Goal: Task Accomplishment & Management: Use online tool/utility

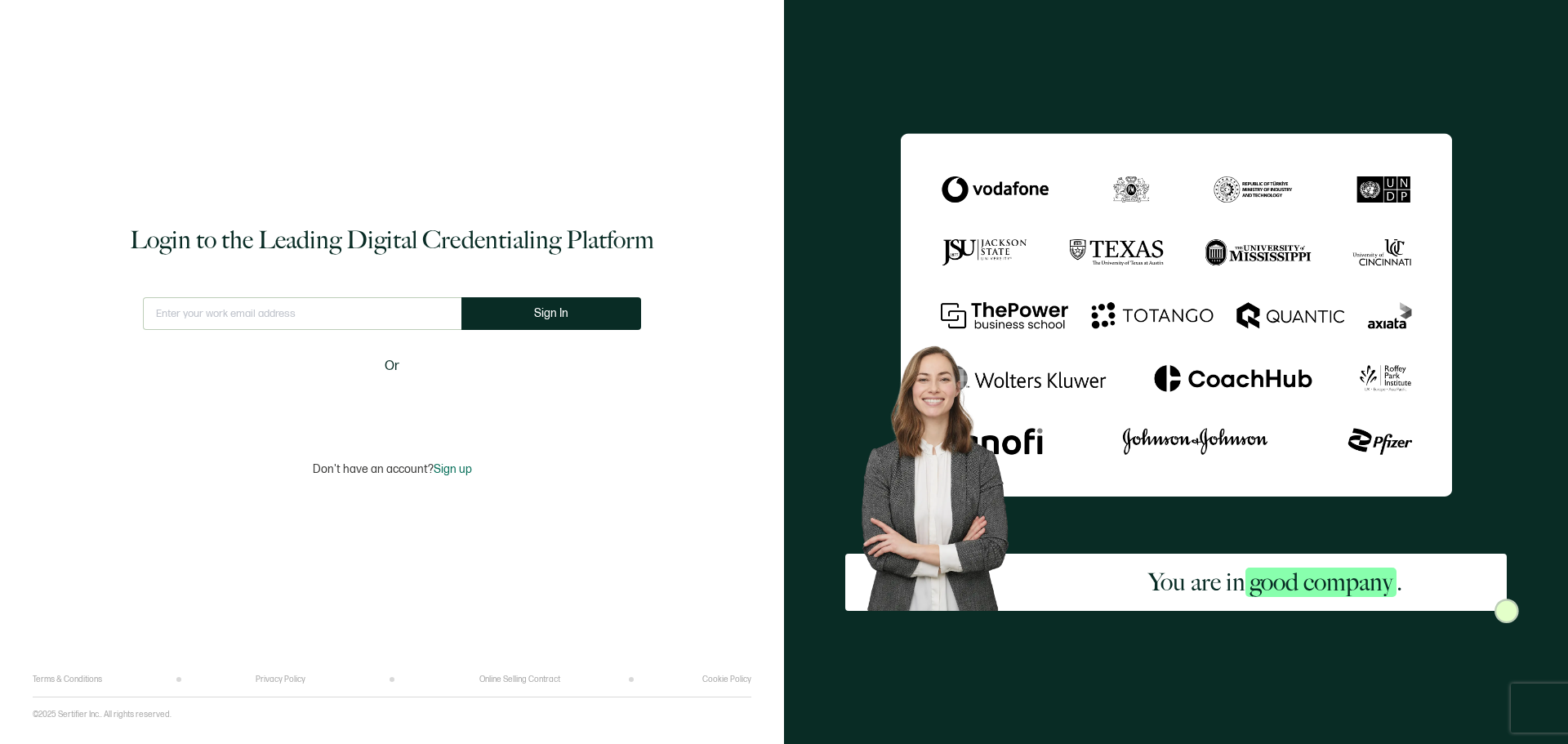
click at [282, 318] on input "text" at bounding box center [302, 314] width 318 height 32
type input "[DOMAIN_NAME][EMAIL_ADDRESS][DOMAIN_NAME]"
click at [547, 322] on button "Sign In" at bounding box center [552, 314] width 180 height 32
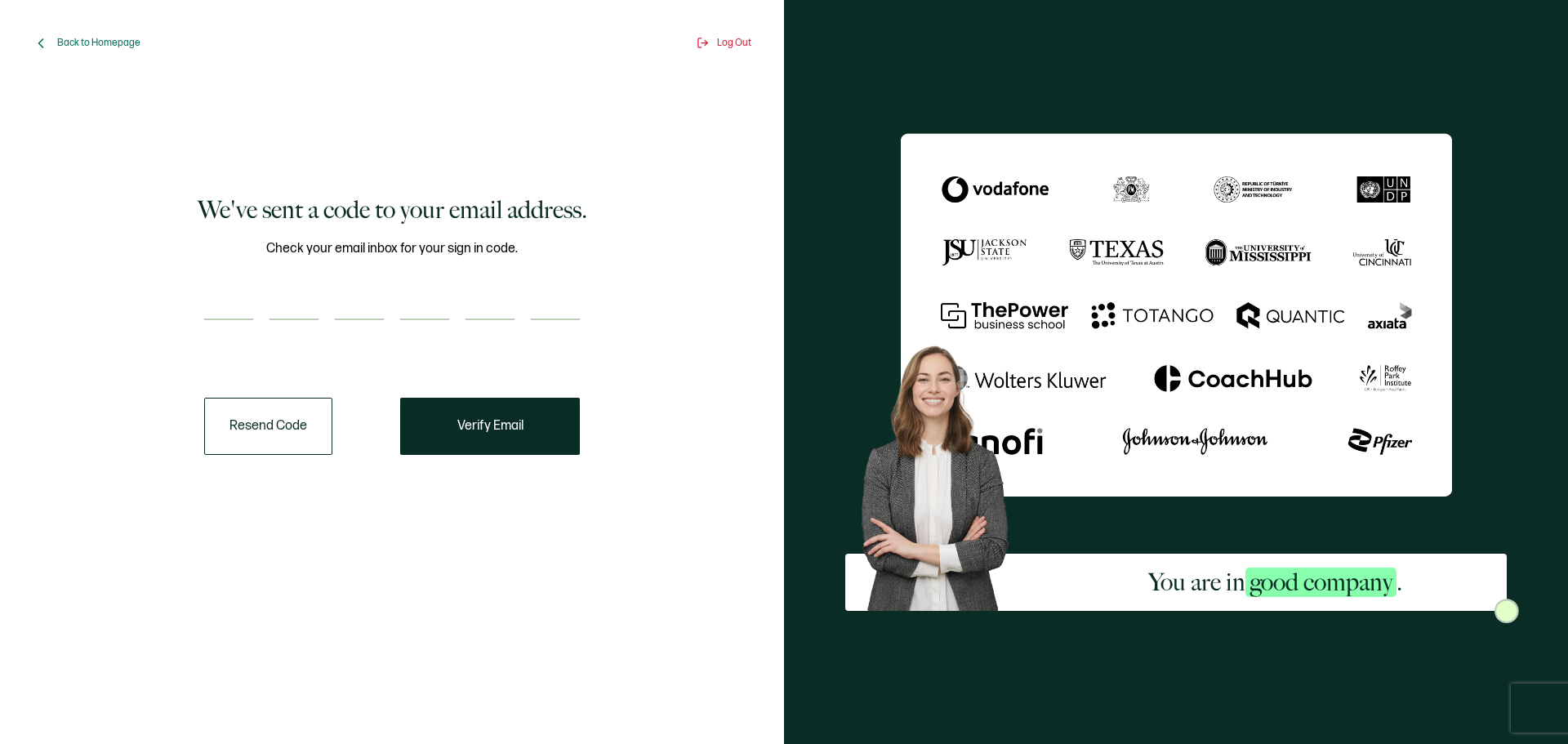
click at [191, 546] on div "We've sent a code to your email address. Check your email inbox for your sign i…" at bounding box center [392, 324] width 695 height 461
click at [225, 309] on input "number" at bounding box center [228, 304] width 49 height 32
type input "9"
type input "6"
type input "7"
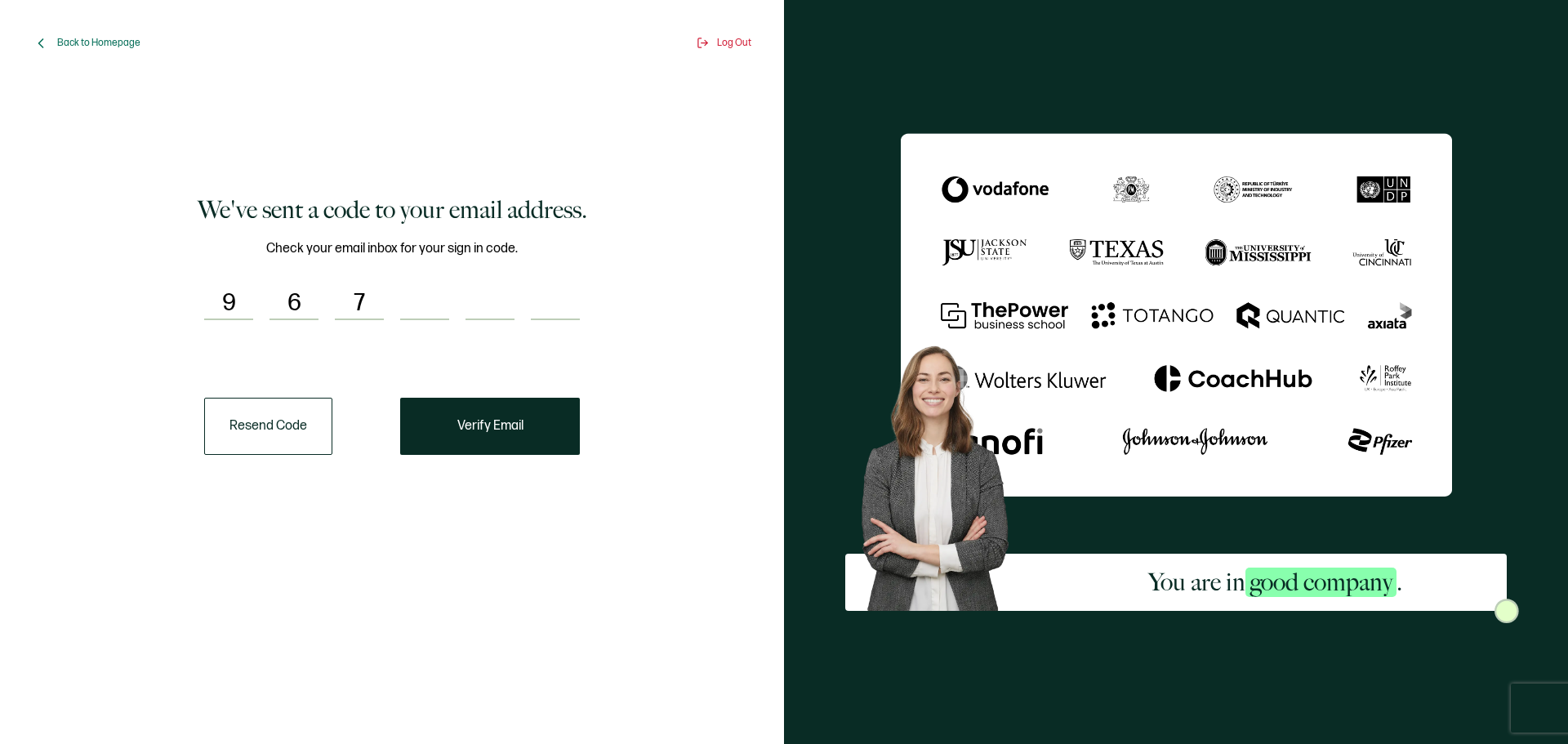
type input "2"
type input "5"
type input "7"
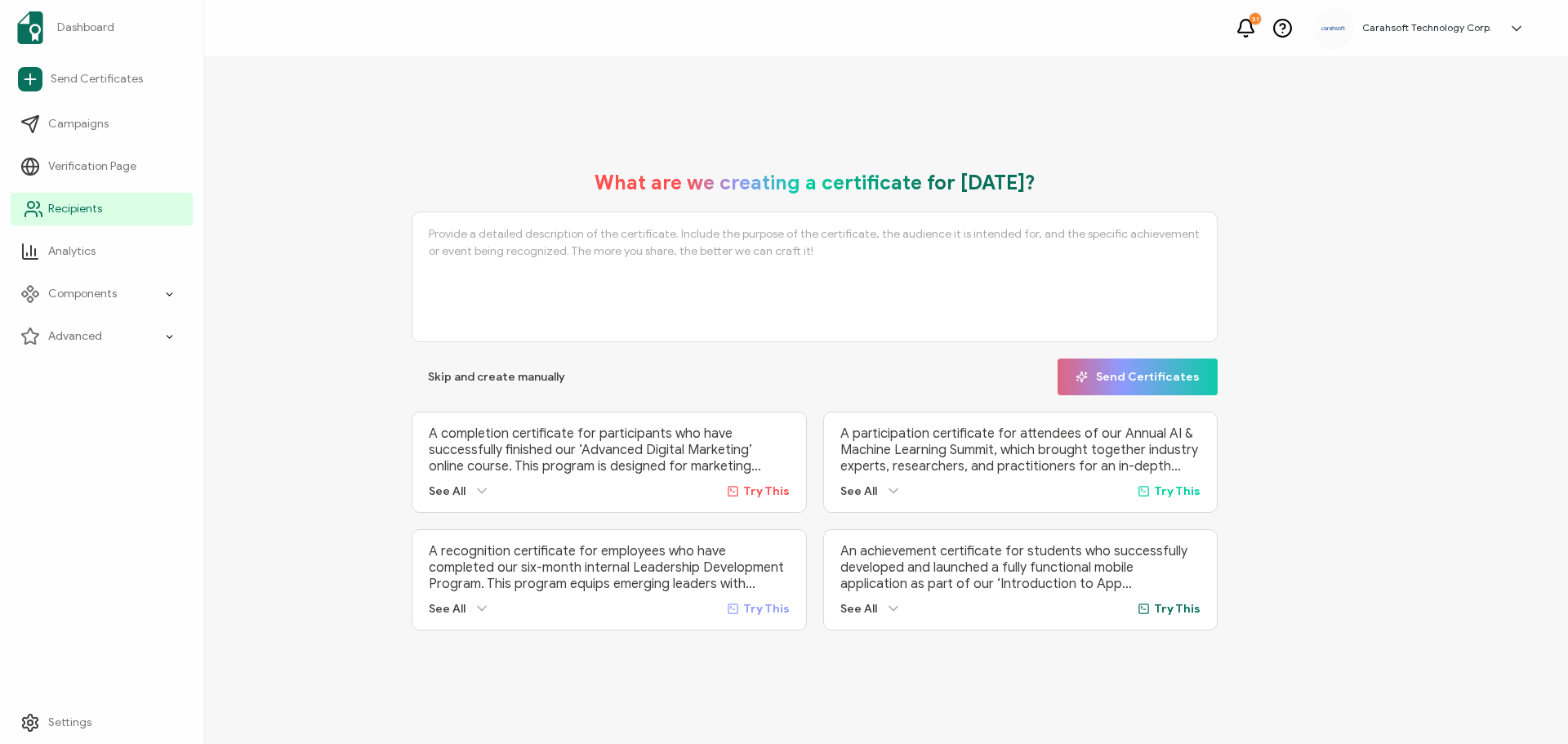
click at [109, 208] on link "Recipients" at bounding box center [102, 209] width 182 height 32
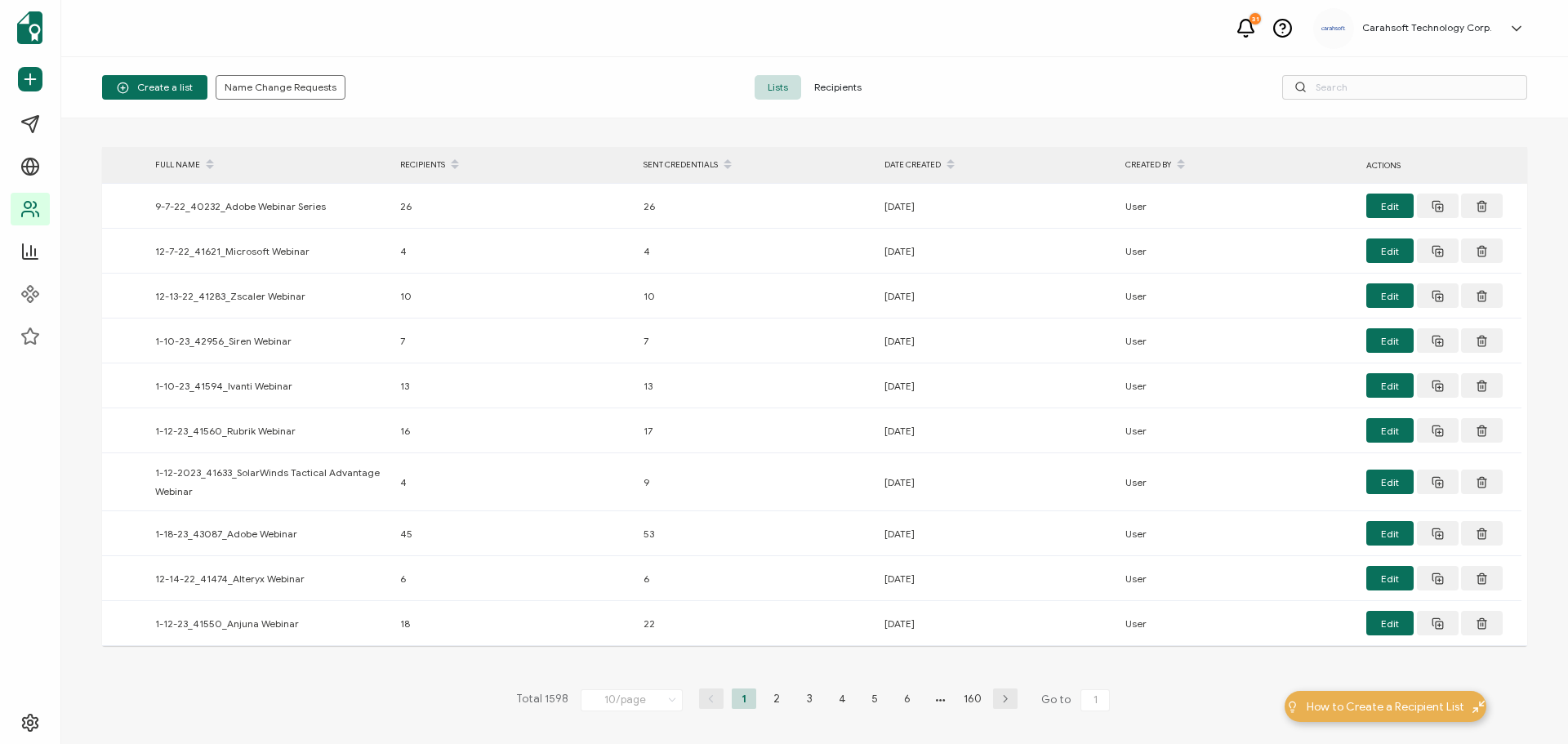
click at [1343, 104] on div "Create a list Name Change Requests Lists Recipients" at bounding box center [814, 88] width 1507 height 61
click at [1348, 87] on input "text" at bounding box center [1404, 87] width 245 height 24
click at [1441, 83] on input "text" at bounding box center [1404, 87] width 245 height 24
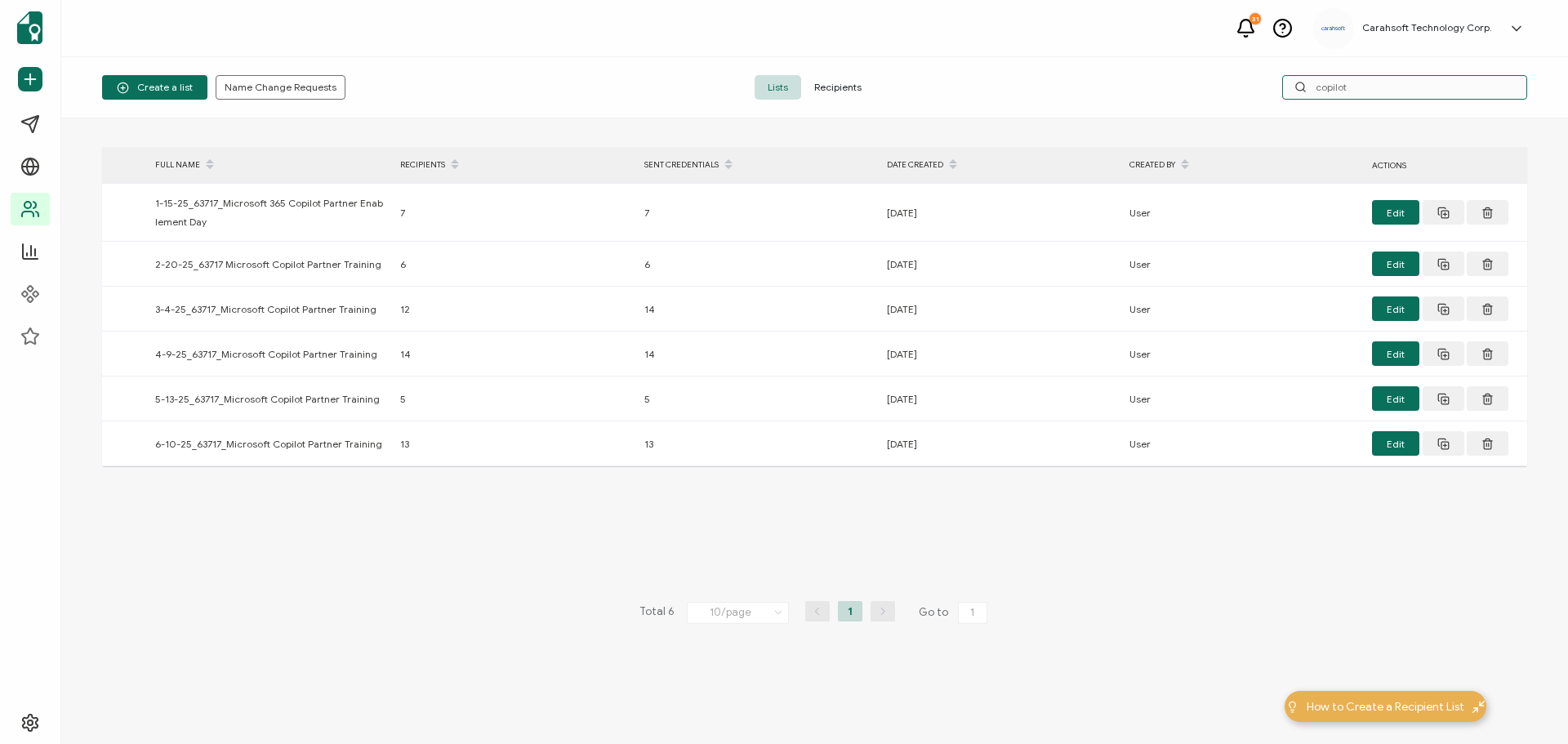
type input "copilot"
click at [157, 84] on span "Create a list" at bounding box center [155, 88] width 76 height 13
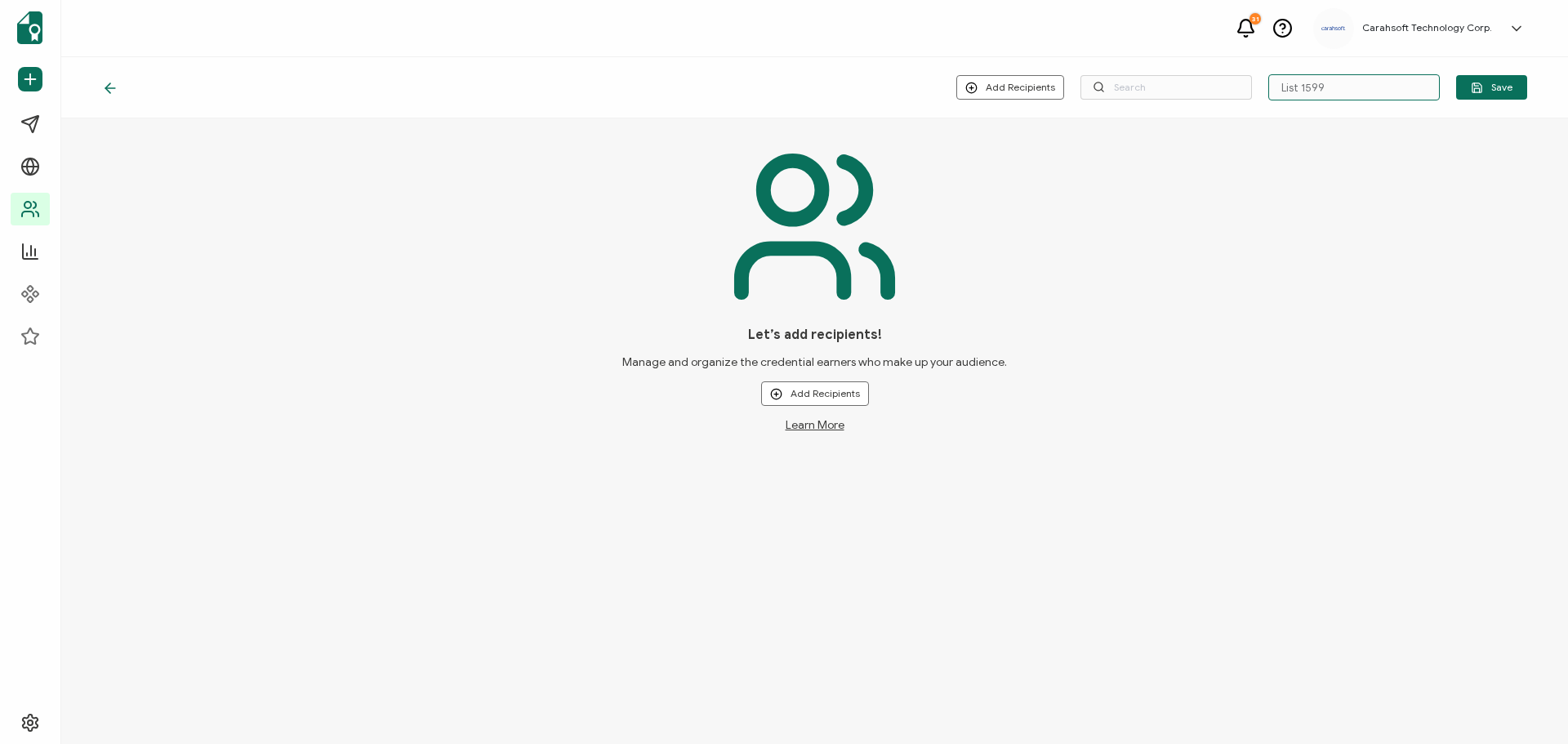
click at [1316, 84] on input "List 1599" at bounding box center [1354, 87] width 172 height 26
drag, startPoint x: 1351, startPoint y: 89, endPoint x: 1252, endPoint y: 94, distance: 99.1
click at [1252, 94] on div "Add Recipients Upload New Recipients Import from Recipients List 1599 Save" at bounding box center [1241, 87] width 571 height 26
paste input "70793"
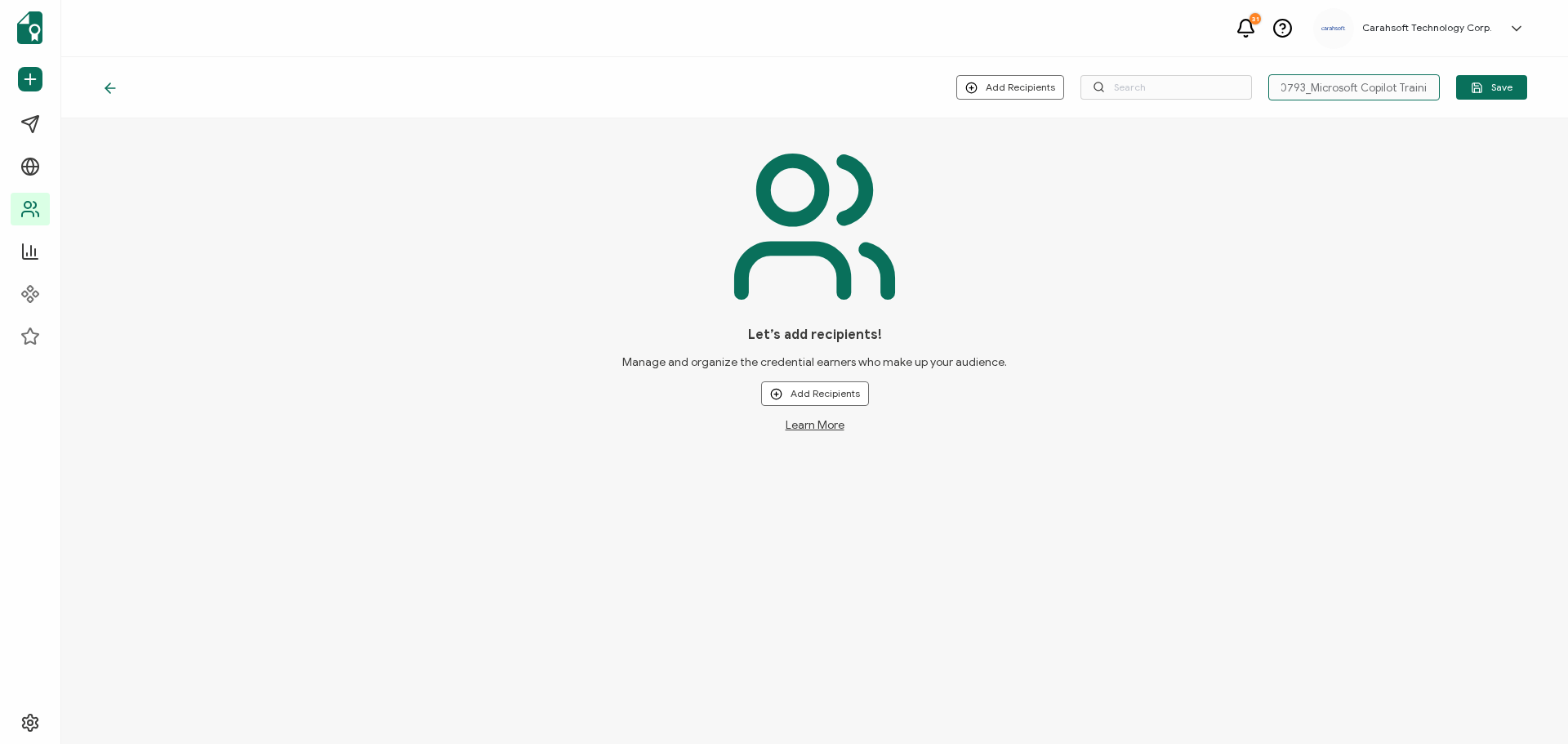
click at [1387, 88] on input "9-9-25_70793_Microsoft Copilot Training" at bounding box center [1354, 87] width 172 height 26
type input "9-9-25_70793_Microsoft Copilot Partner Training"
click at [1491, 92] on span "Save" at bounding box center [1492, 88] width 41 height 13
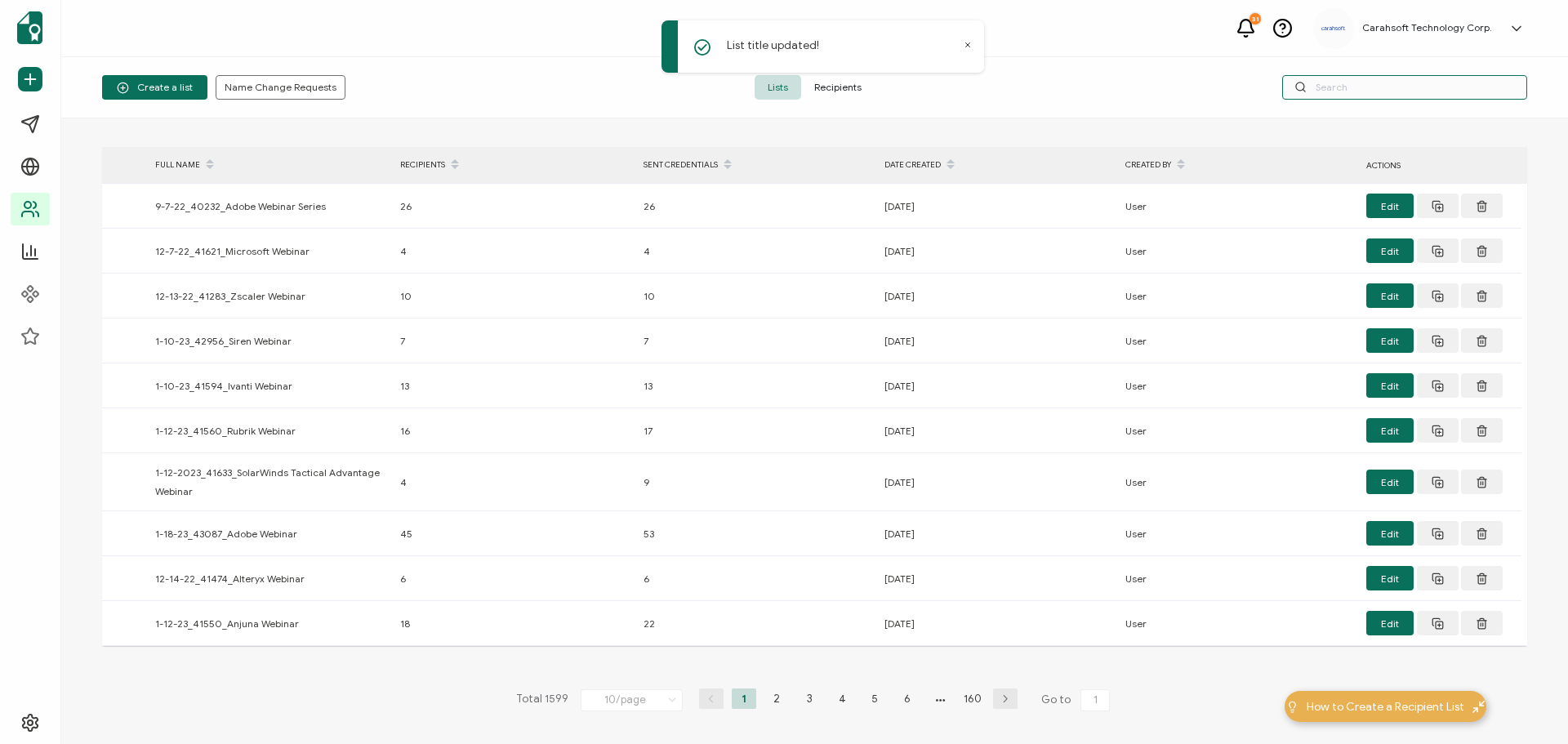
click at [1379, 88] on input "text" at bounding box center [1404, 87] width 245 height 24
paste input "70793"
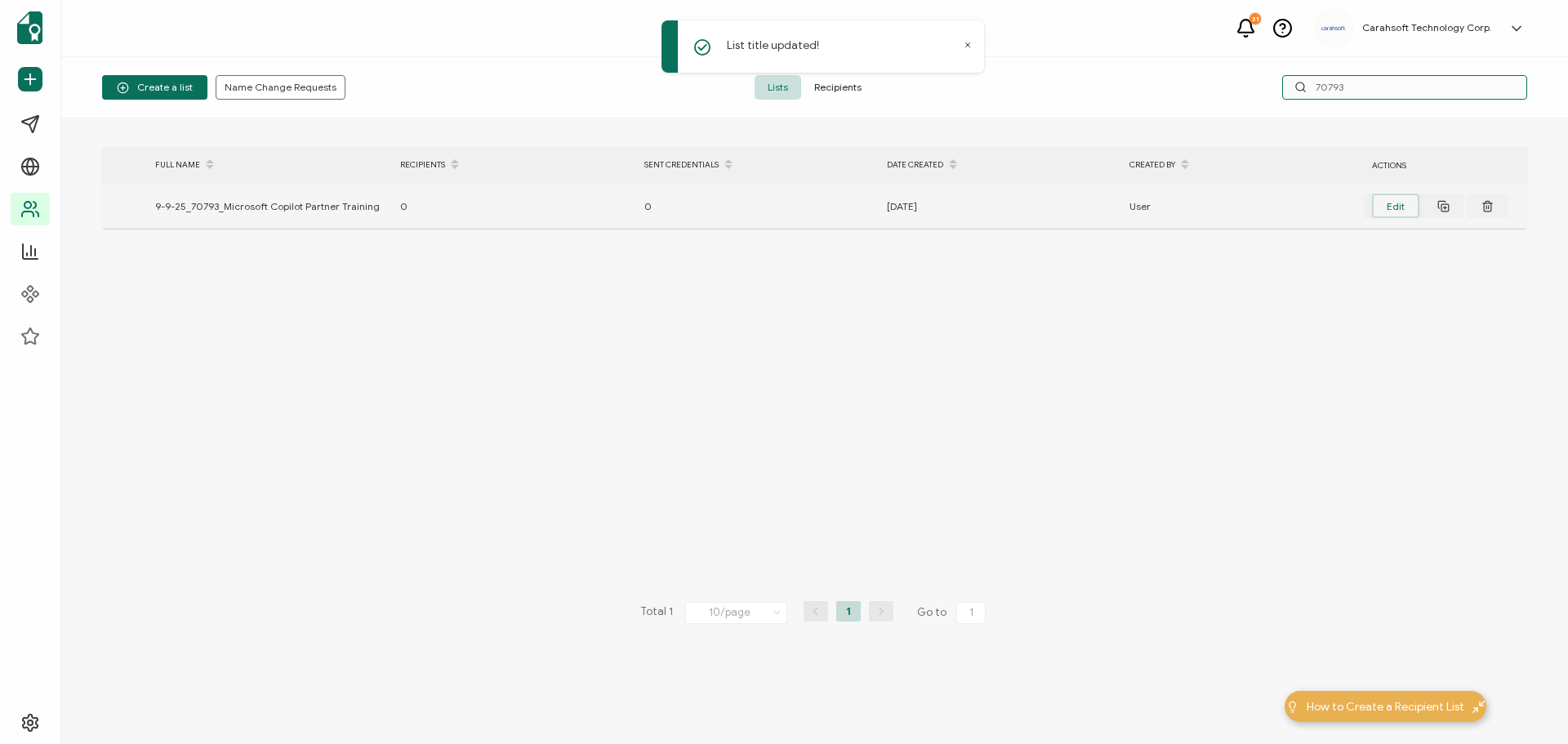
type input "70793"
click at [1396, 204] on button "Edit" at bounding box center [1395, 205] width 48 height 24
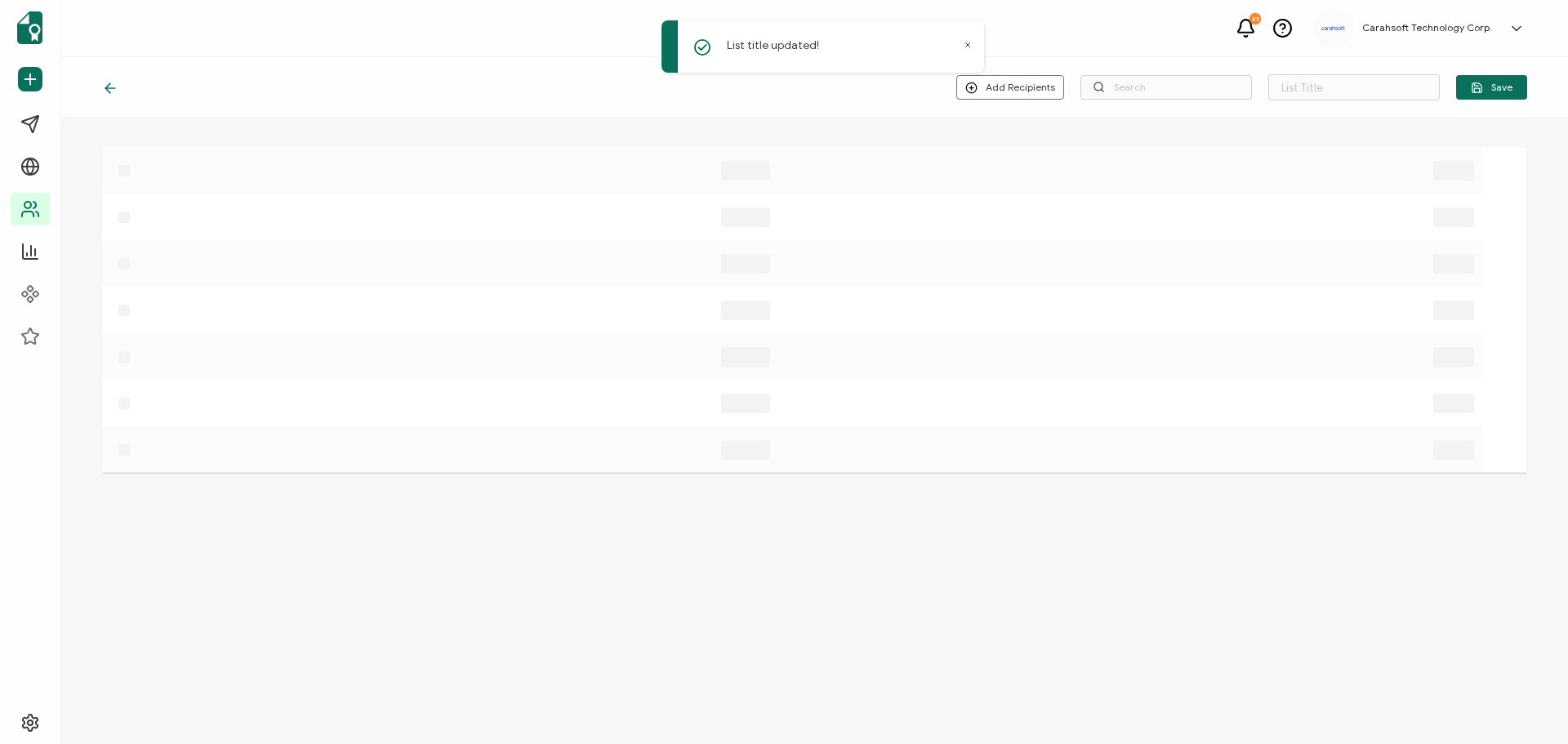
type input "9-9-25_70793_Microsoft Copilot Partner Training"
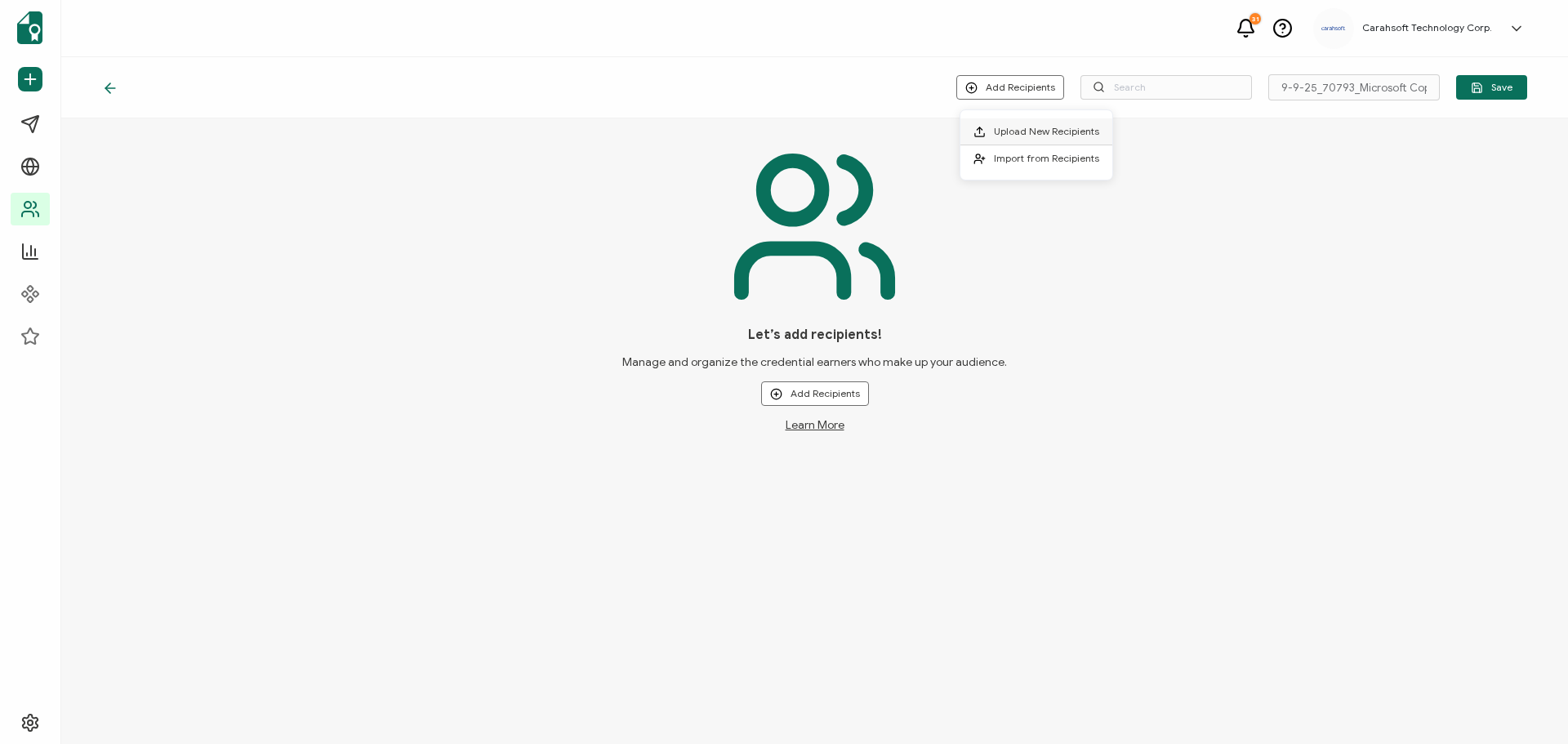
click at [1027, 132] on span "Upload New Recipients" at bounding box center [1046, 131] width 105 height 13
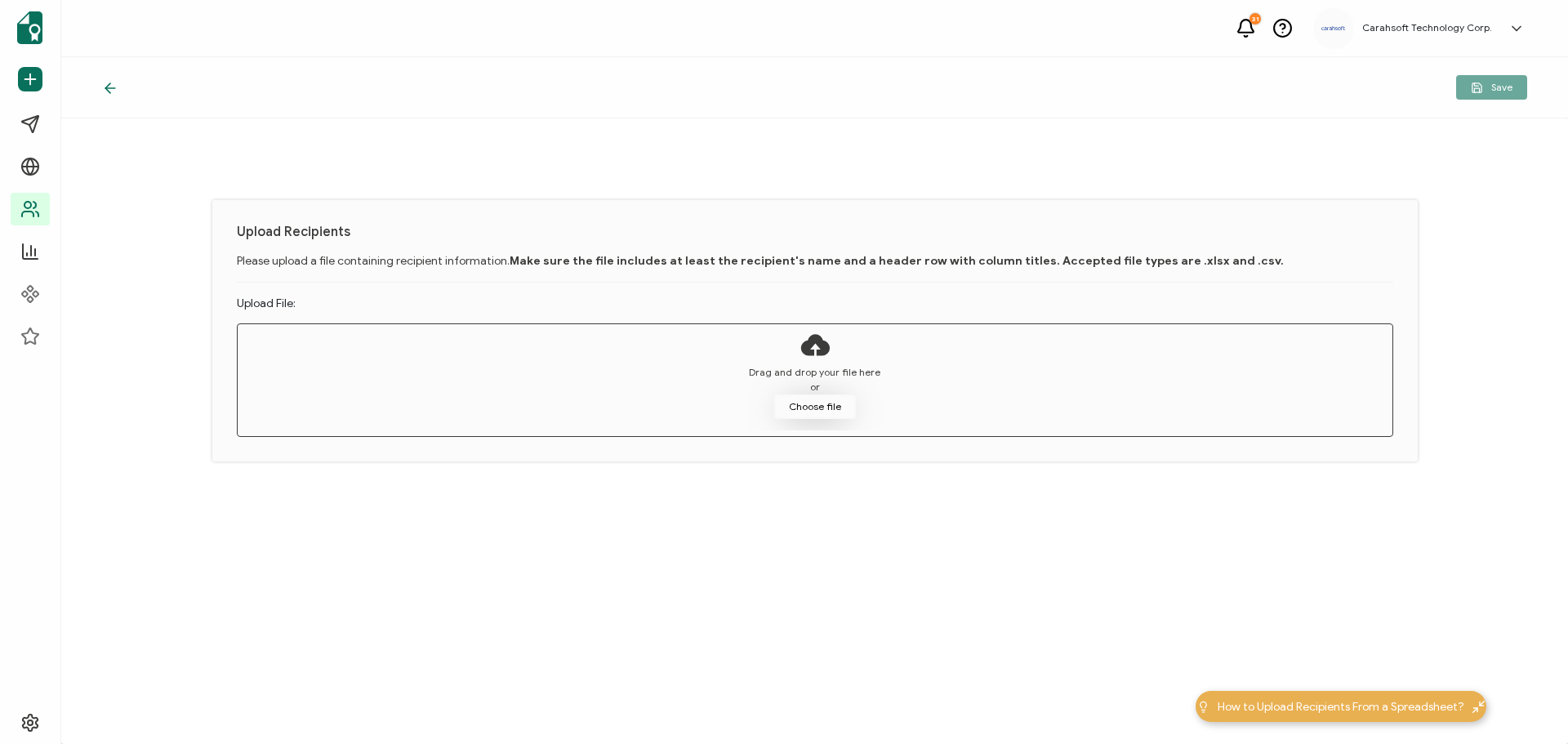
click at [820, 404] on button "Choose file" at bounding box center [815, 406] width 82 height 24
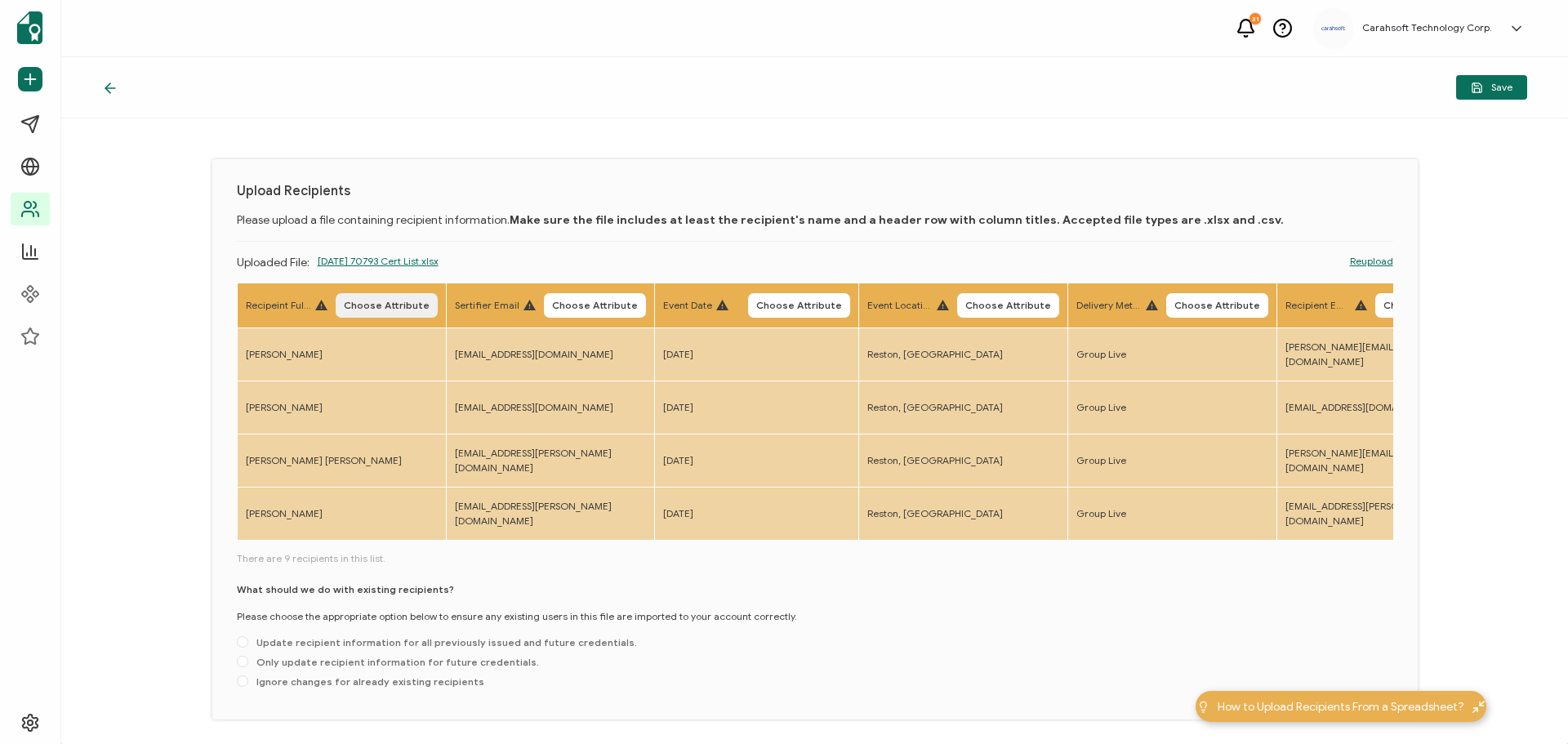
click at [371, 305] on span "Choose Attribute" at bounding box center [386, 306] width 85 height 10
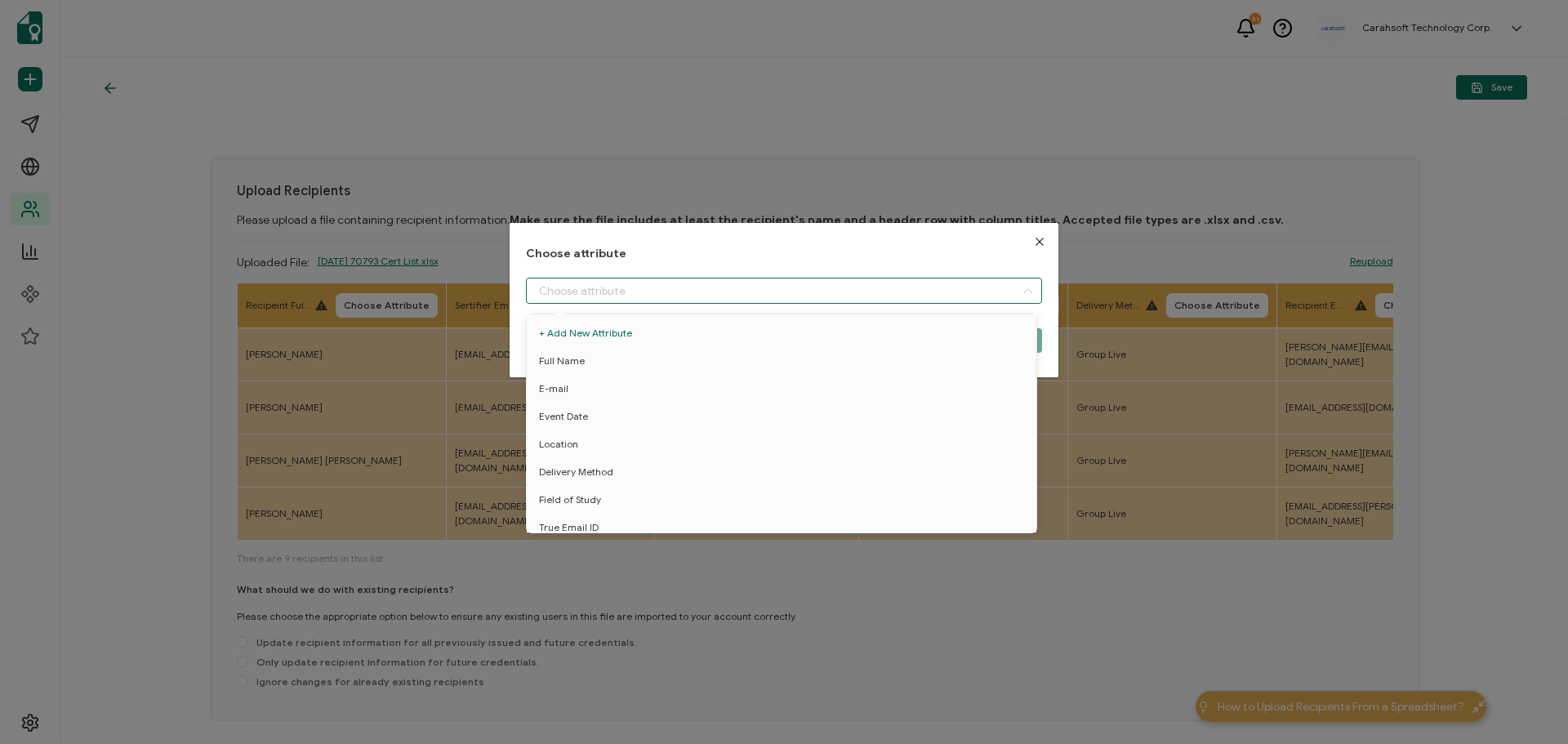
click at [816, 296] on input "dialog" at bounding box center [784, 290] width 516 height 26
click at [593, 356] on li "Full Name" at bounding box center [784, 360] width 524 height 28
type input "Full Name"
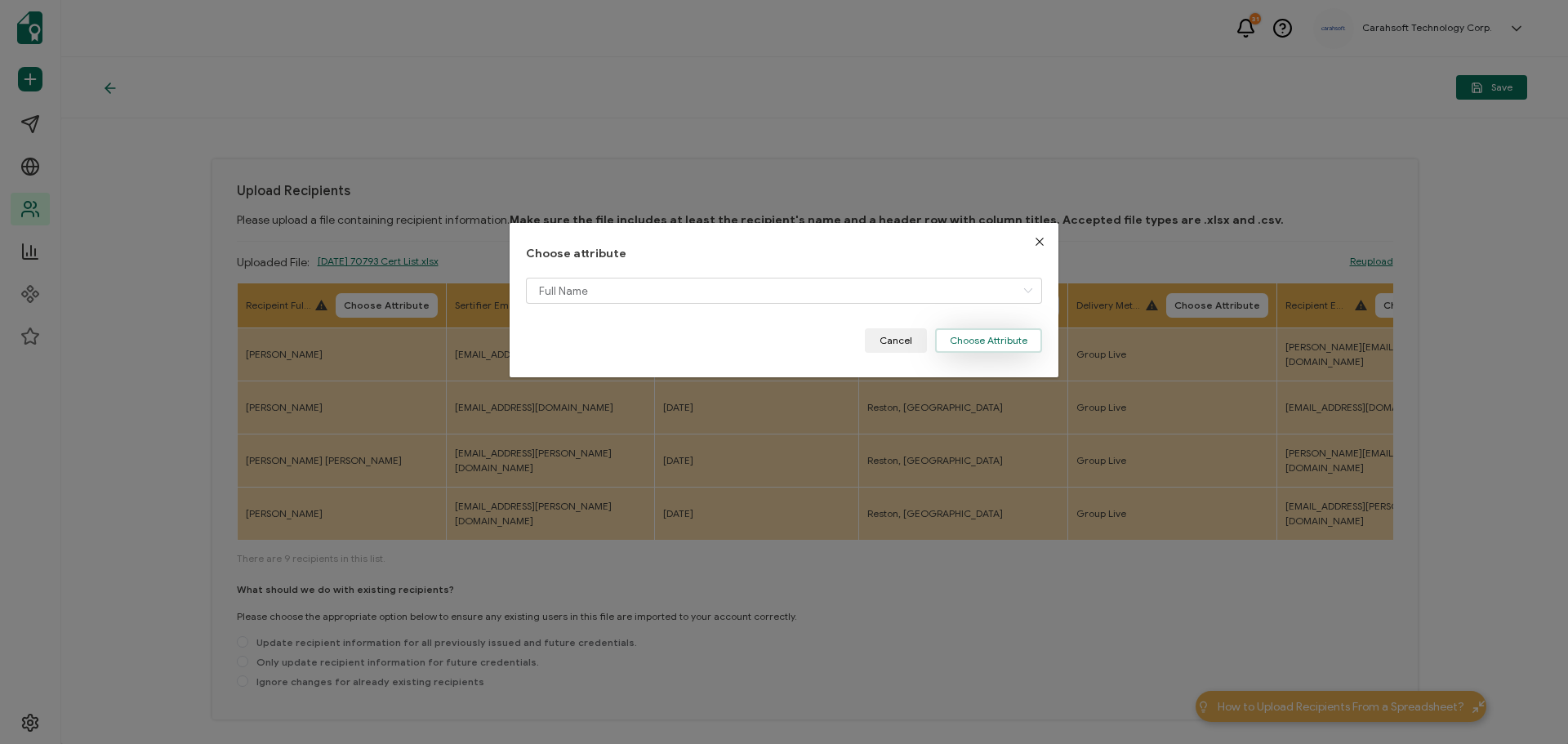
click at [996, 347] on button "Choose Attribute" at bounding box center [988, 340] width 107 height 24
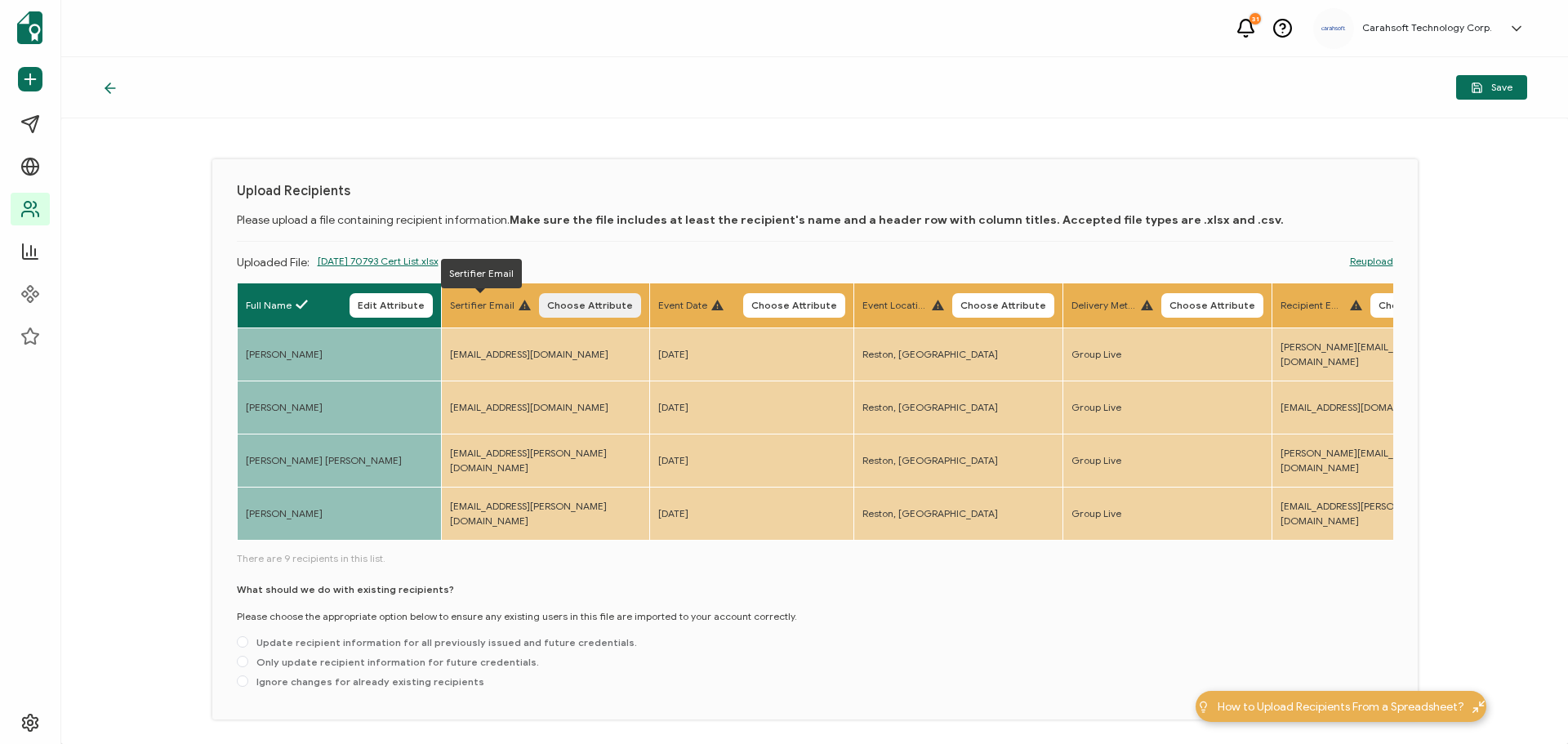
click at [606, 312] on button "Choose Attribute" at bounding box center [590, 305] width 102 height 24
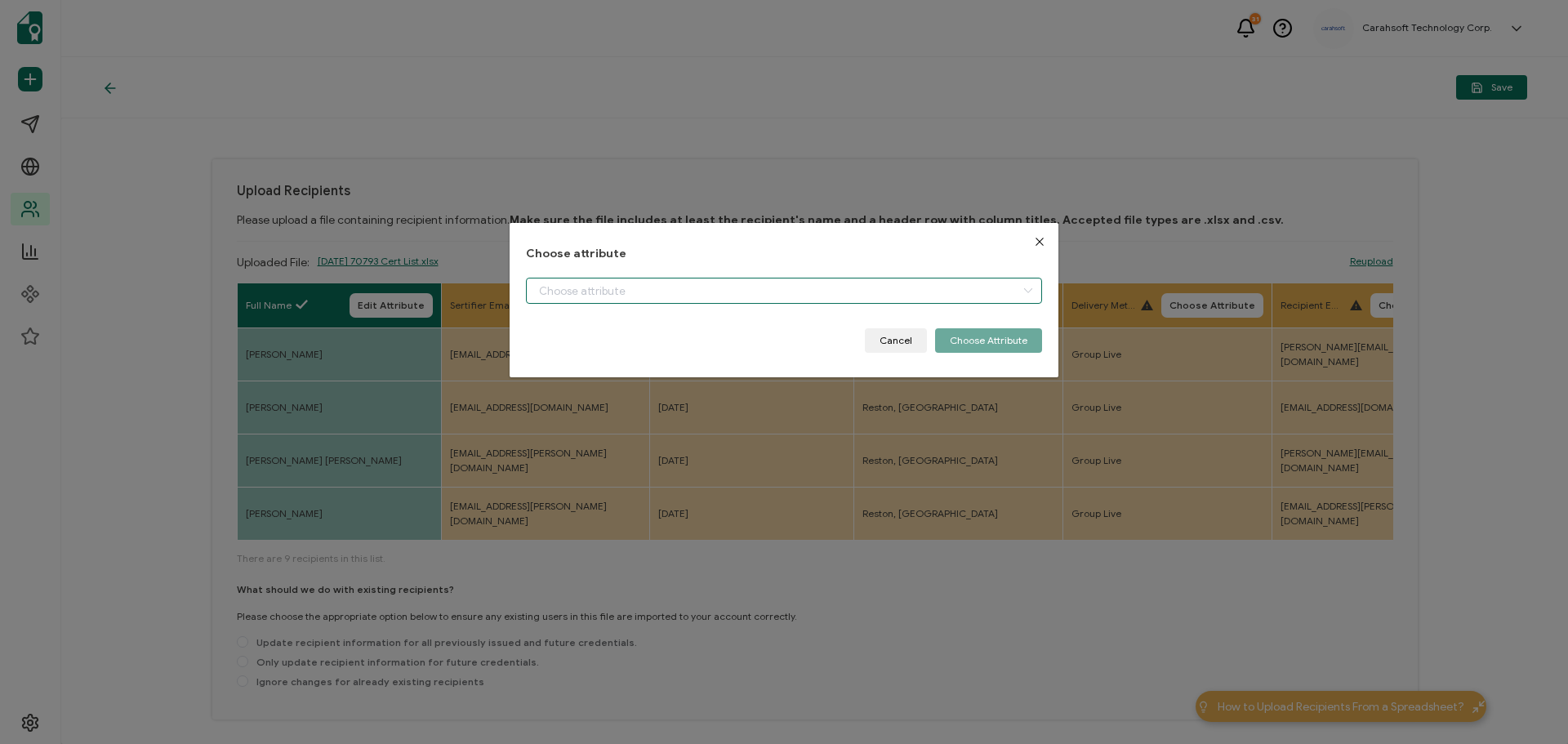
click at [615, 295] on input "dialog" at bounding box center [784, 290] width 516 height 26
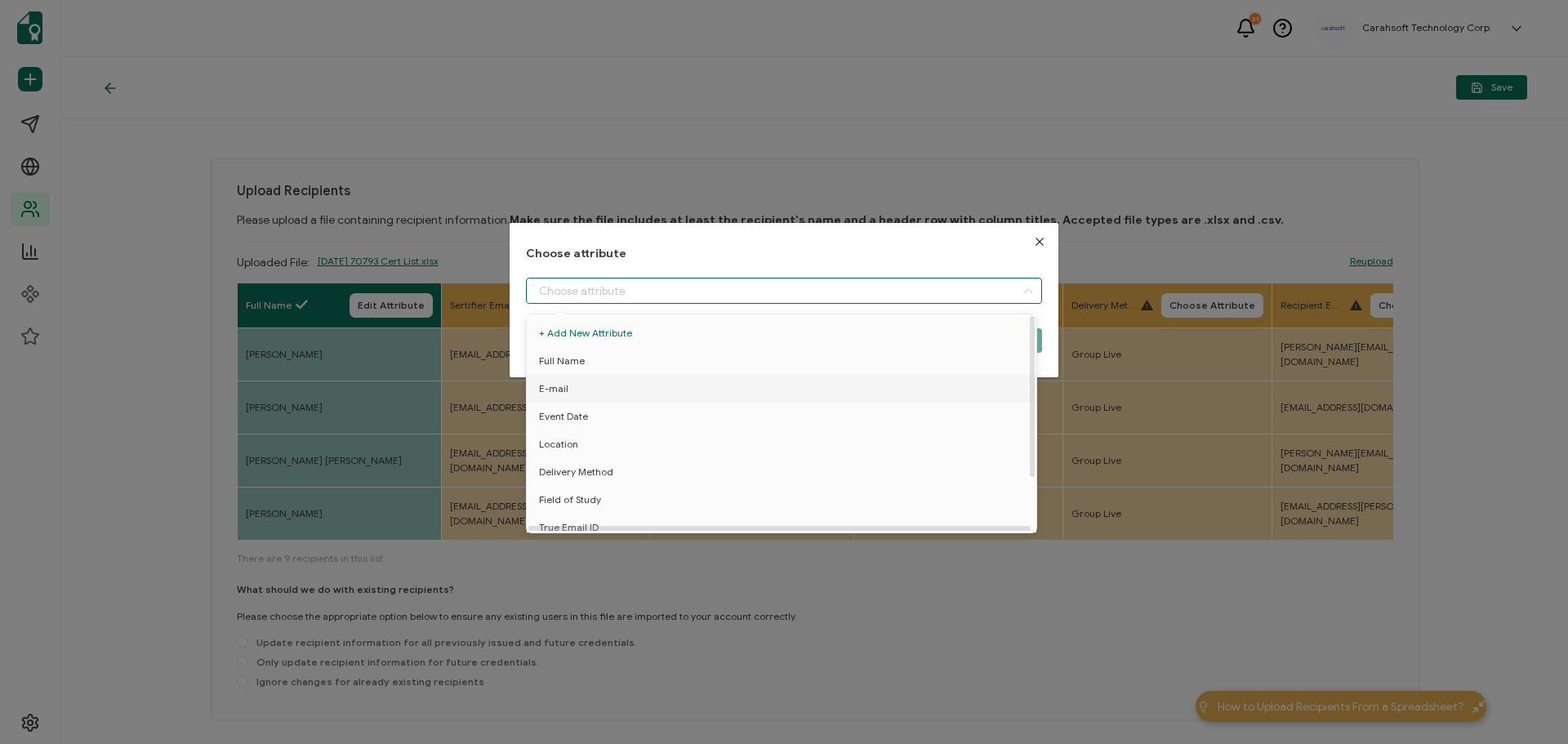
click at [583, 390] on li "E-mail" at bounding box center [784, 388] width 524 height 28
type input "E-mail"
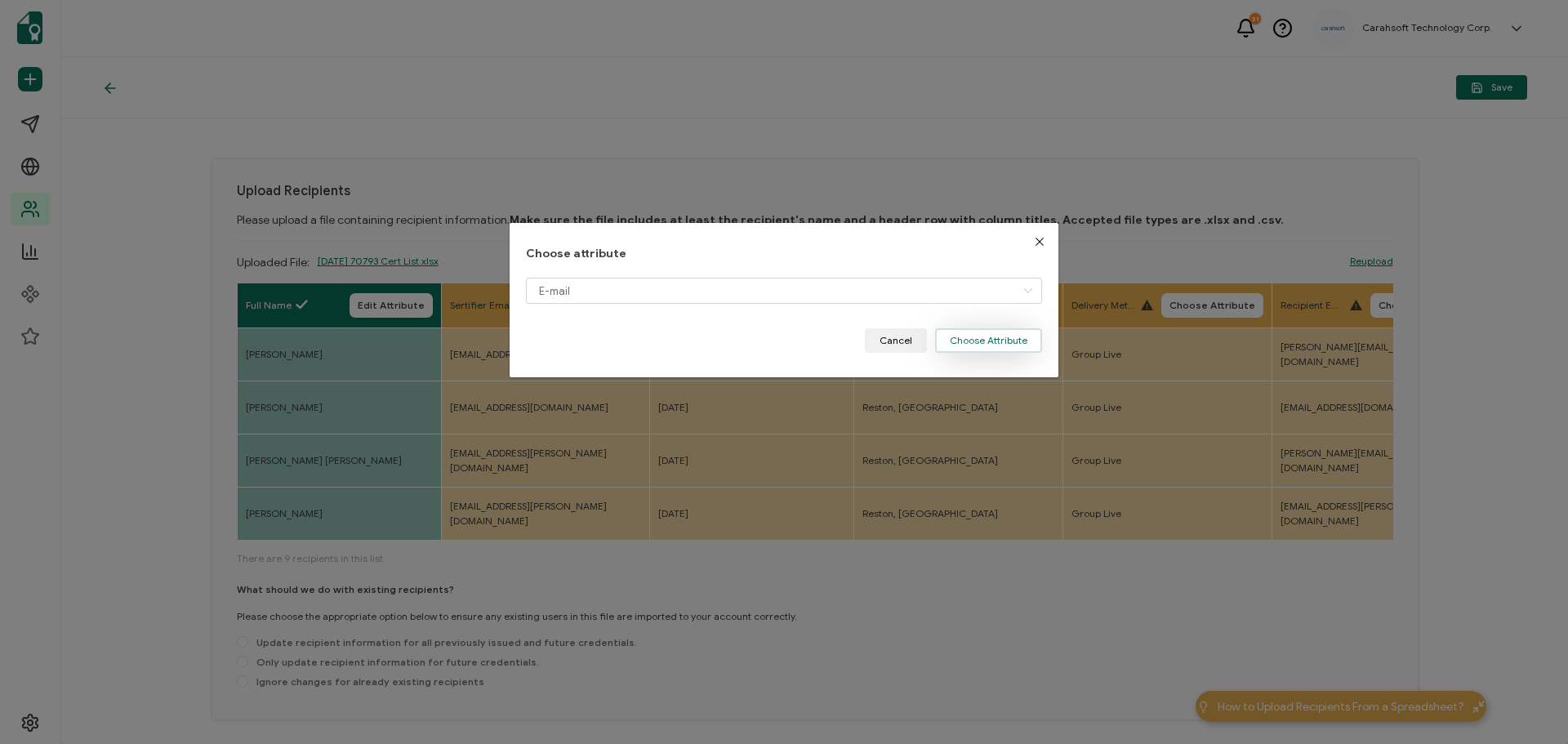
click at [991, 346] on button "Choose Attribute" at bounding box center [988, 340] width 107 height 24
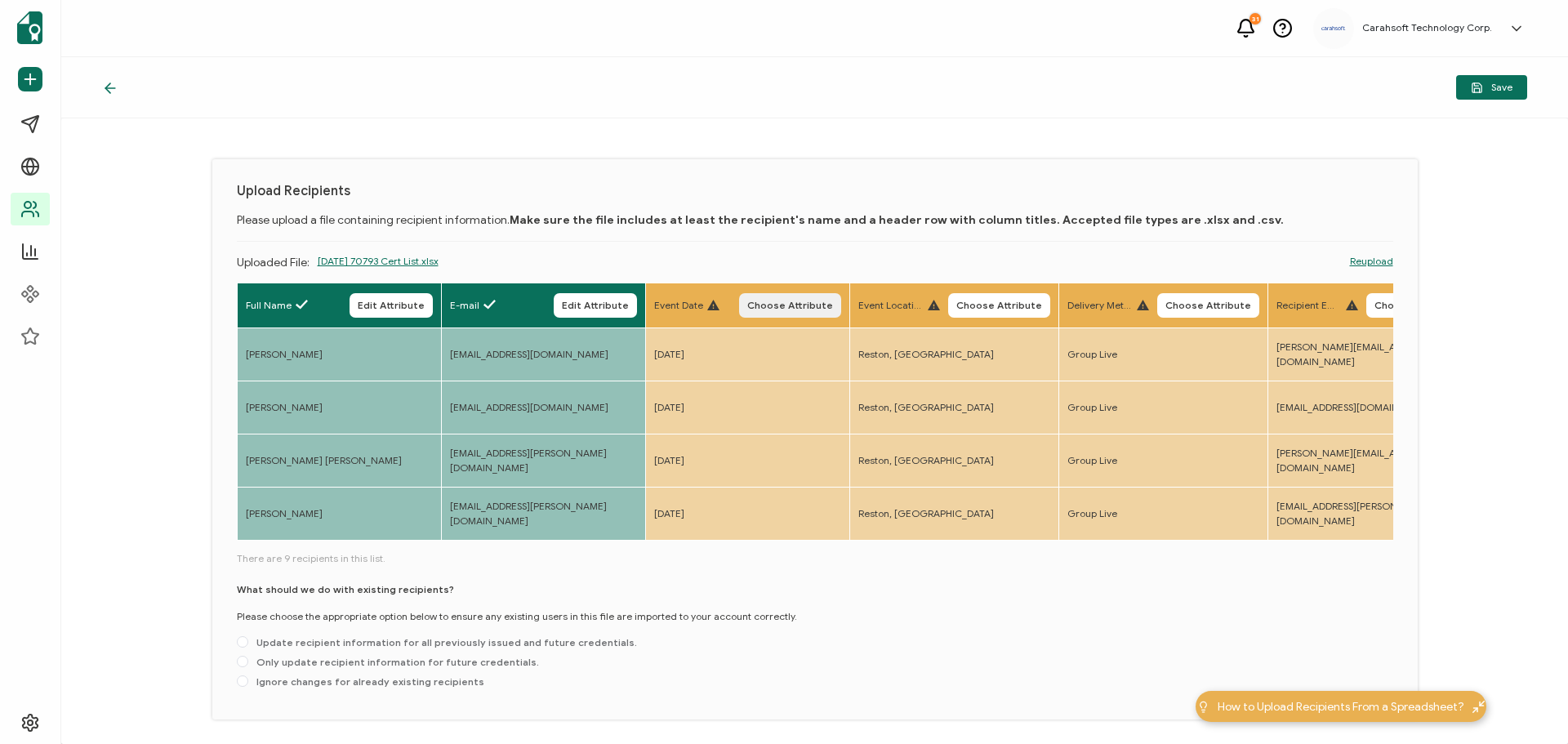
click at [779, 311] on button "Choose Attribute" at bounding box center [791, 305] width 102 height 24
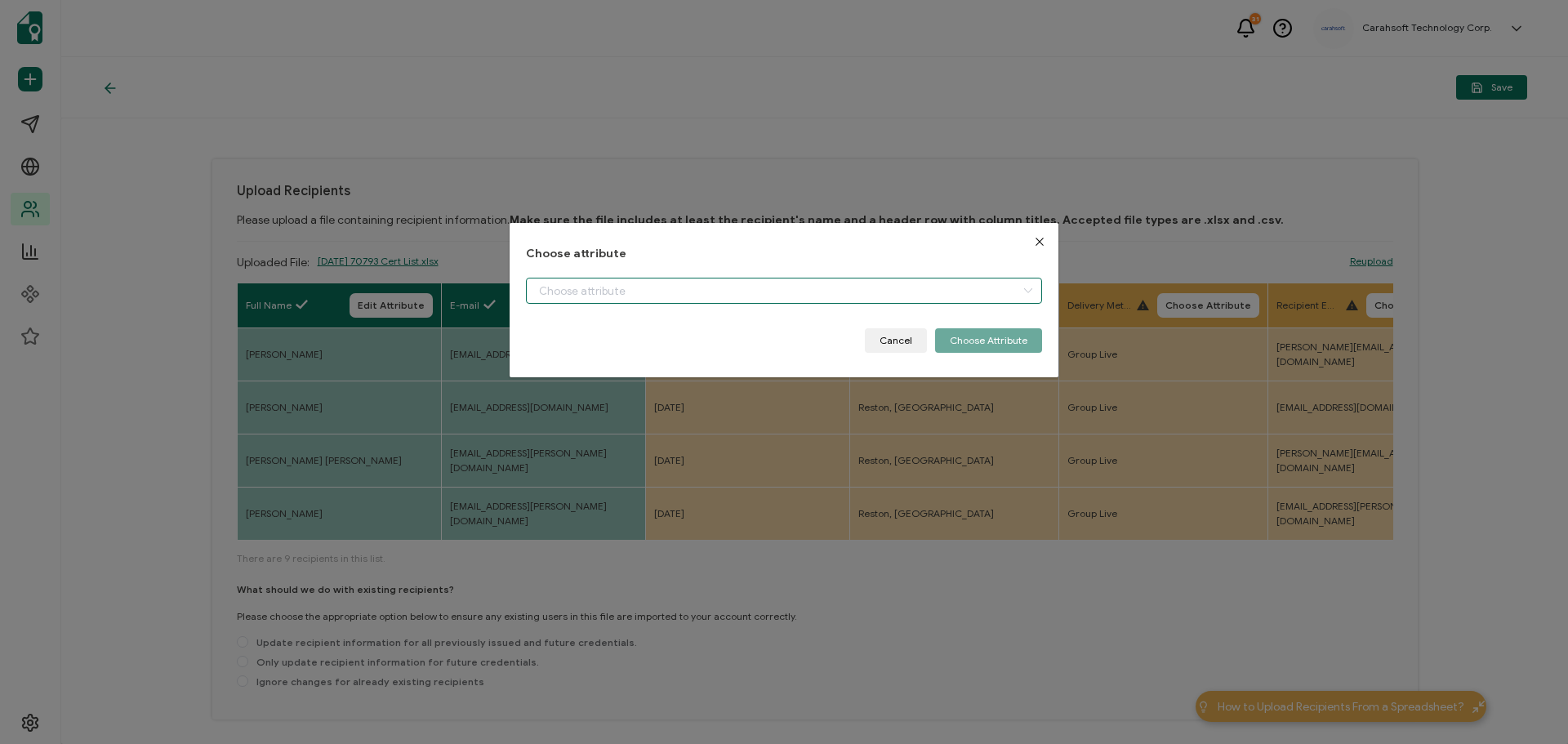
click at [687, 290] on input "dialog" at bounding box center [784, 290] width 516 height 26
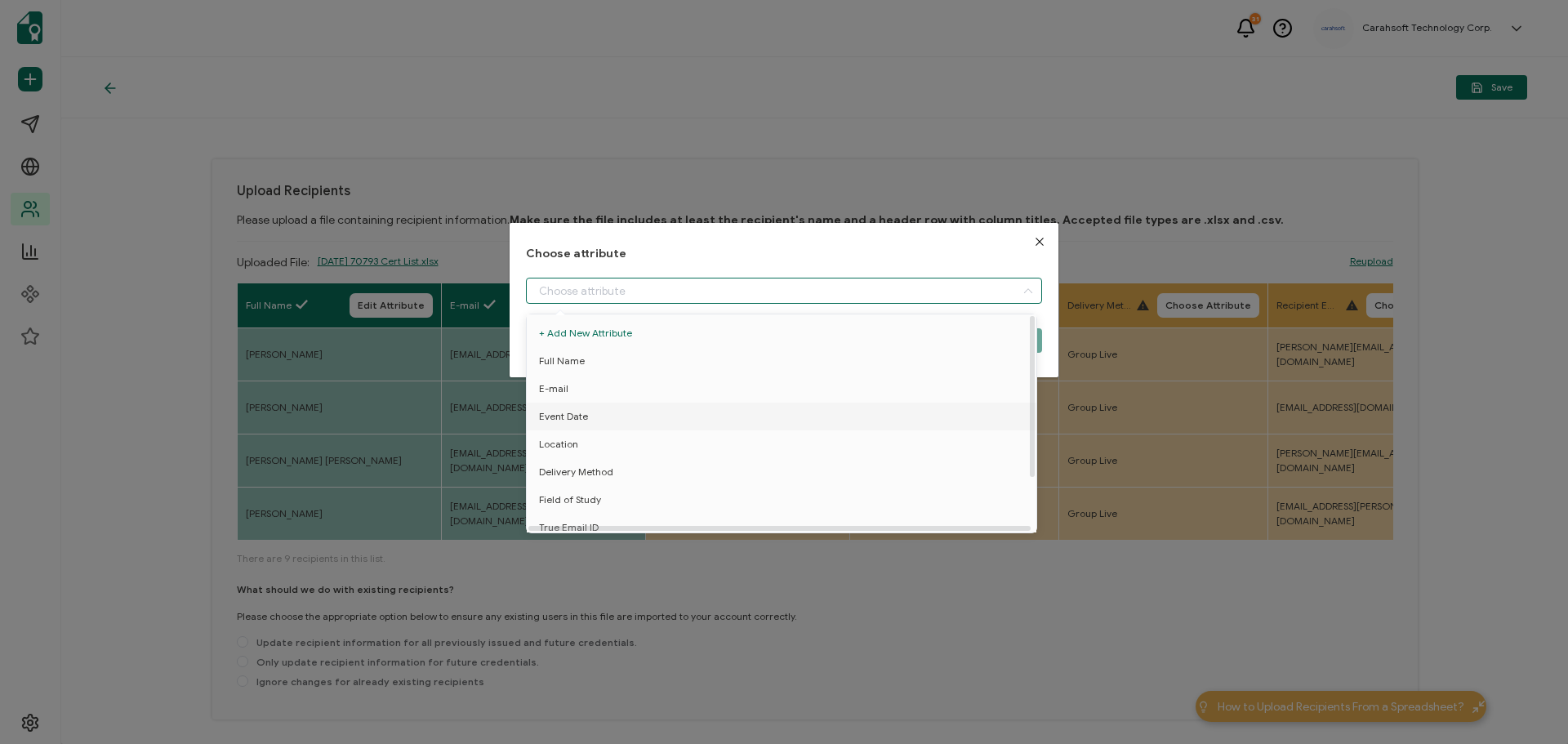
click at [615, 425] on li "Event Date" at bounding box center [784, 416] width 524 height 28
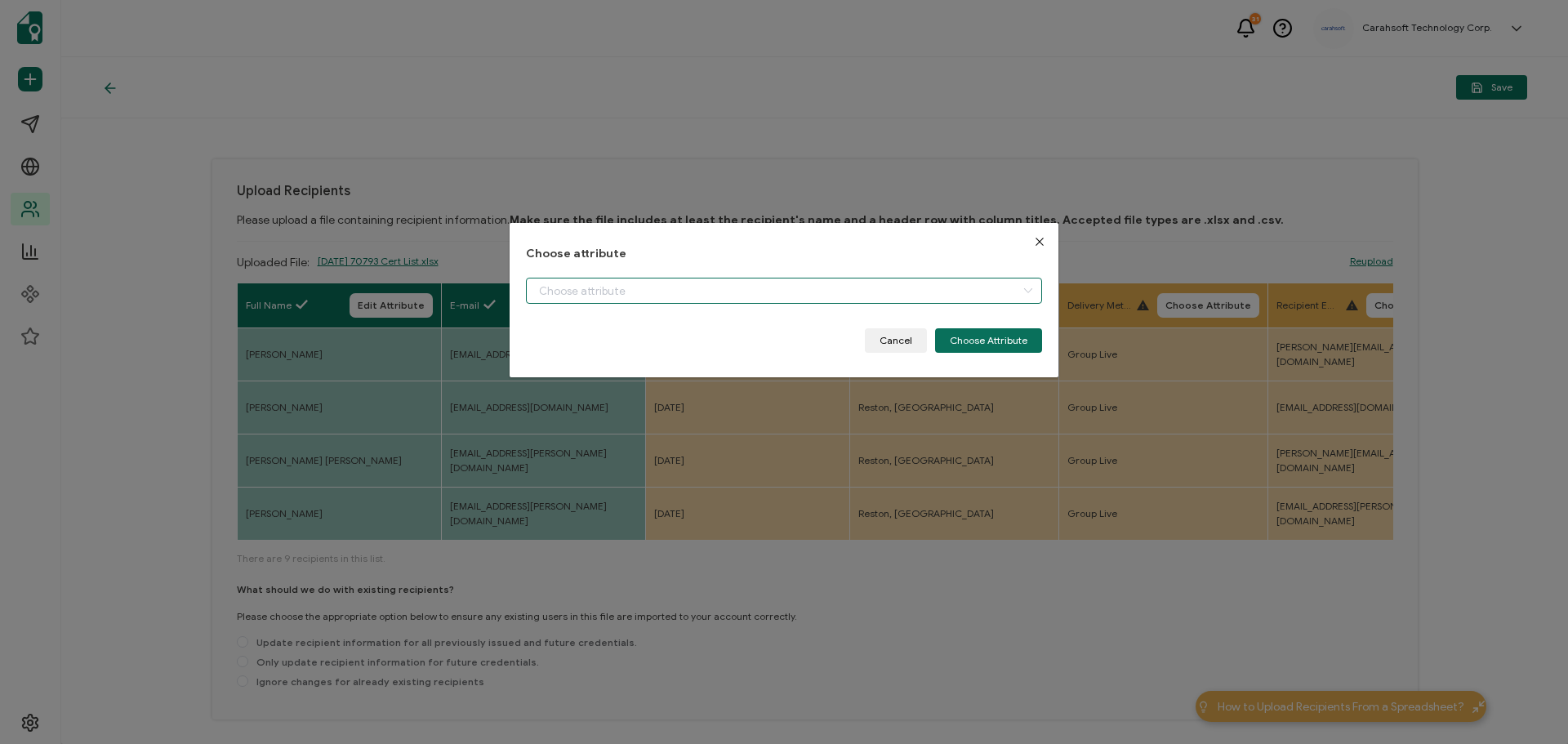
type input "Event Date"
click at [994, 349] on button "Choose Attribute" at bounding box center [988, 340] width 107 height 24
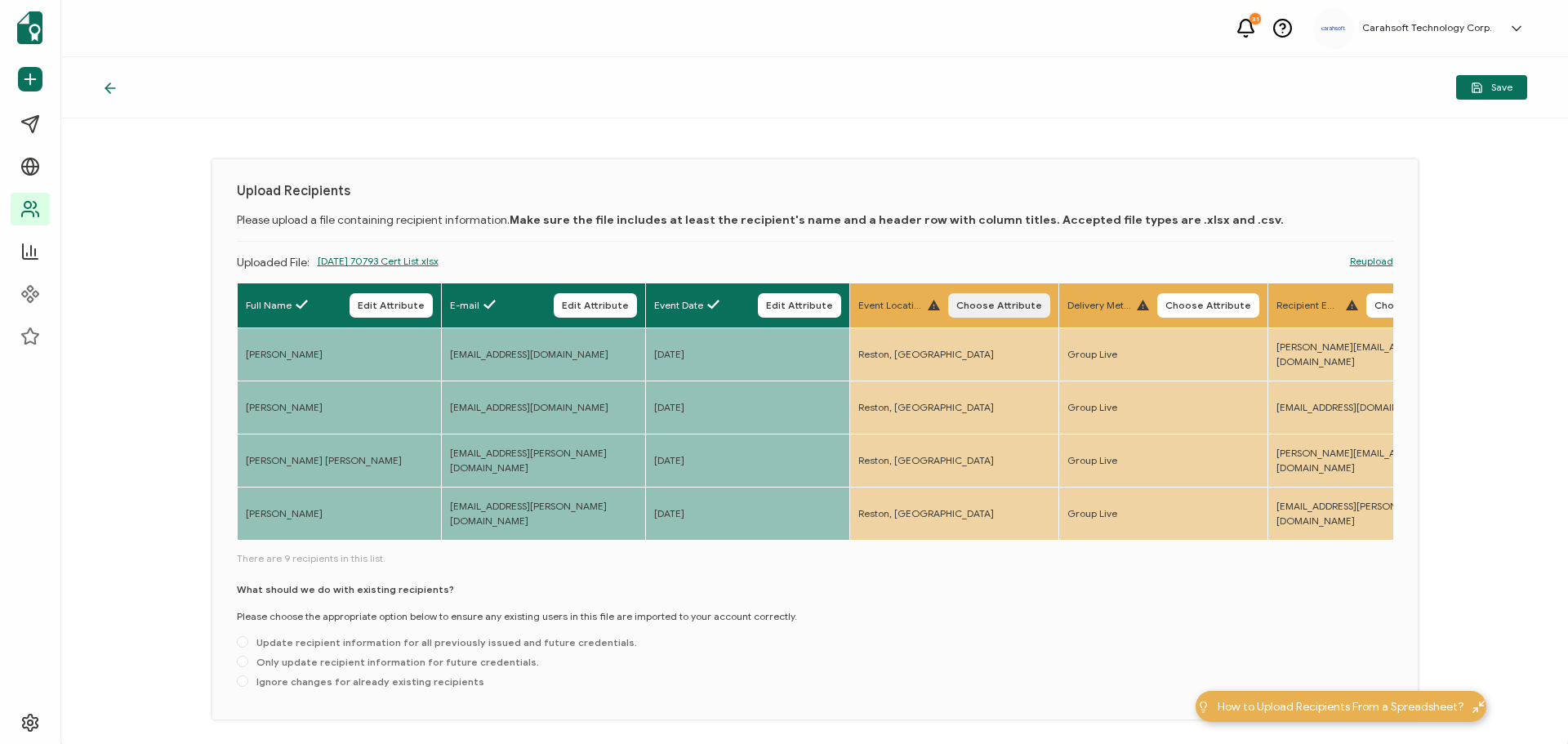
click at [973, 315] on button "Choose Attribute" at bounding box center [999, 305] width 102 height 24
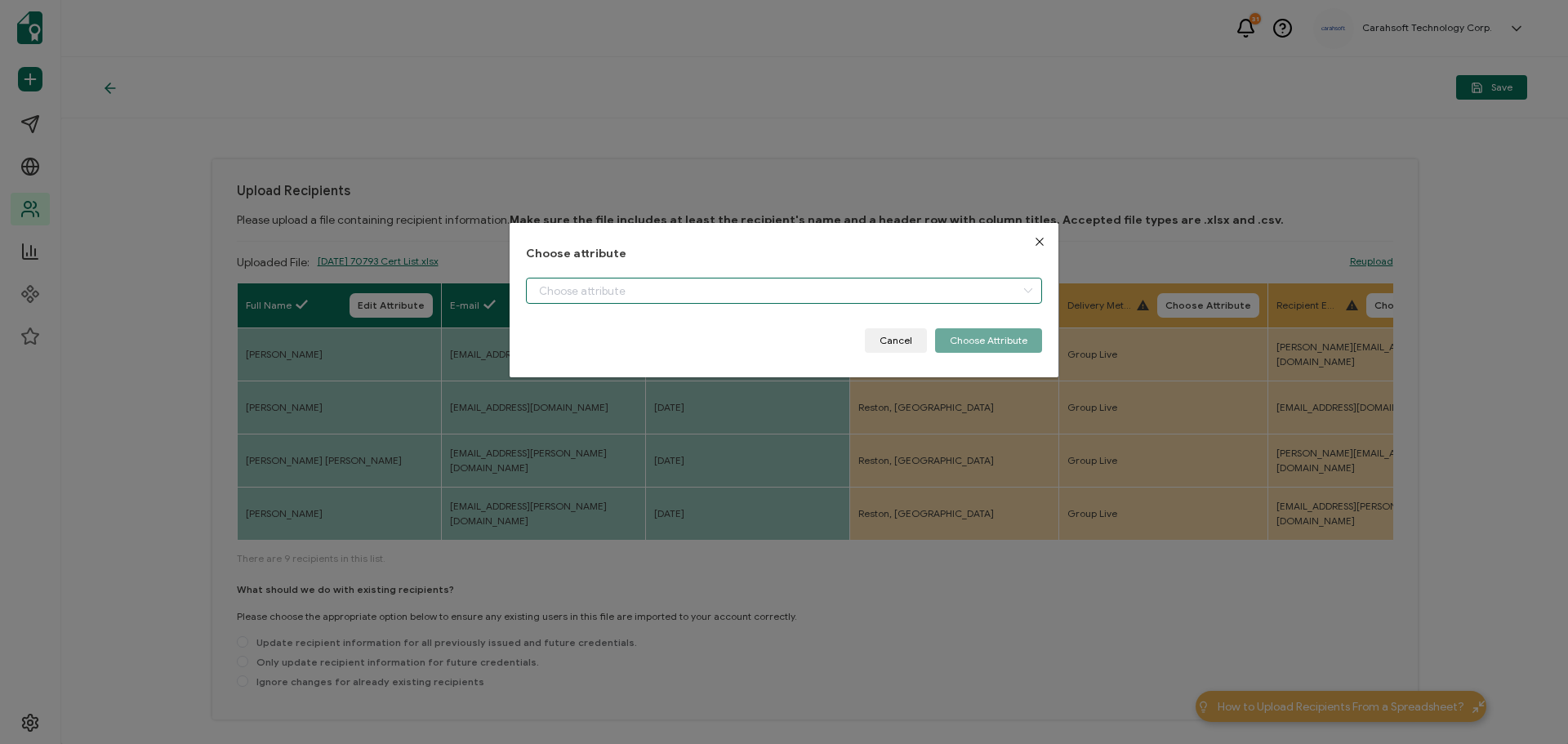
click at [642, 294] on input "dialog" at bounding box center [784, 290] width 516 height 26
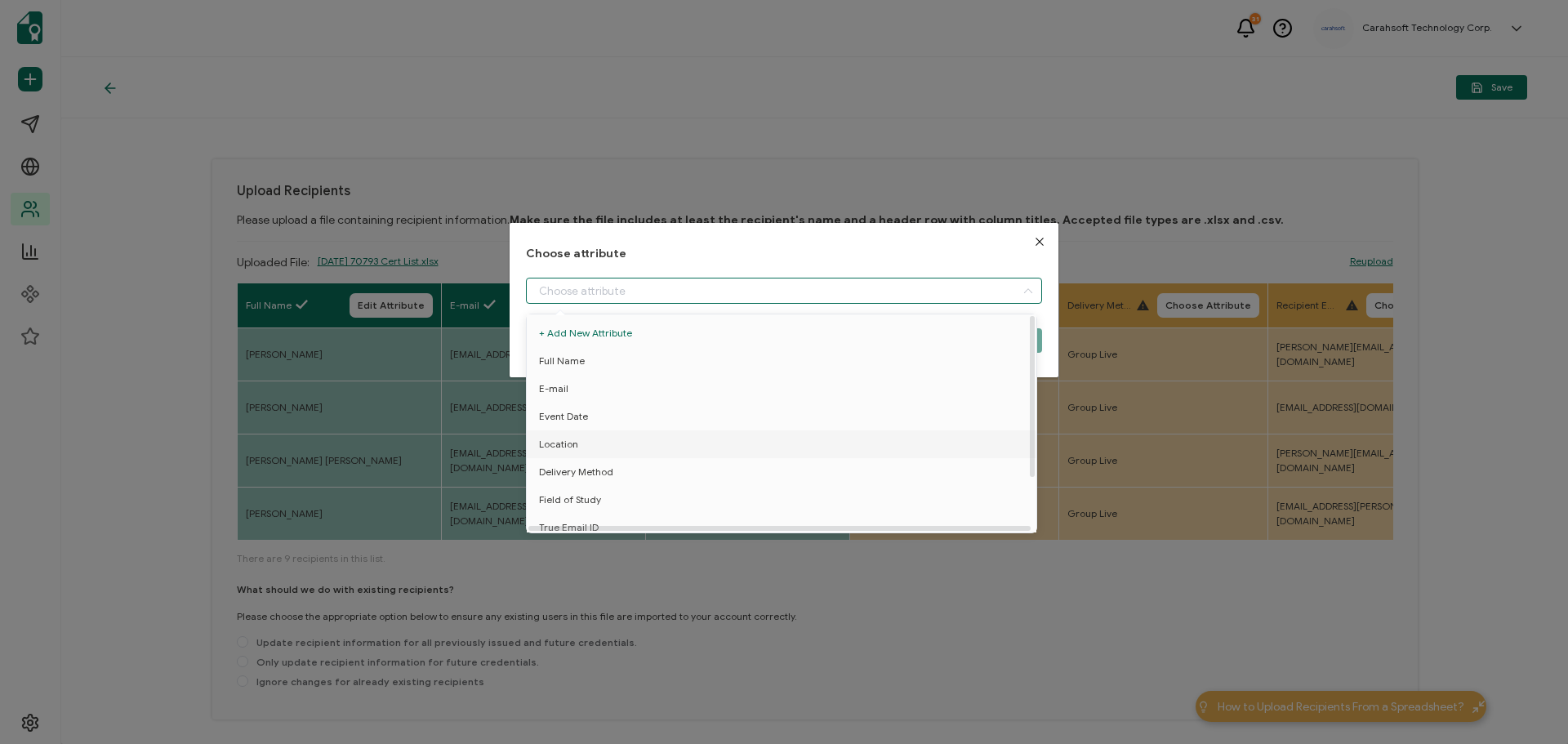
click at [598, 447] on li "Location" at bounding box center [784, 444] width 524 height 28
type input "Location"
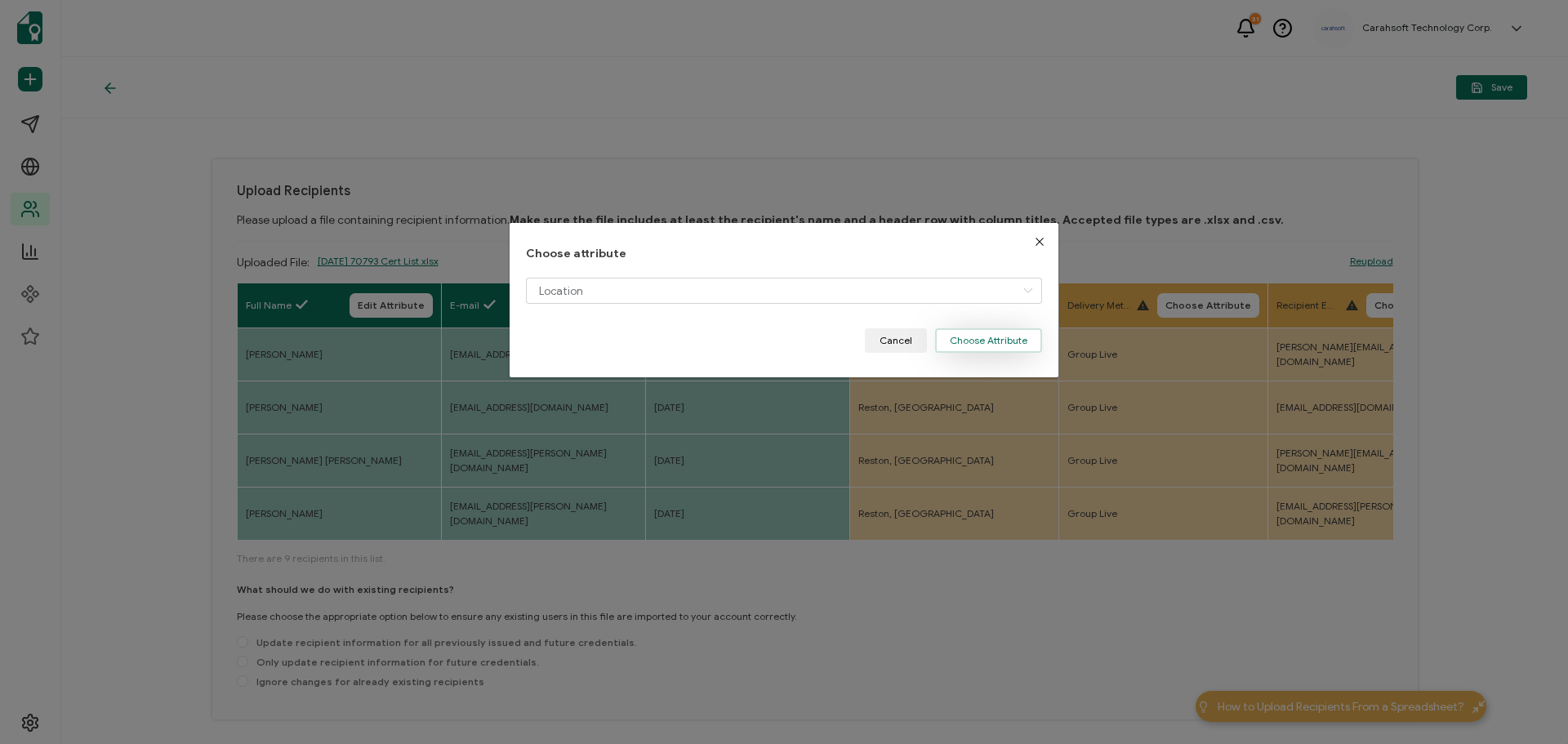
click at [1004, 341] on button "Choose Attribute" at bounding box center [988, 340] width 107 height 24
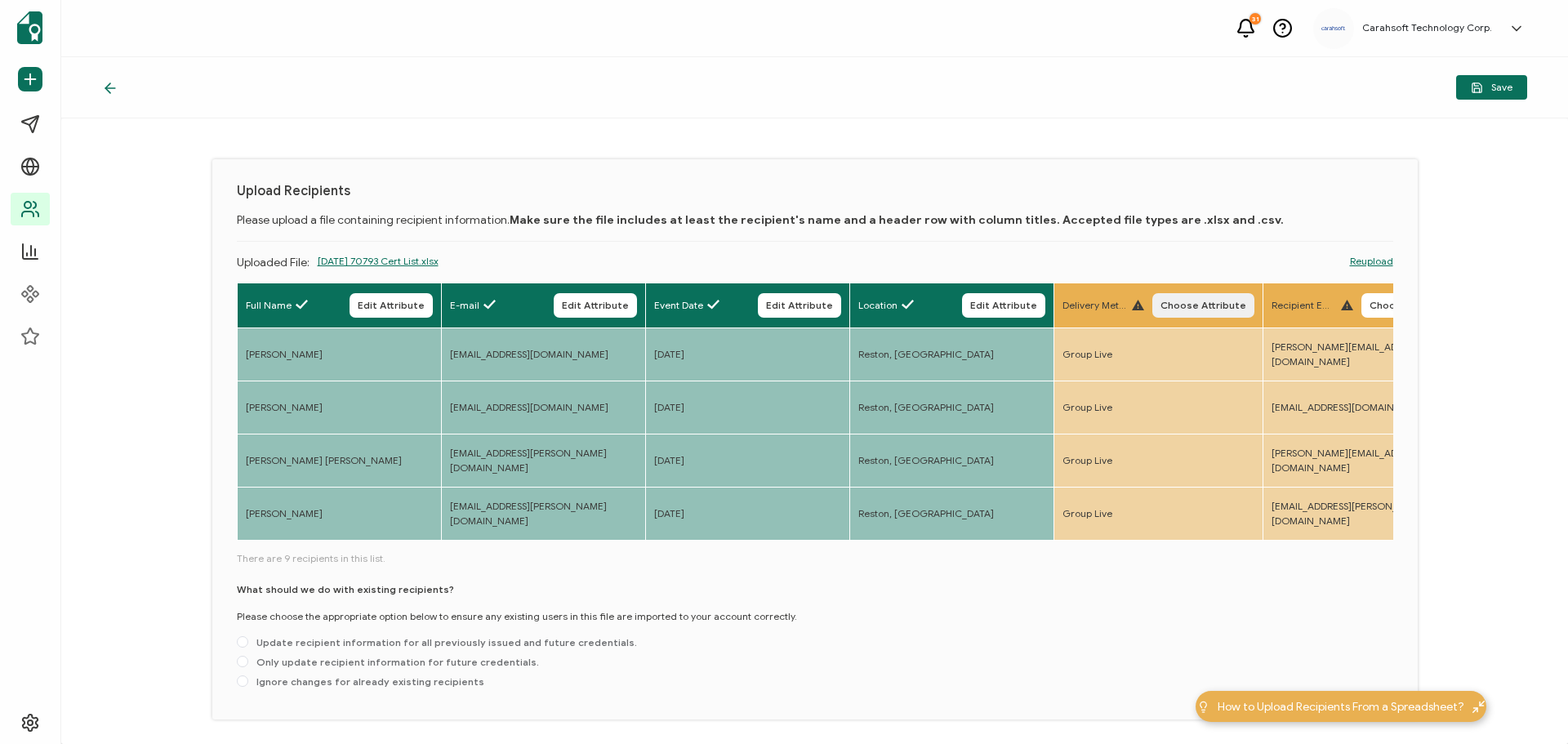
click at [1230, 309] on span "Choose Attribute" at bounding box center [1203, 306] width 85 height 10
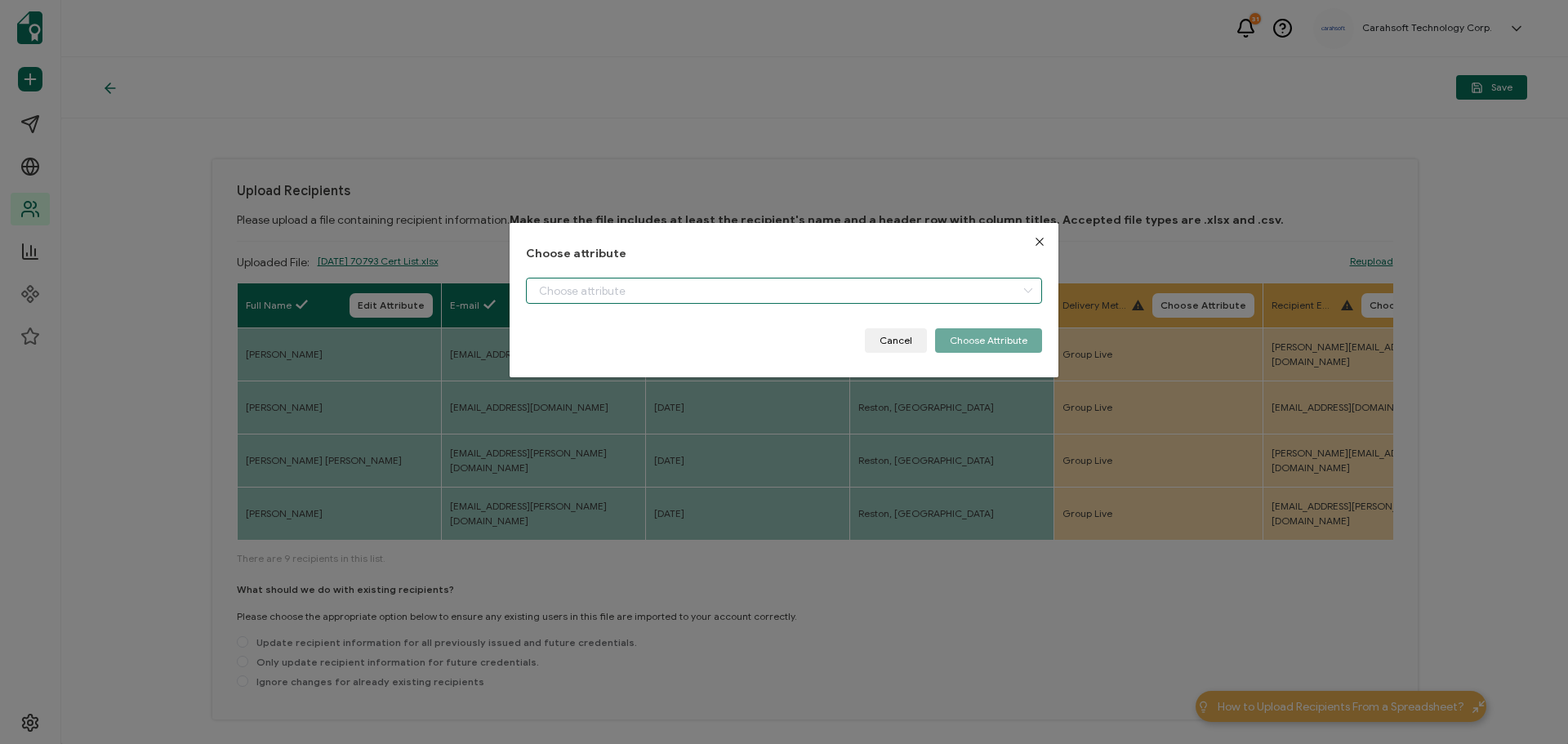
click at [766, 292] on input "dialog" at bounding box center [784, 290] width 516 height 26
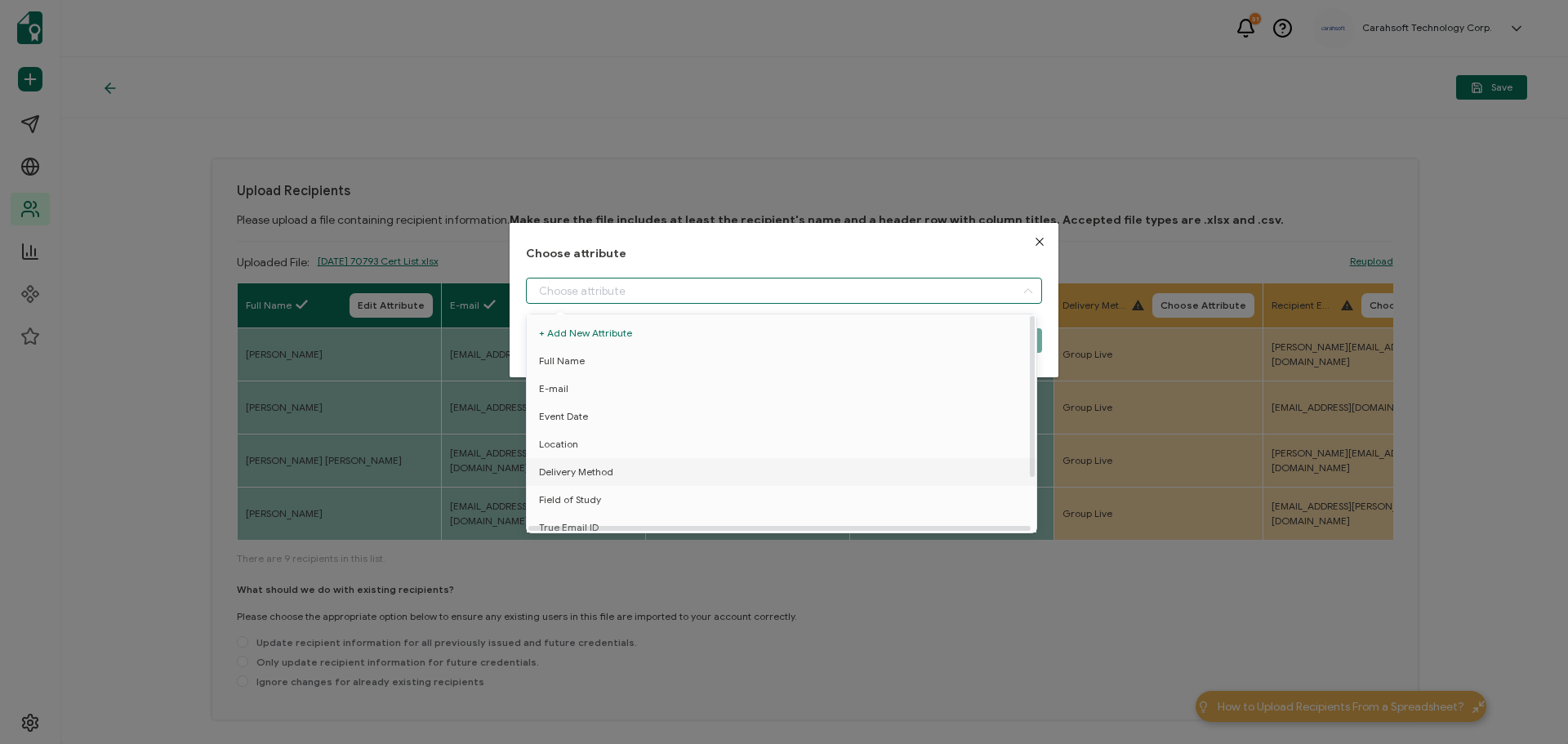
click at [603, 472] on span "Delivery Method" at bounding box center [576, 472] width 75 height 28
type input "Delivery Method"
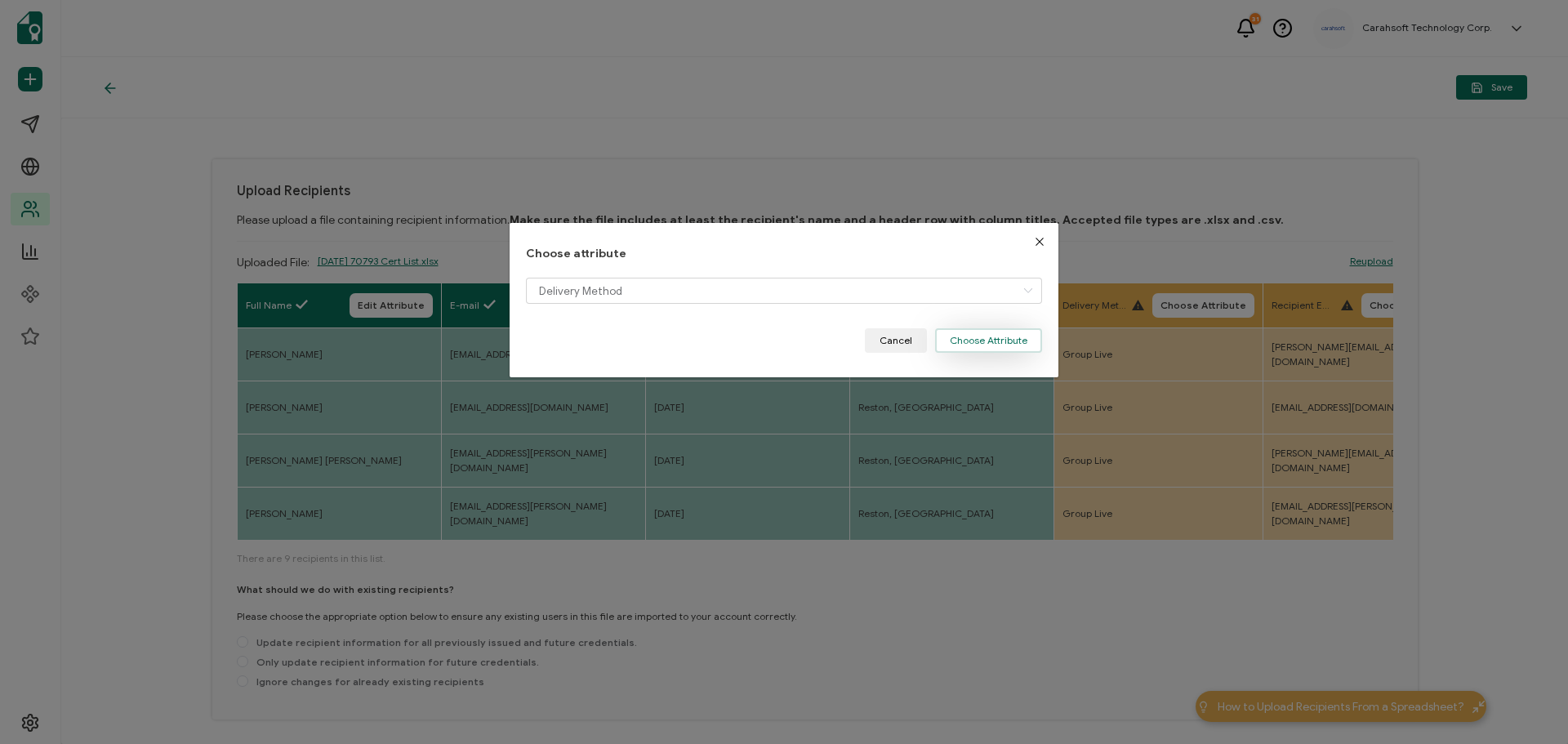
click at [1034, 338] on button "Choose Attribute" at bounding box center [988, 340] width 107 height 24
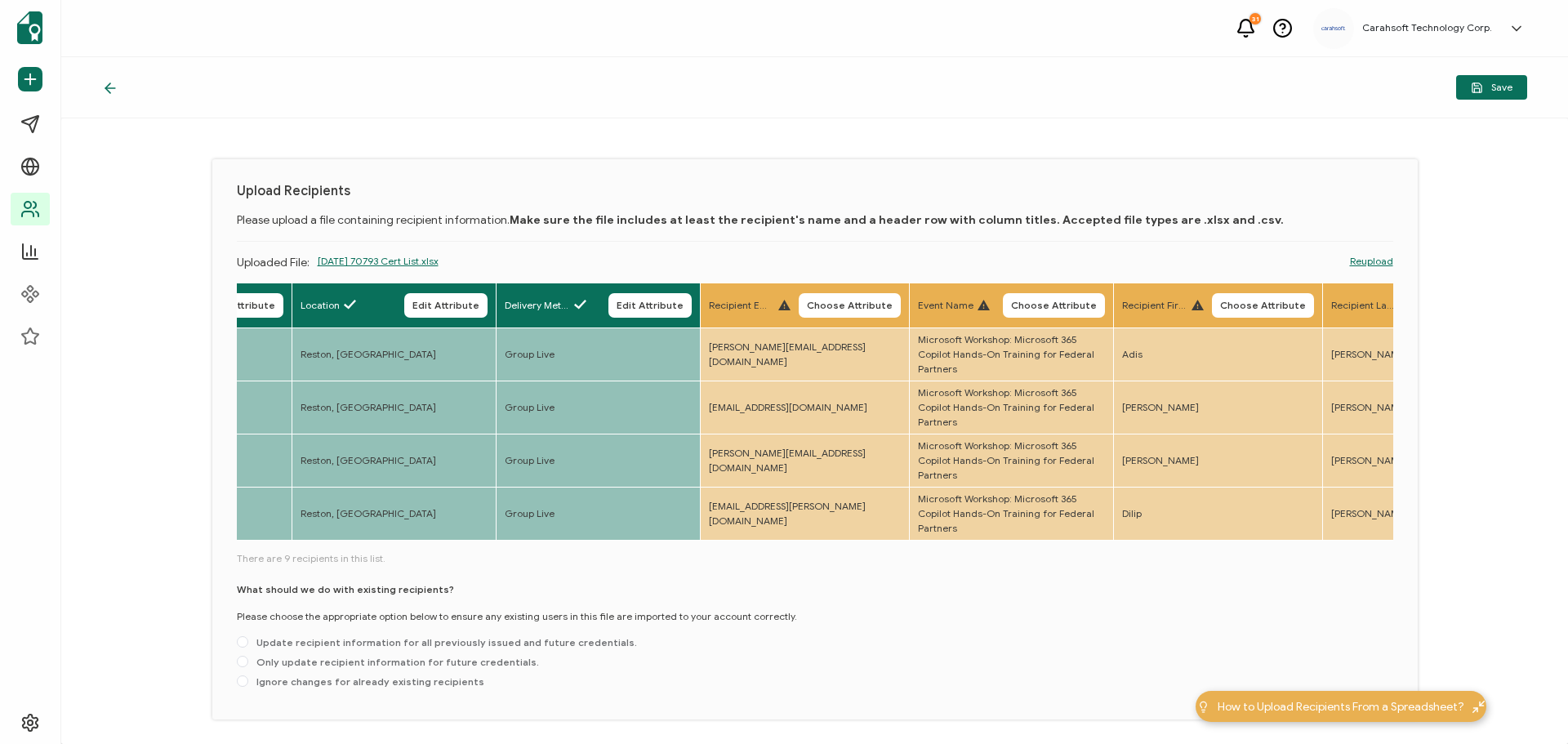
scroll to position [0, 657]
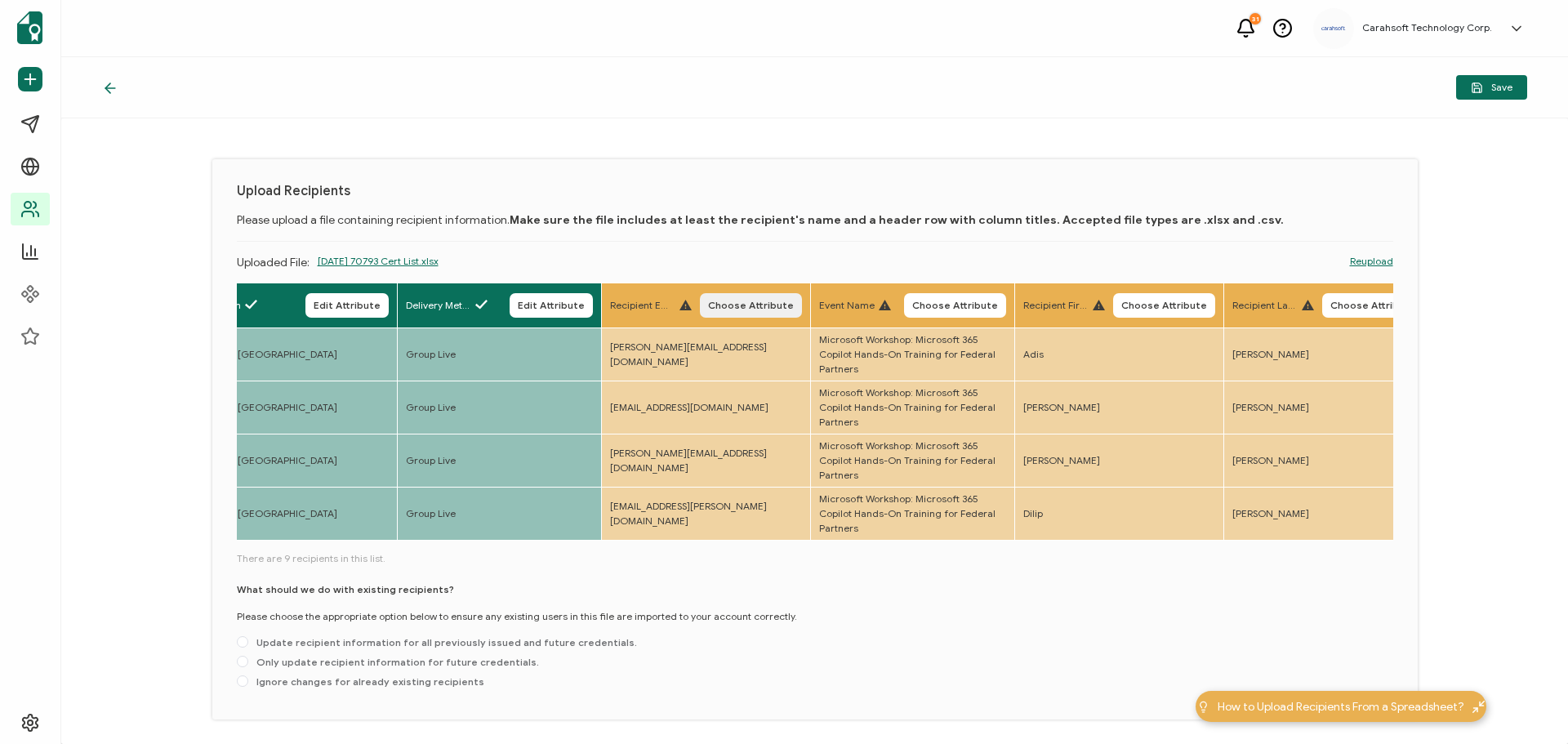
click at [763, 314] on button "Choose Attribute" at bounding box center [751, 305] width 102 height 24
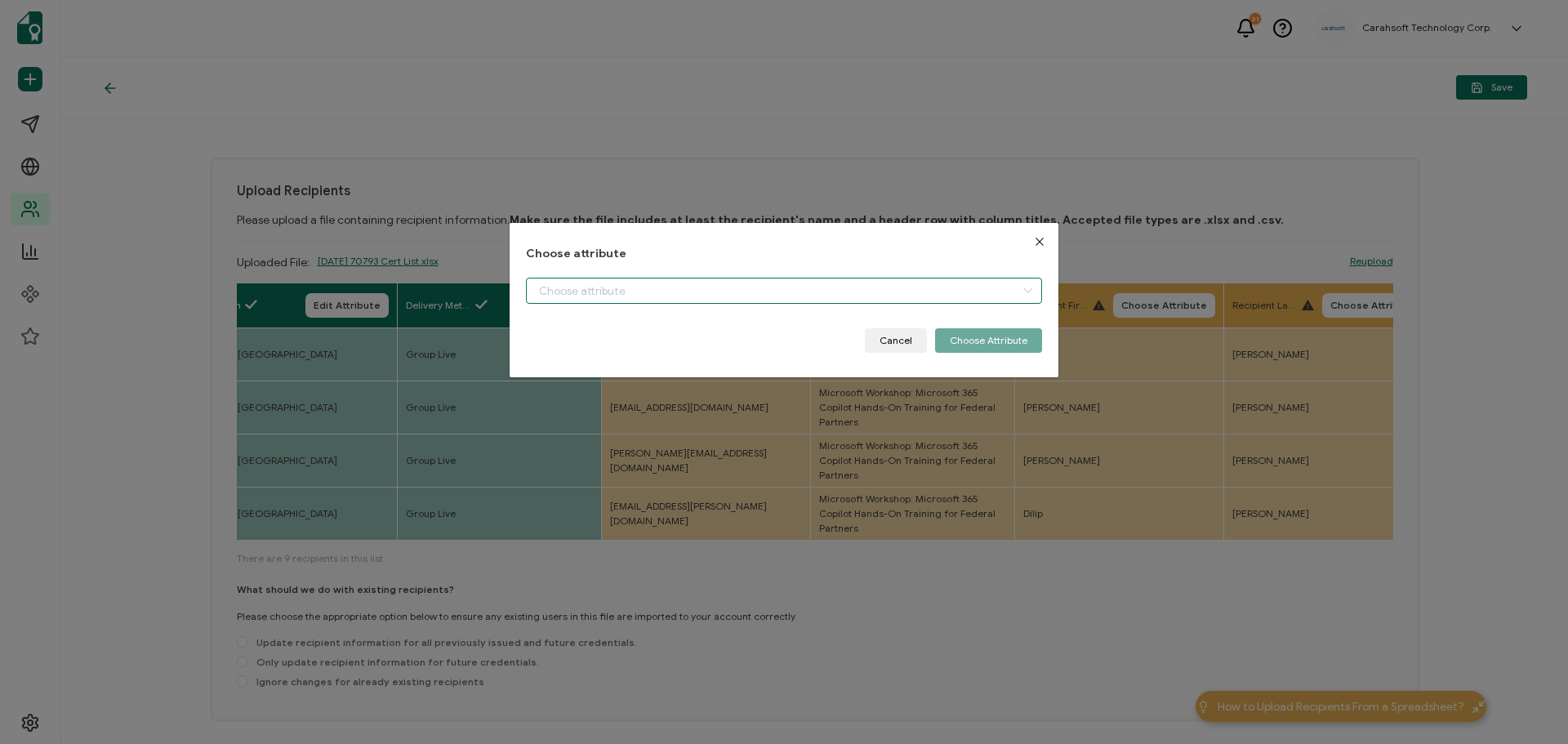
click at [713, 295] on input "dialog" at bounding box center [784, 290] width 516 height 26
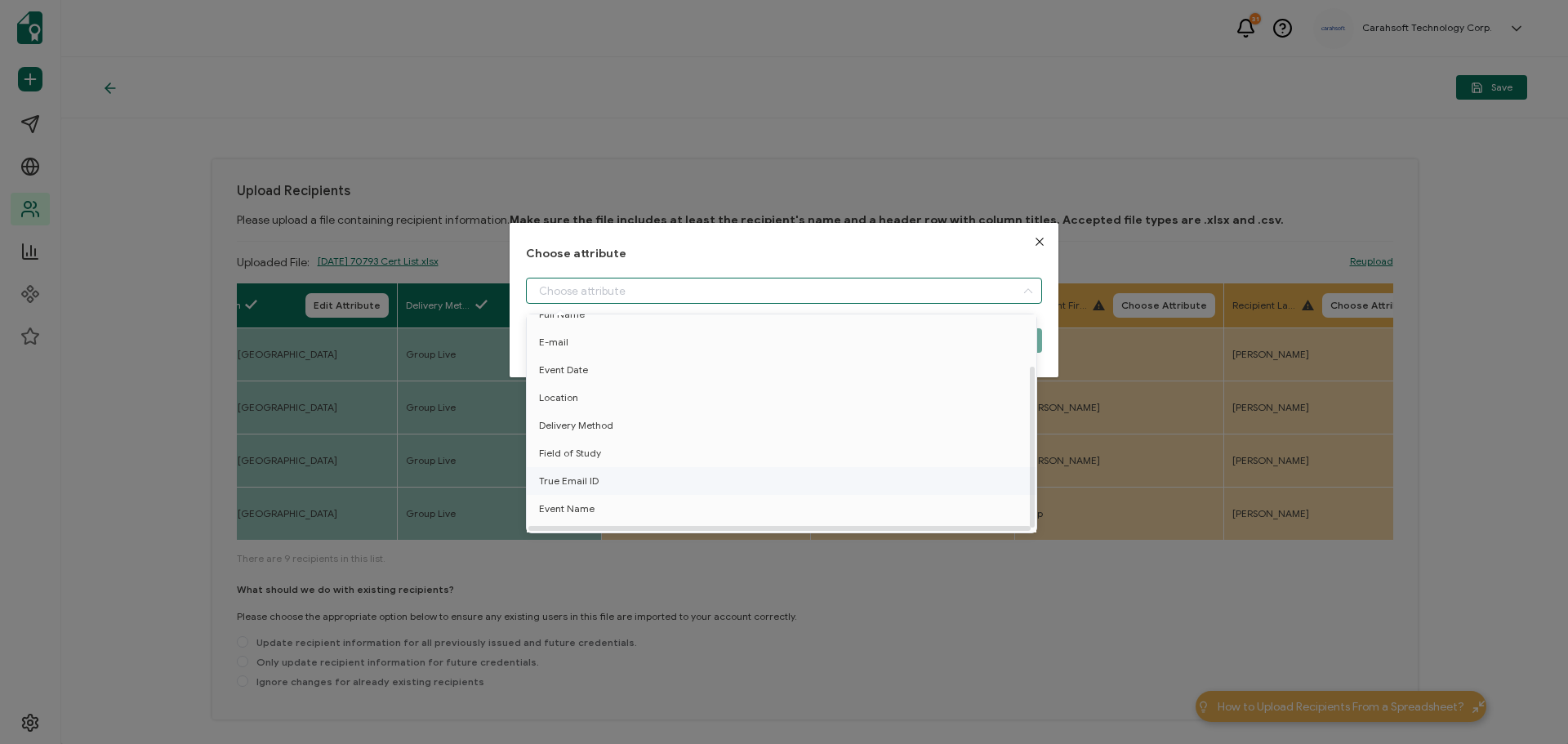
scroll to position [72, 0]
click at [609, 450] on li "True Email ID" at bounding box center [784, 464] width 524 height 28
type input "True Email ID"
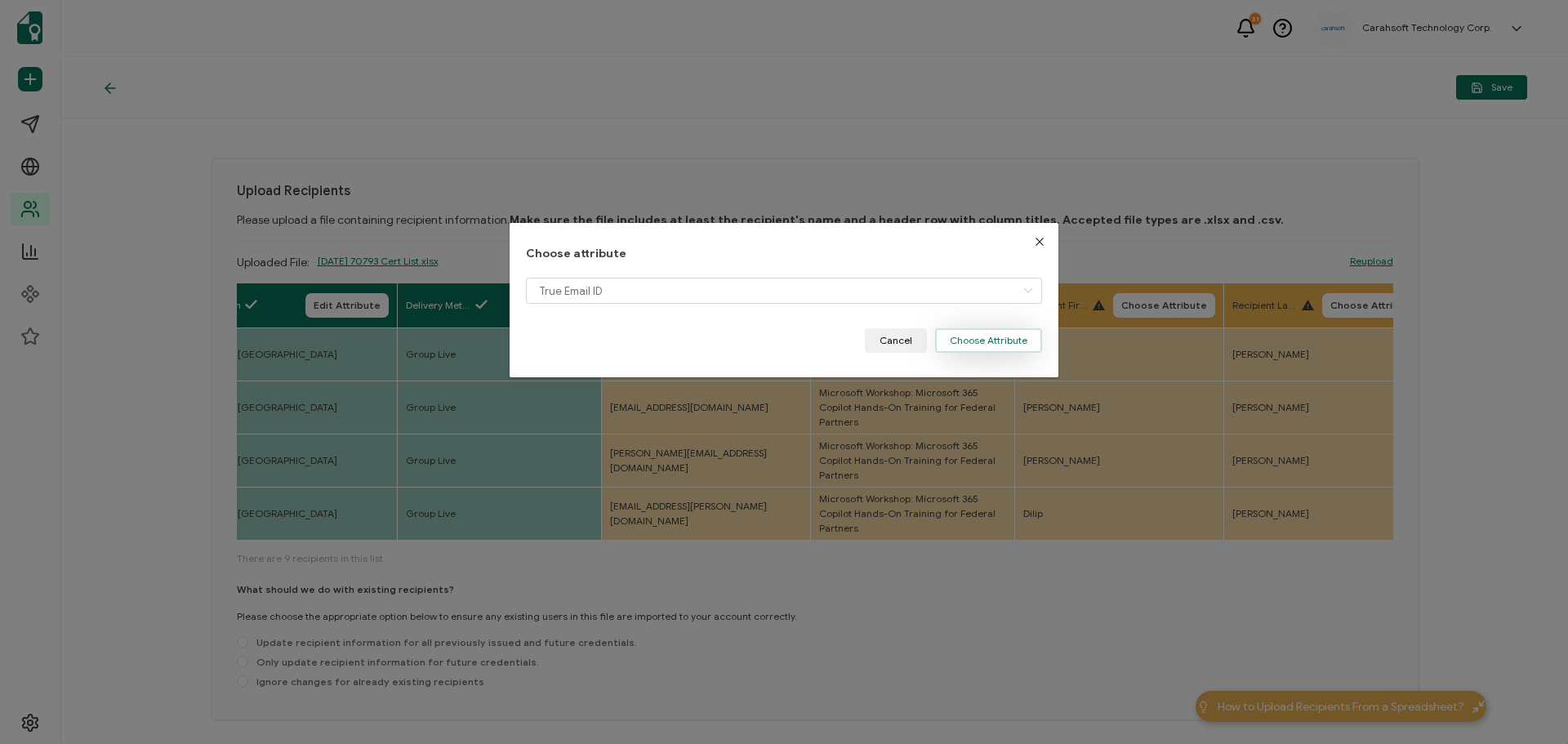
click at [997, 344] on button "Choose Attribute" at bounding box center [988, 340] width 107 height 24
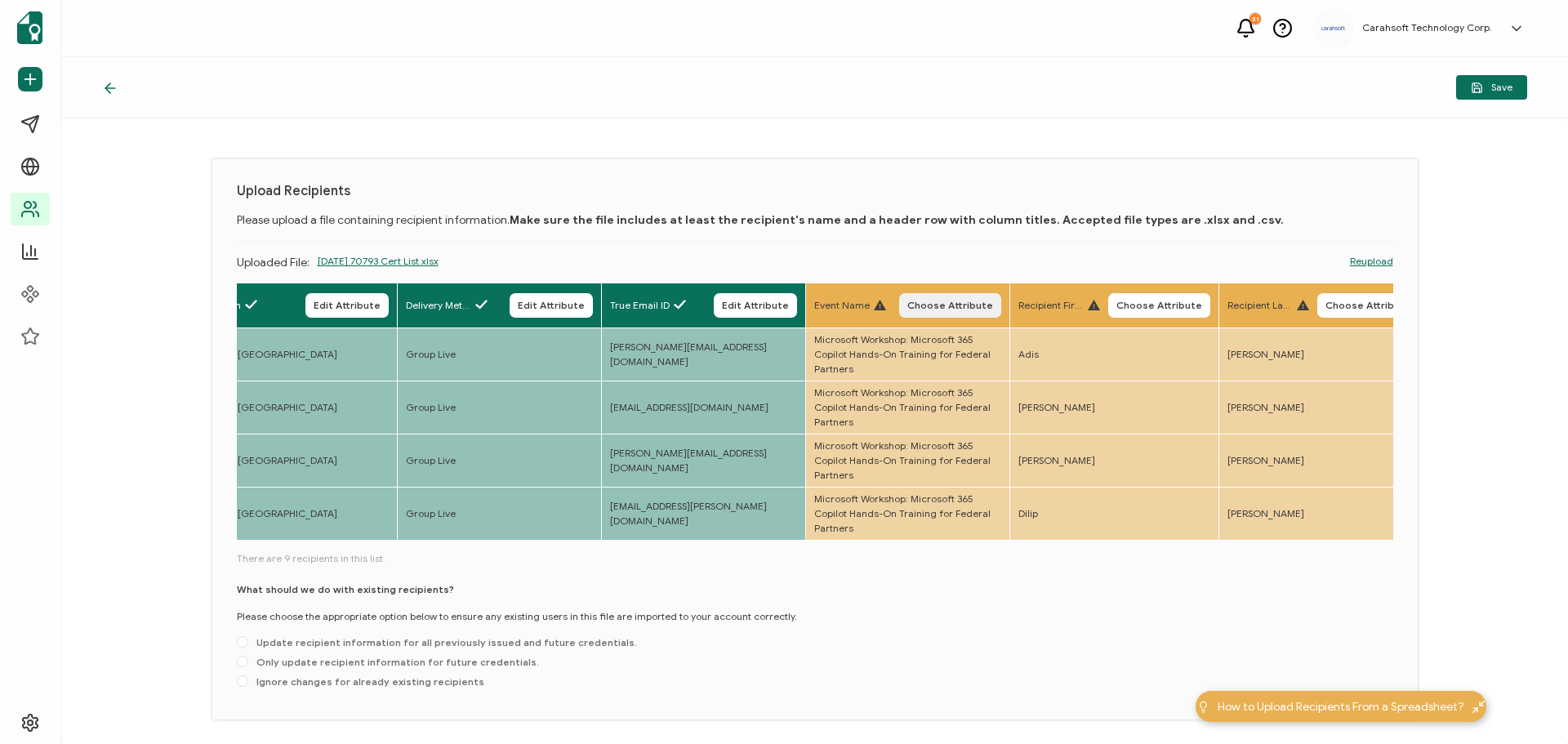
click at [955, 313] on button "Choose Attribute" at bounding box center [951, 305] width 102 height 24
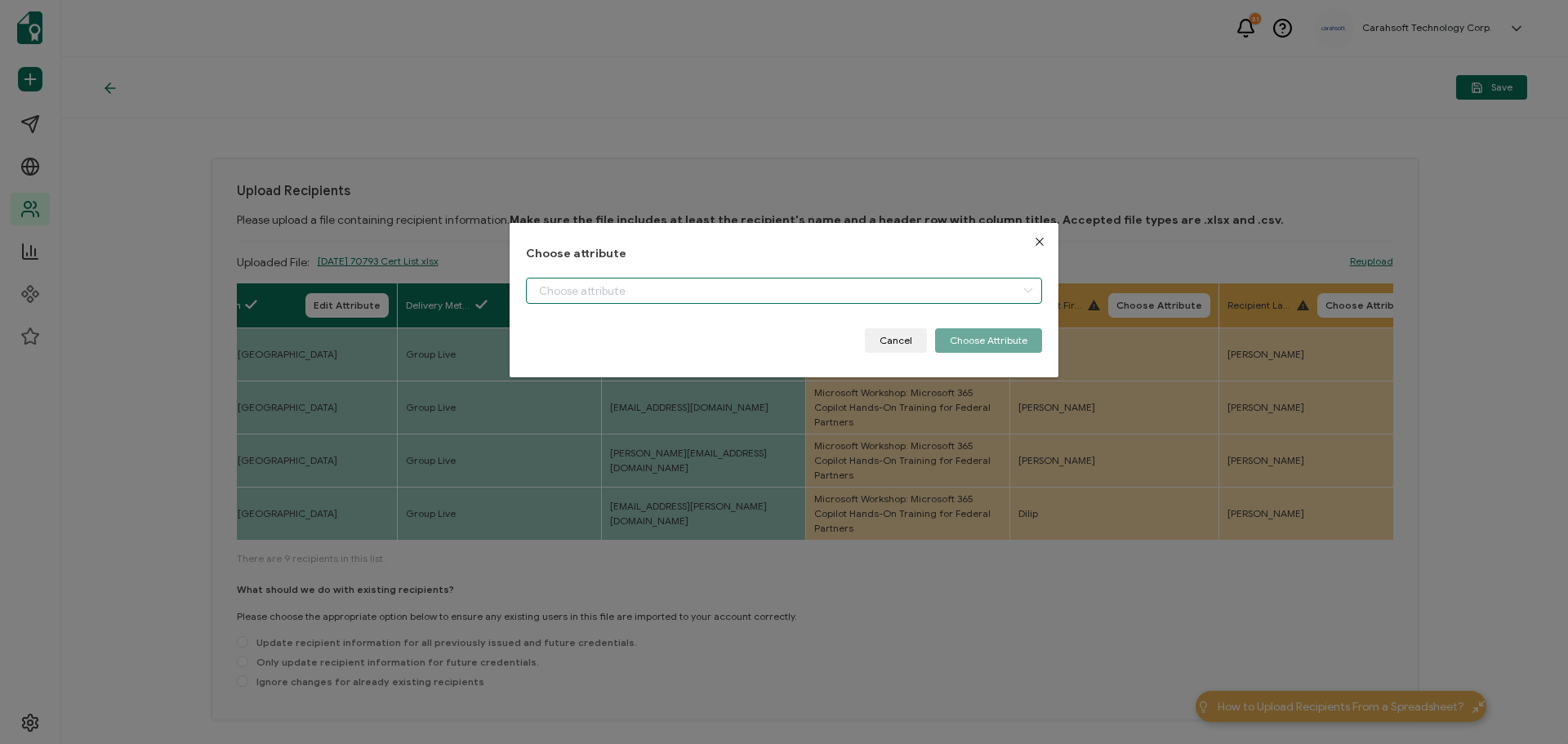
click at [623, 296] on input "dialog" at bounding box center [784, 290] width 516 height 26
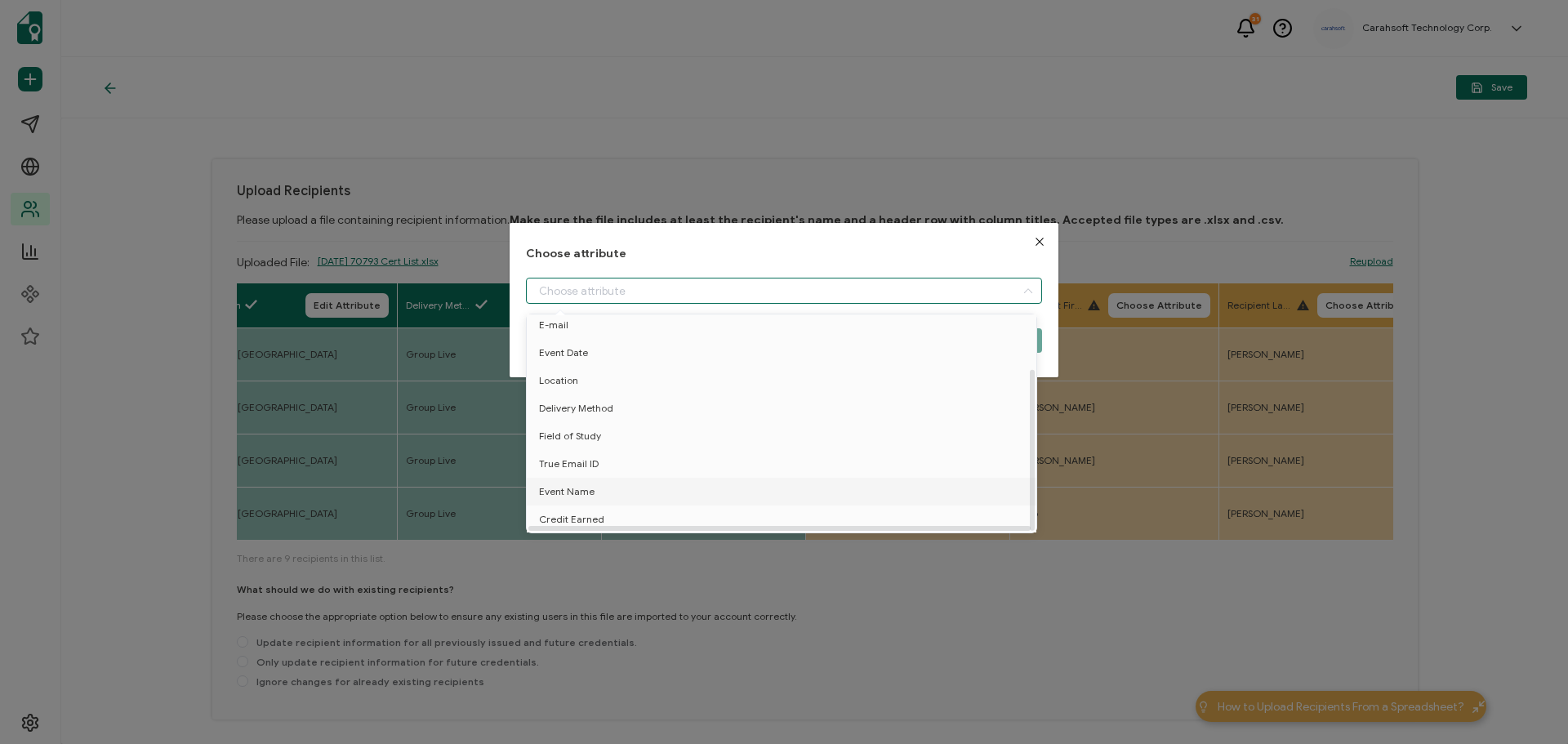
click at [606, 481] on li "Event Name" at bounding box center [784, 492] width 524 height 28
type input "Event Name"
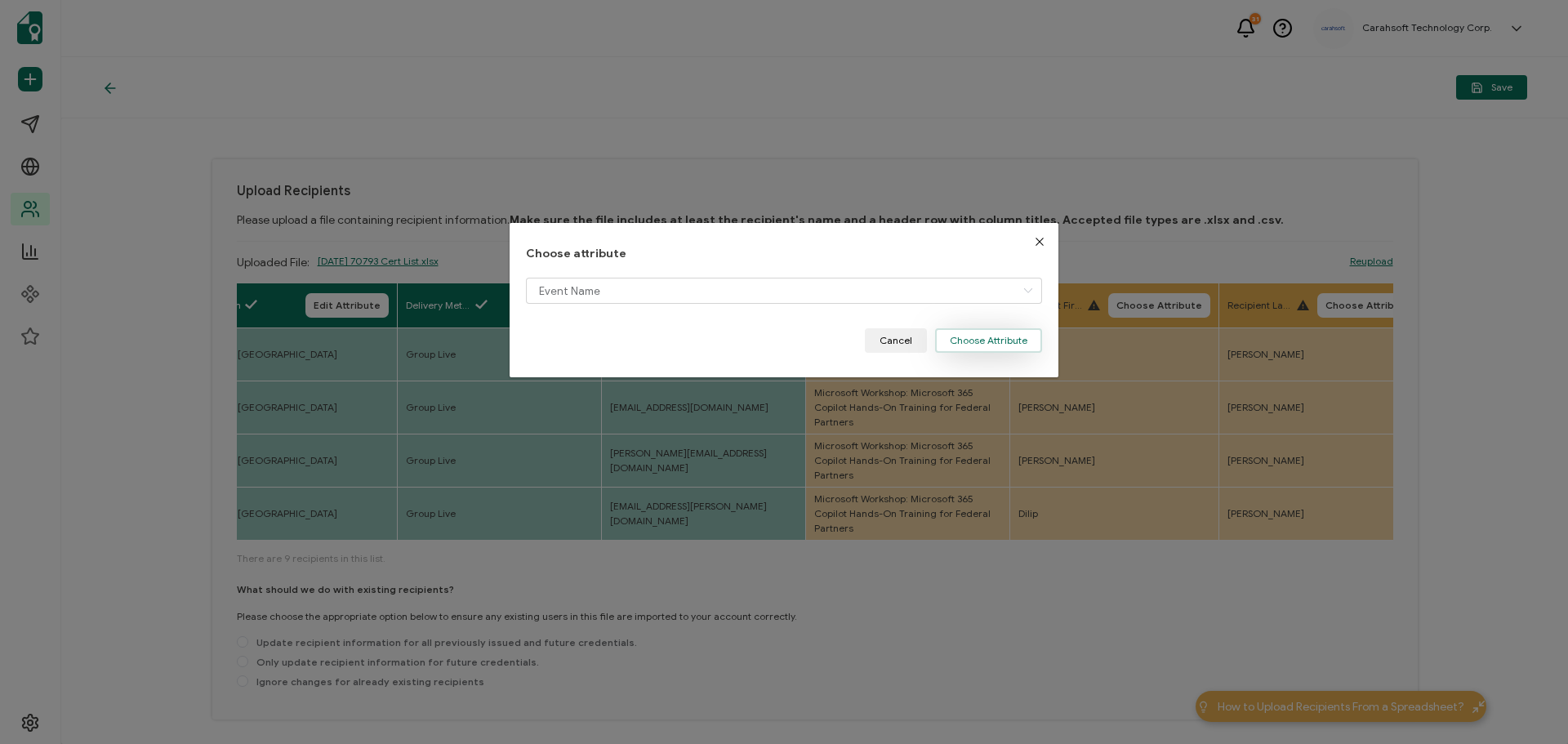
click at [950, 341] on button "Choose Attribute" at bounding box center [988, 340] width 107 height 24
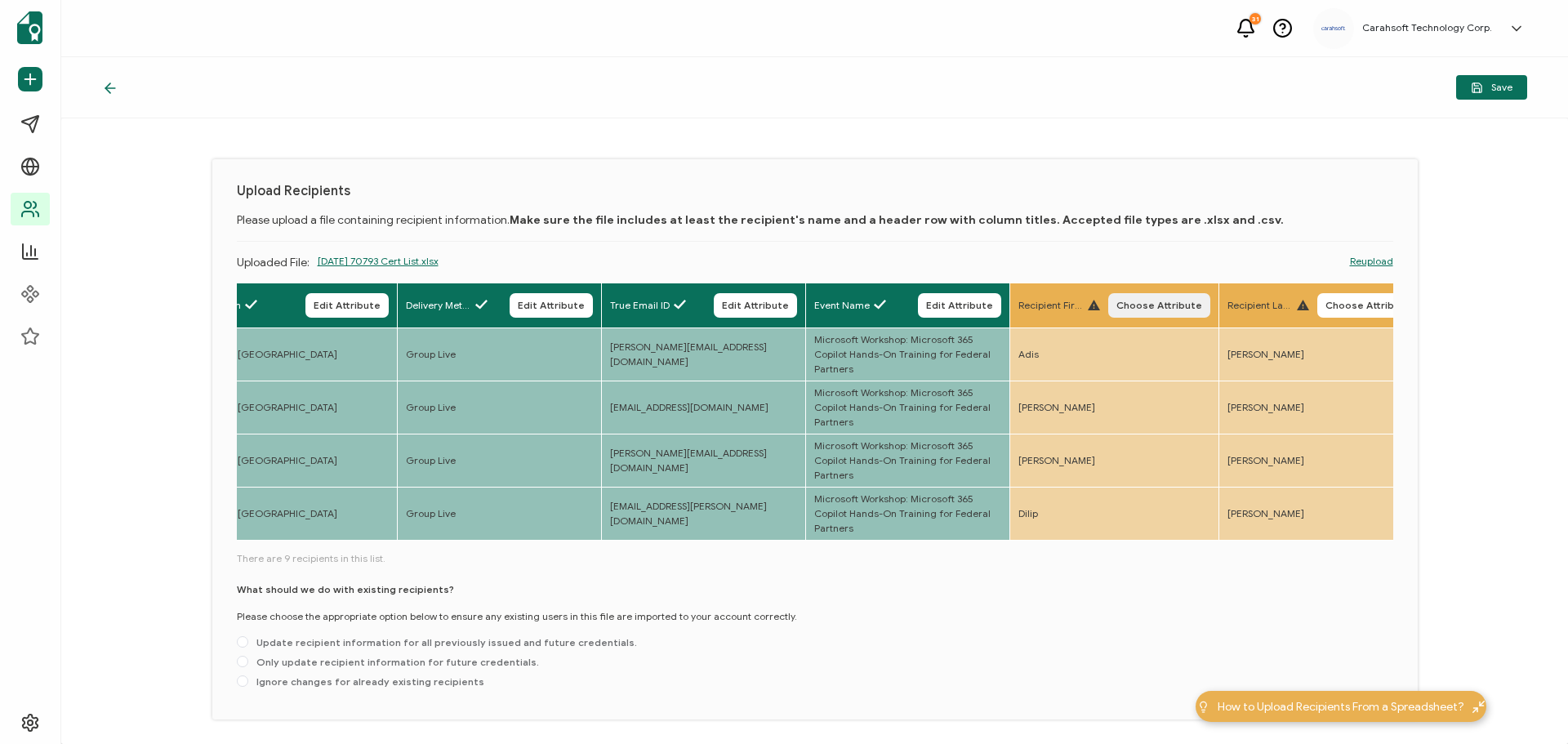
click at [1174, 312] on button "Choose Attribute" at bounding box center [1159, 305] width 102 height 24
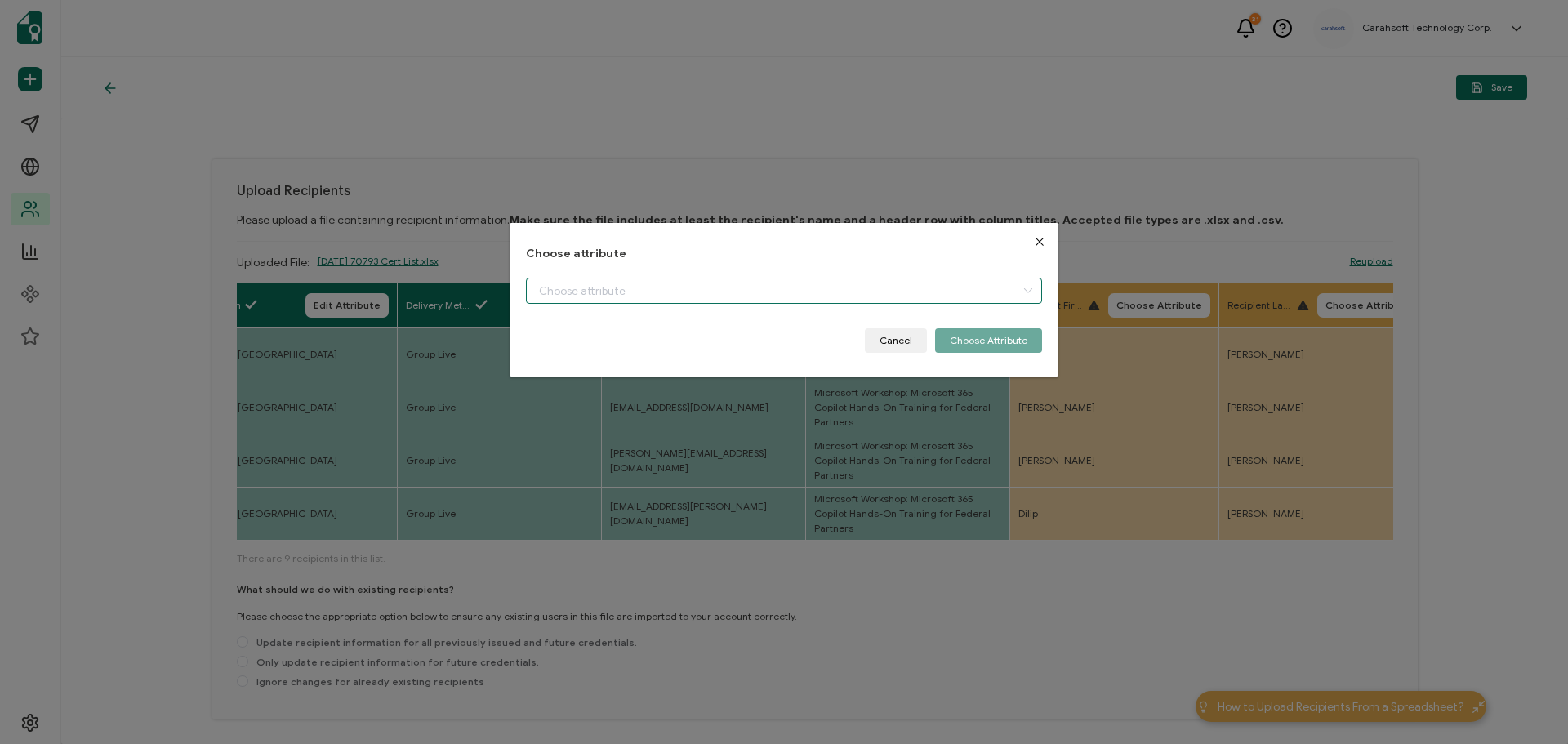
click at [725, 292] on input "dialog" at bounding box center [784, 290] width 516 height 26
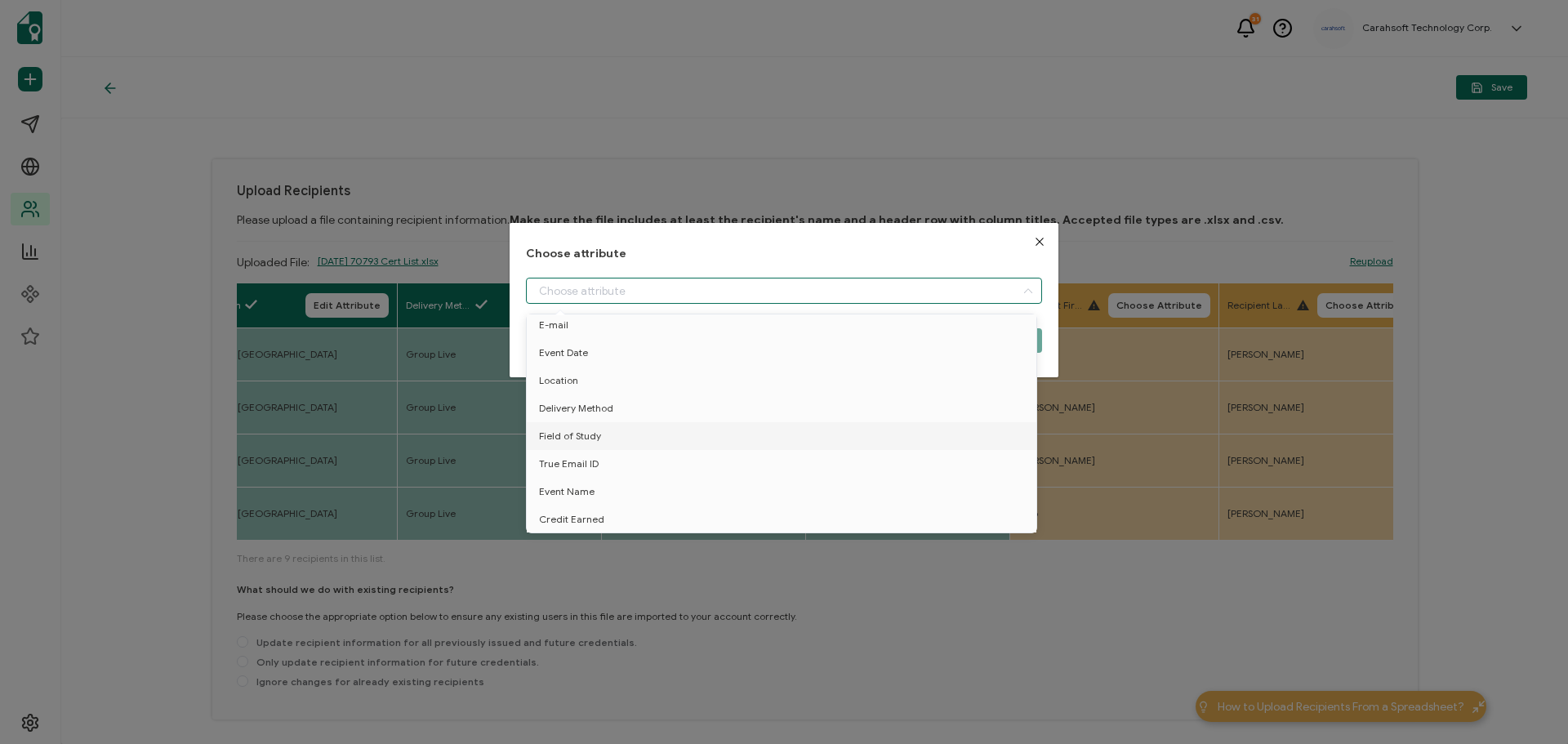
click at [1235, 232] on div "Choose attribute Cancel Choose Attribute" at bounding box center [784, 372] width 1568 height 744
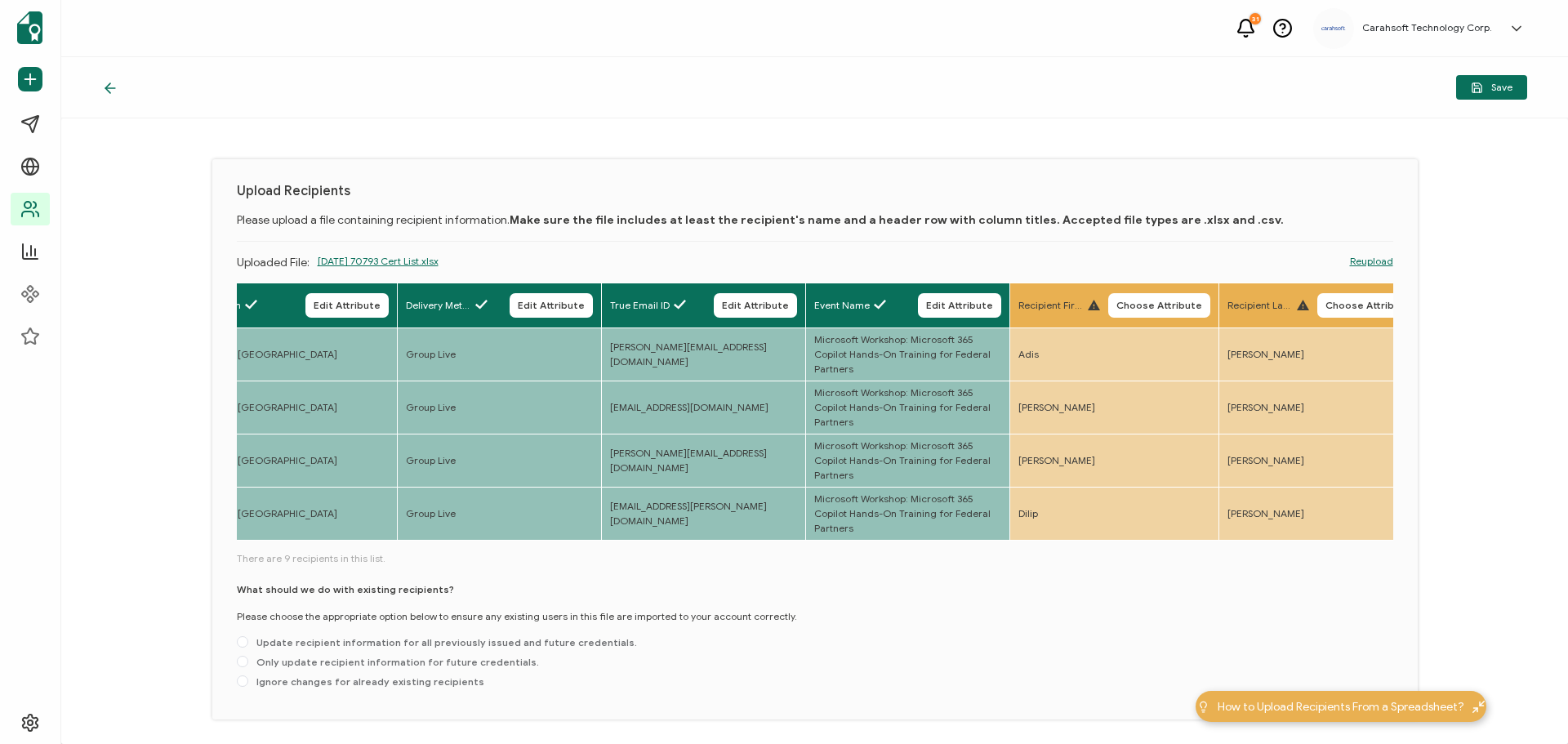
drag, startPoint x: 1035, startPoint y: 543, endPoint x: 1139, endPoint y: 541, distance: 104.0
click at [1139, 541] on div "Full Name Edit Attribute E-mail Edit Attribute Event Date Edit Attribute Locati…" at bounding box center [815, 413] width 1156 height 261
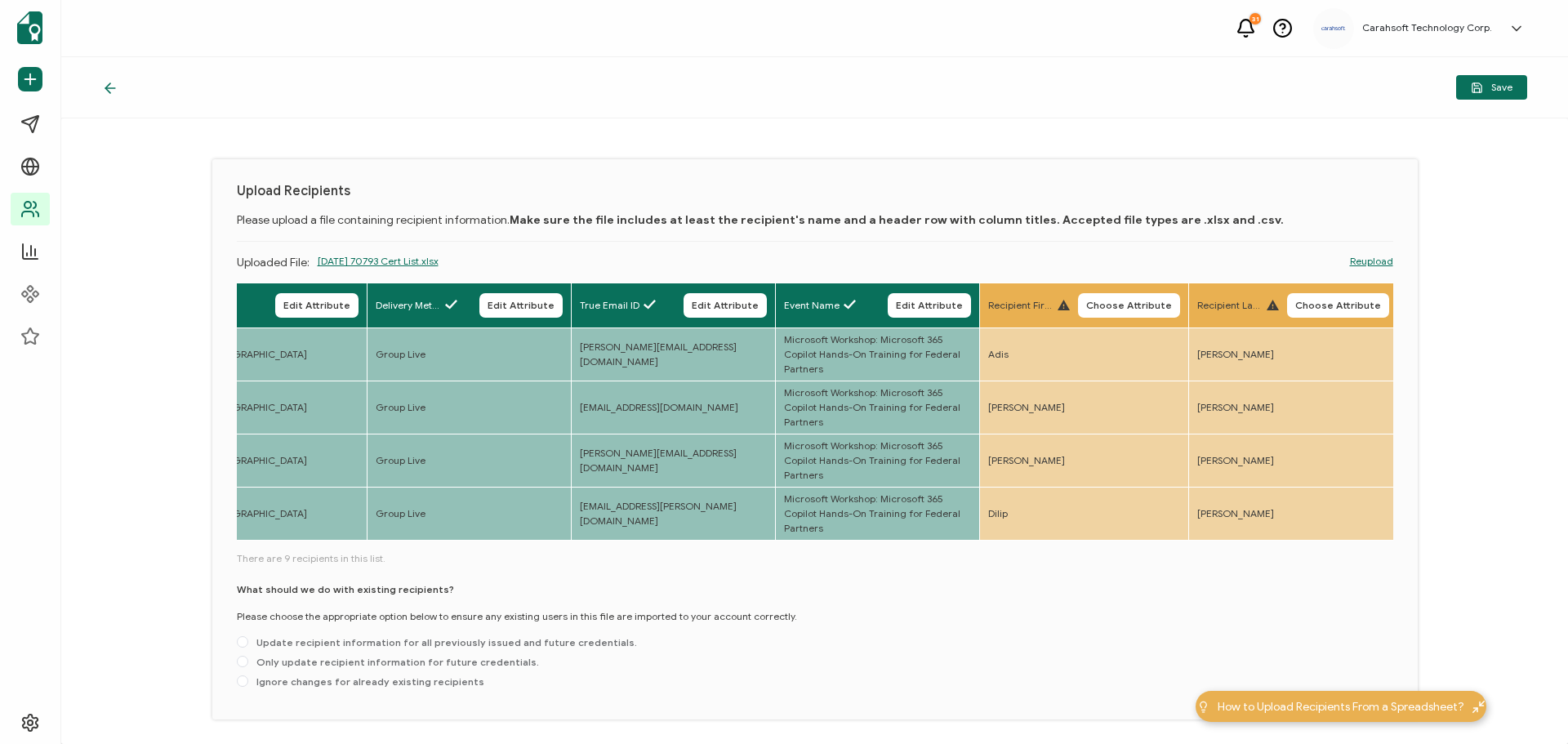
click at [522, 586] on div "Full Name Edit Attribute E-mail Edit Attribute Event Date Edit Attribute Locati…" at bounding box center [815, 489] width 1156 height 412
click at [241, 668] on span at bounding box center [243, 661] width 12 height 12
click at [241, 669] on input "Only update recipient information for future credentials." at bounding box center [243, 662] width 12 height 13
radio input "true"
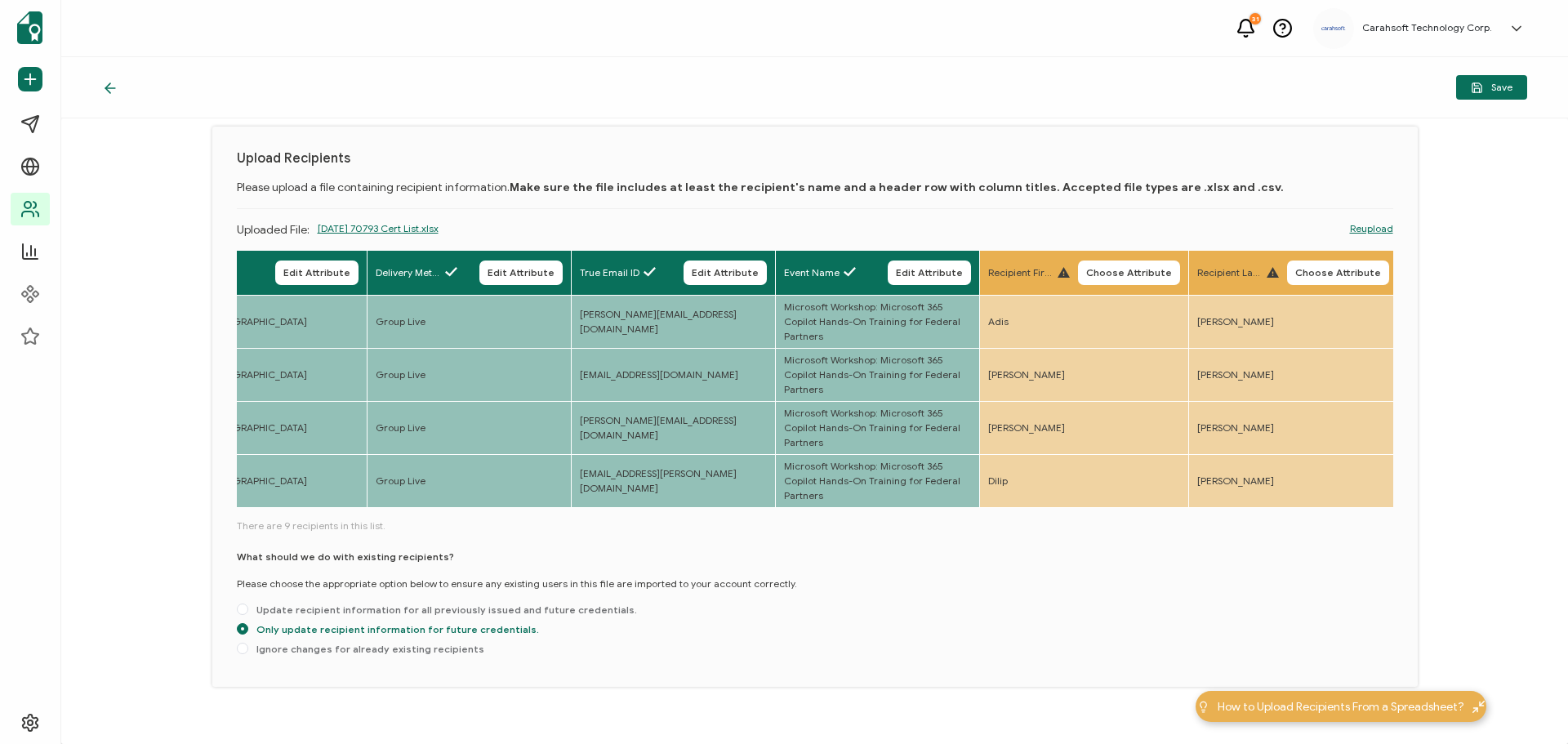
scroll to position [61, 0]
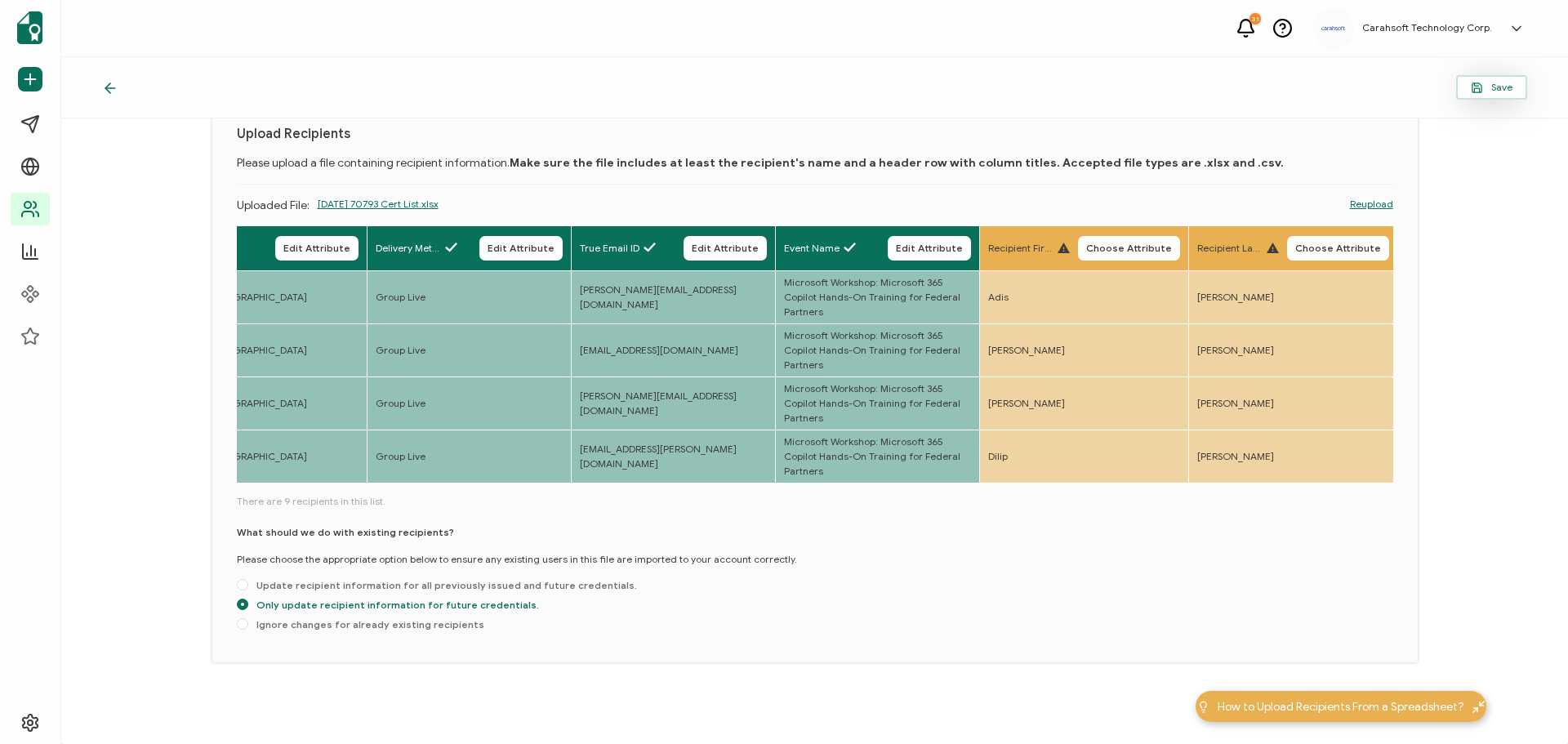
click at [1485, 85] on span "Save" at bounding box center [1492, 88] width 41 height 13
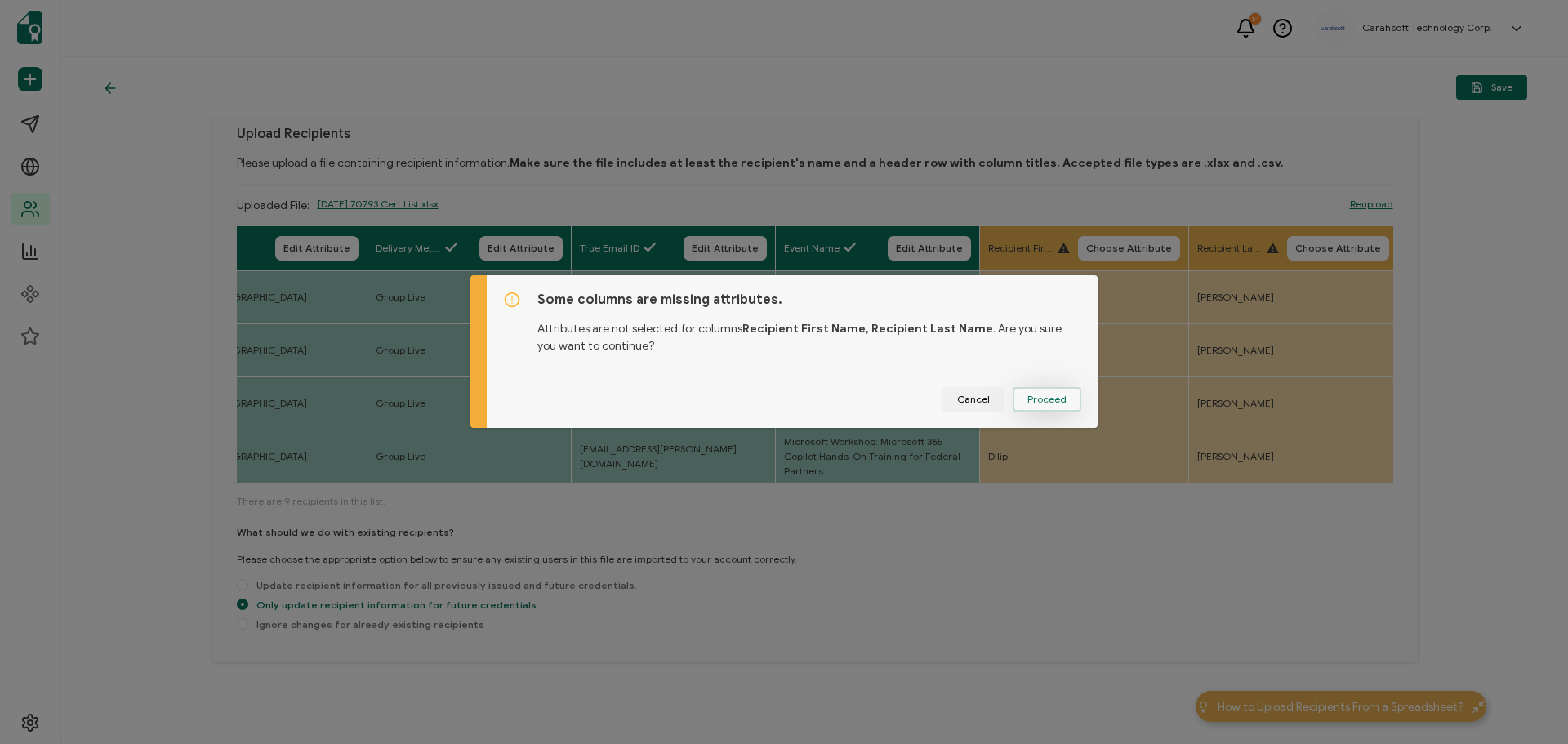
click at [1053, 399] on span "Proceed" at bounding box center [1047, 399] width 40 height 10
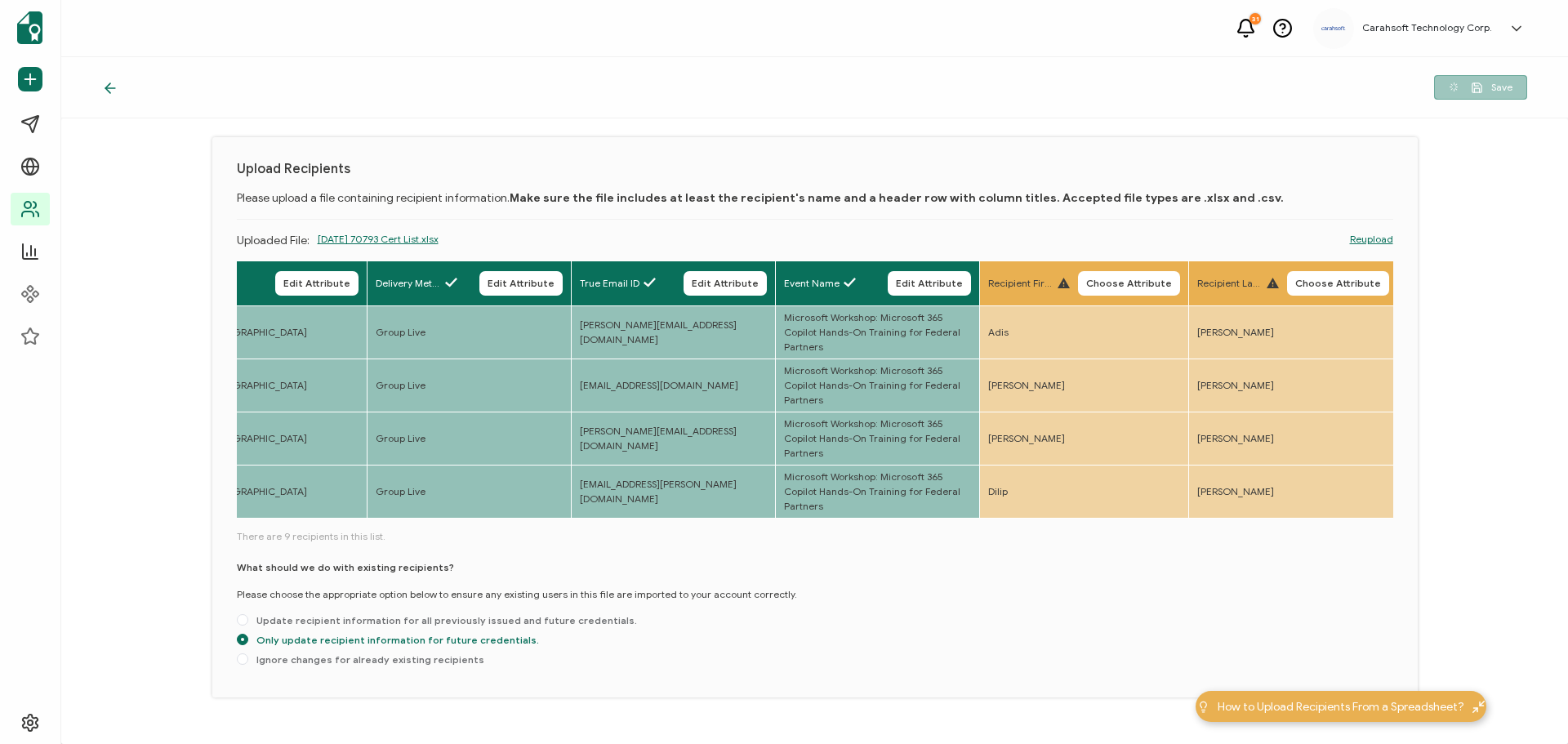
scroll to position [0, 0]
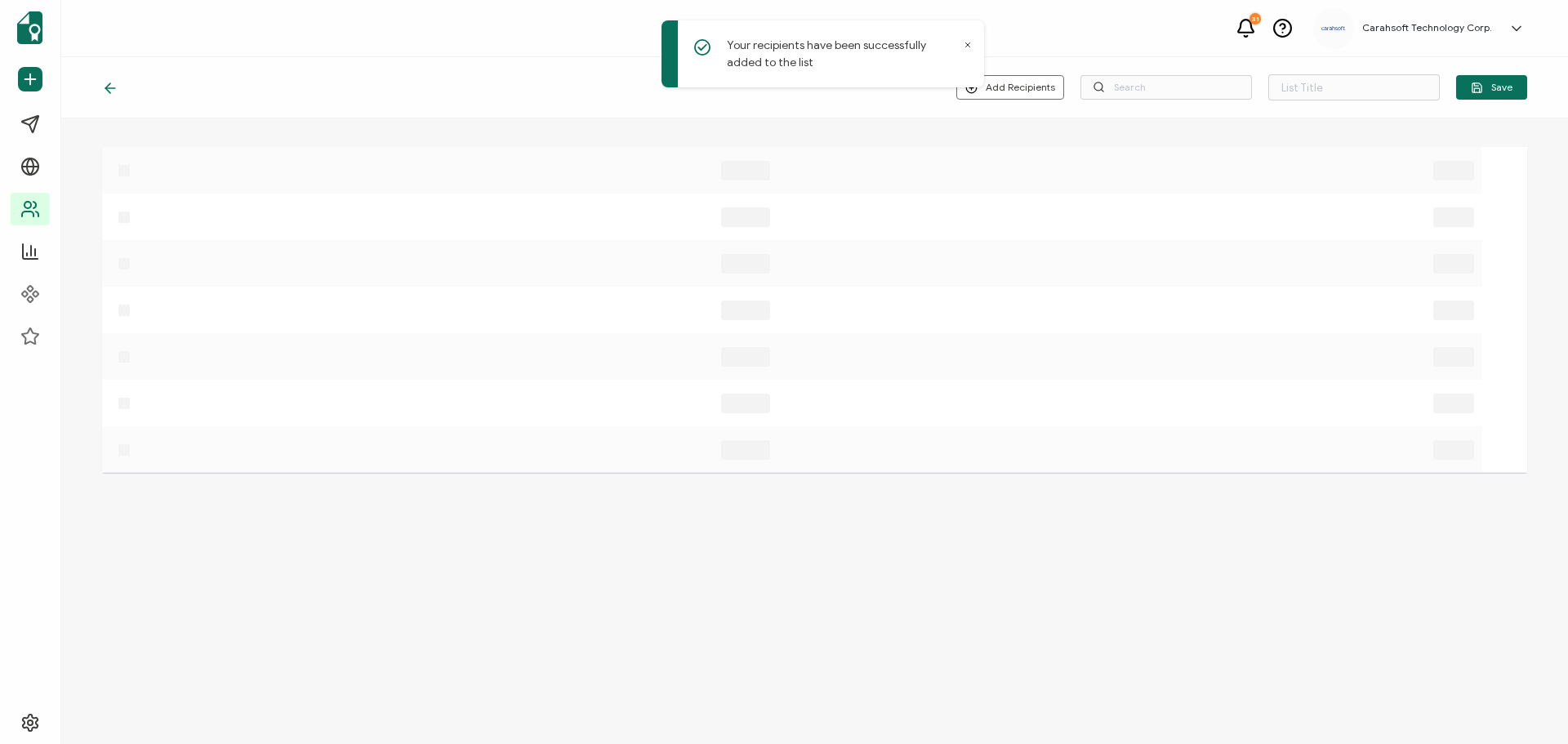
type input "9-9-25_70793_Microsoft Copilot Partner Training"
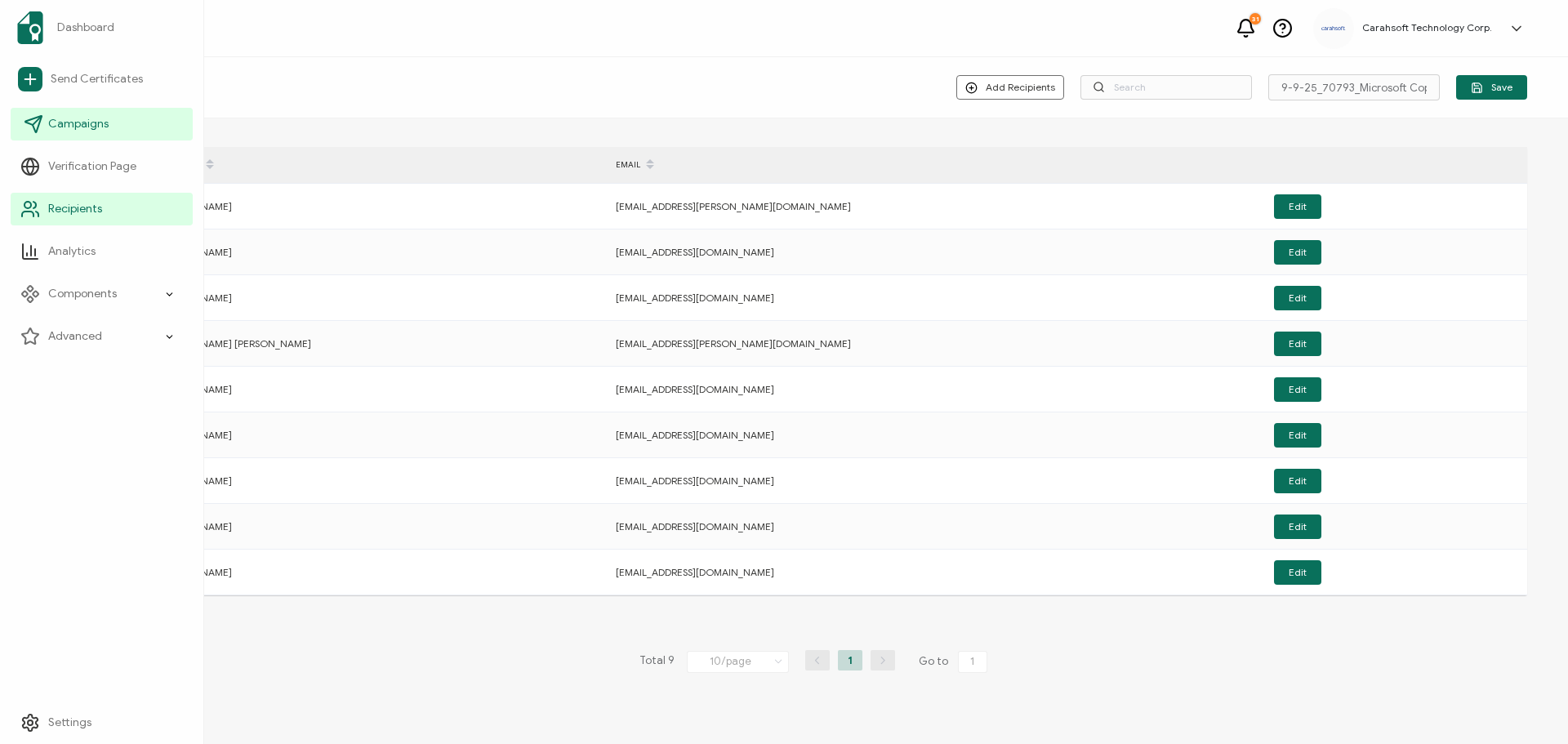
click at [86, 129] on span "Campaigns" at bounding box center [78, 124] width 60 height 16
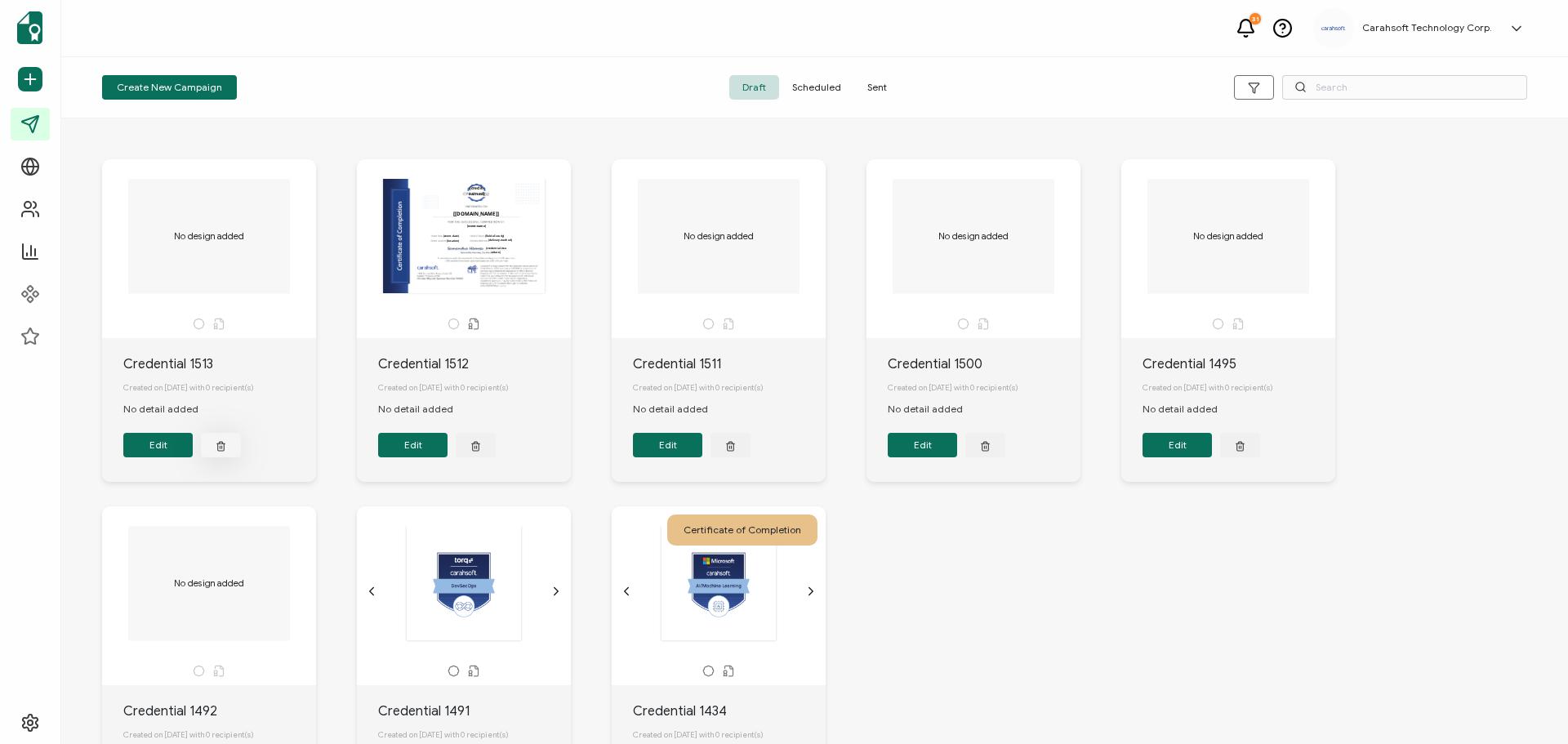
click at [227, 452] on button "button" at bounding box center [221, 445] width 40 height 24
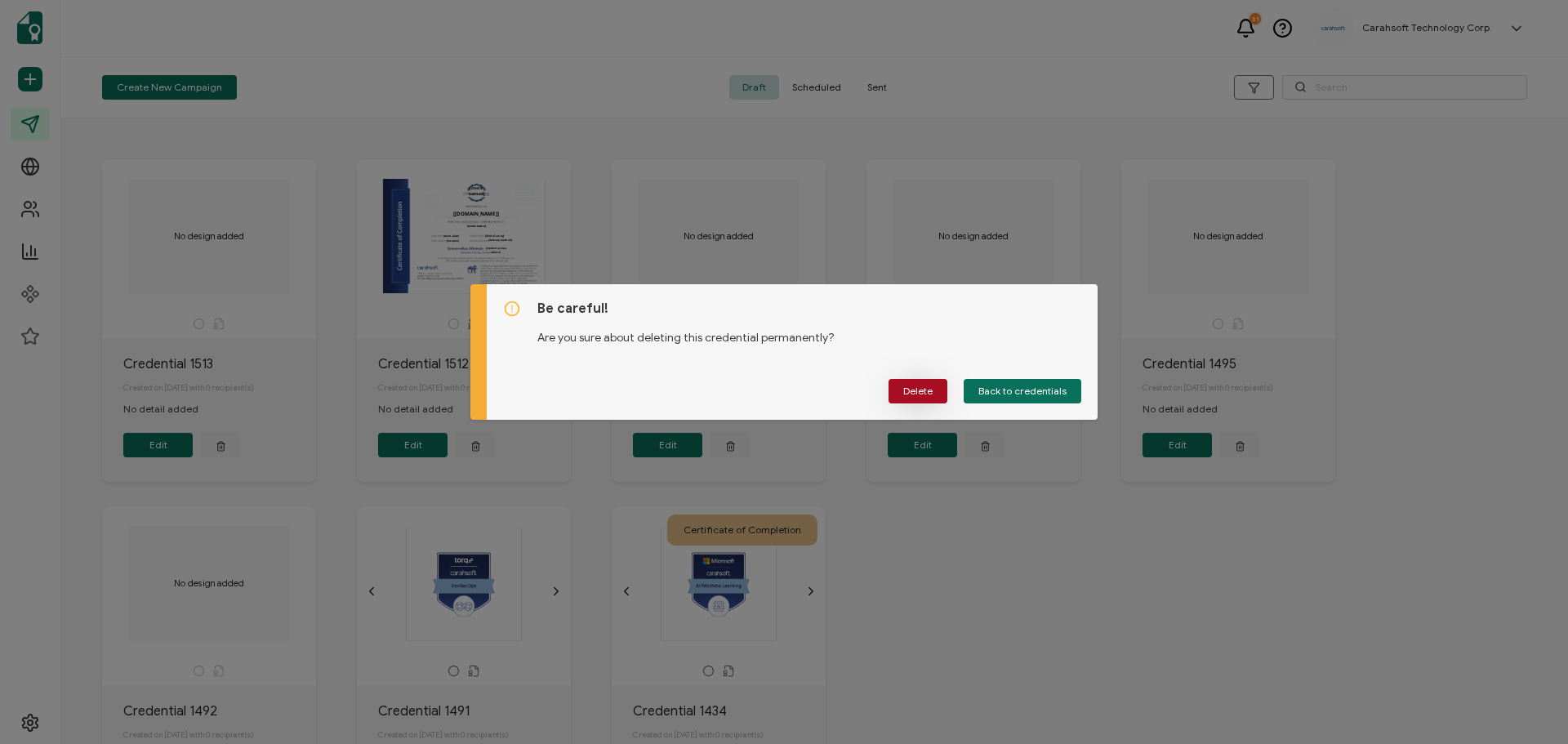
click at [931, 390] on span "Delete" at bounding box center [917, 391] width 30 height 10
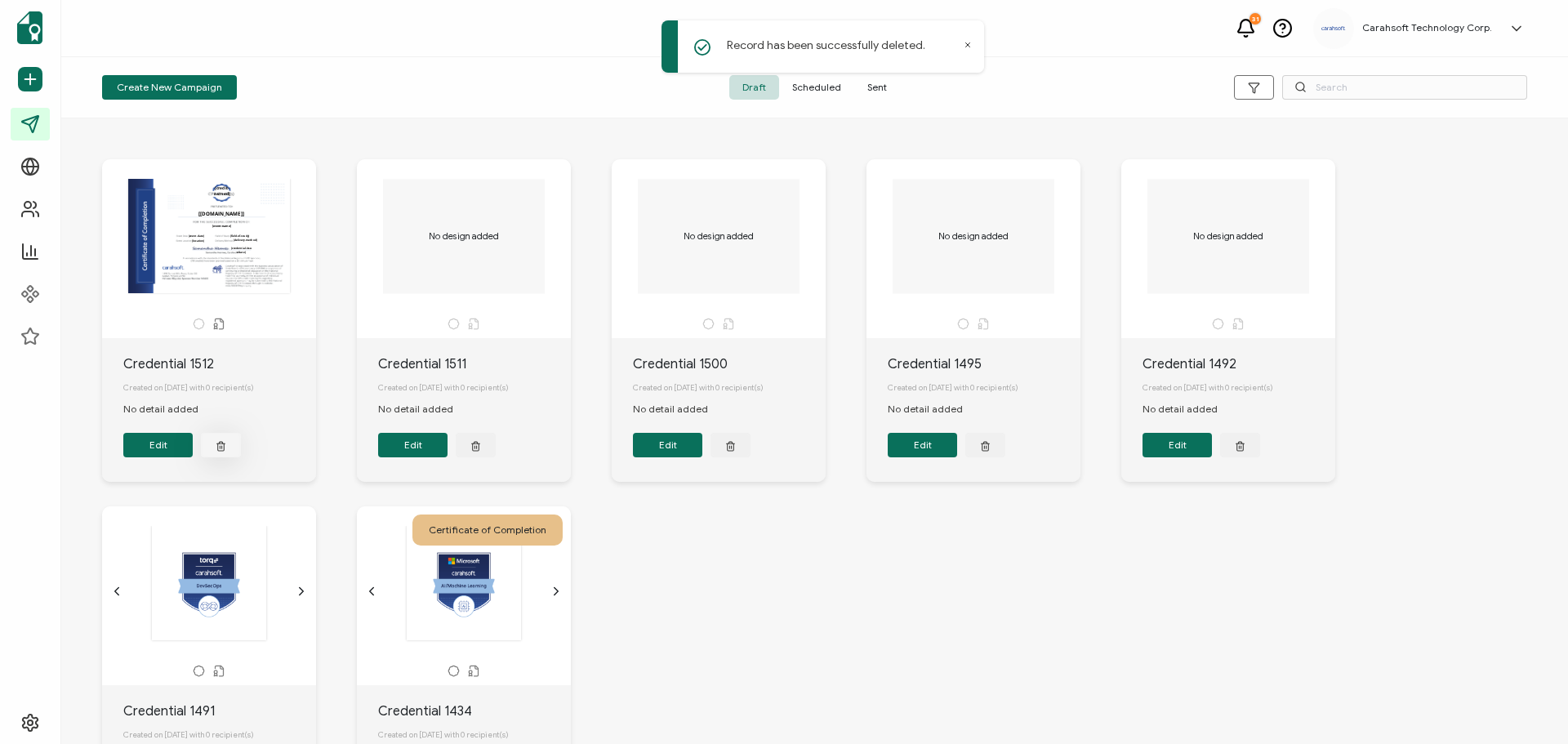
click at [216, 441] on button "button" at bounding box center [221, 445] width 40 height 24
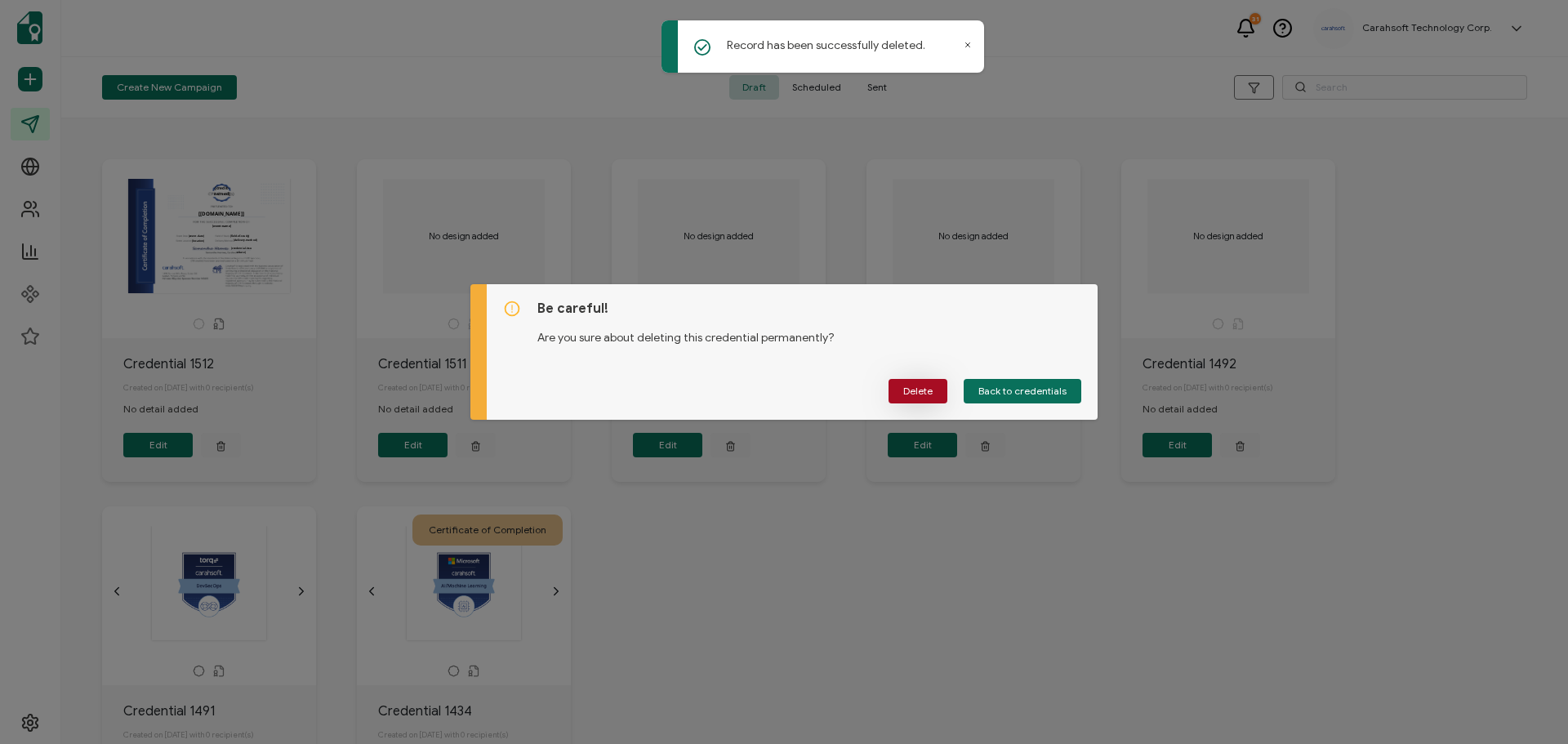
click at [926, 386] on span "Delete" at bounding box center [917, 391] width 30 height 10
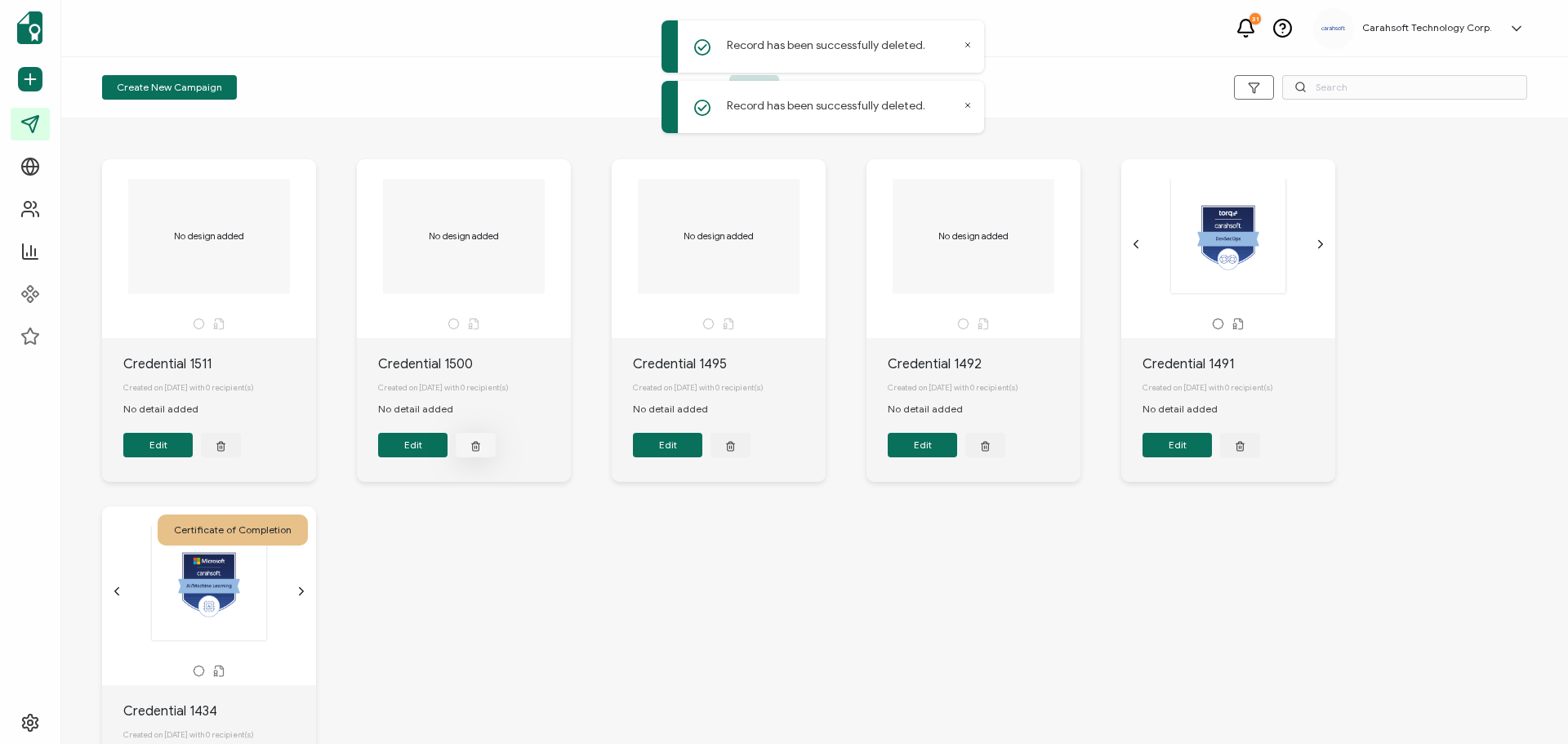
click at [462, 444] on button "button" at bounding box center [475, 445] width 40 height 24
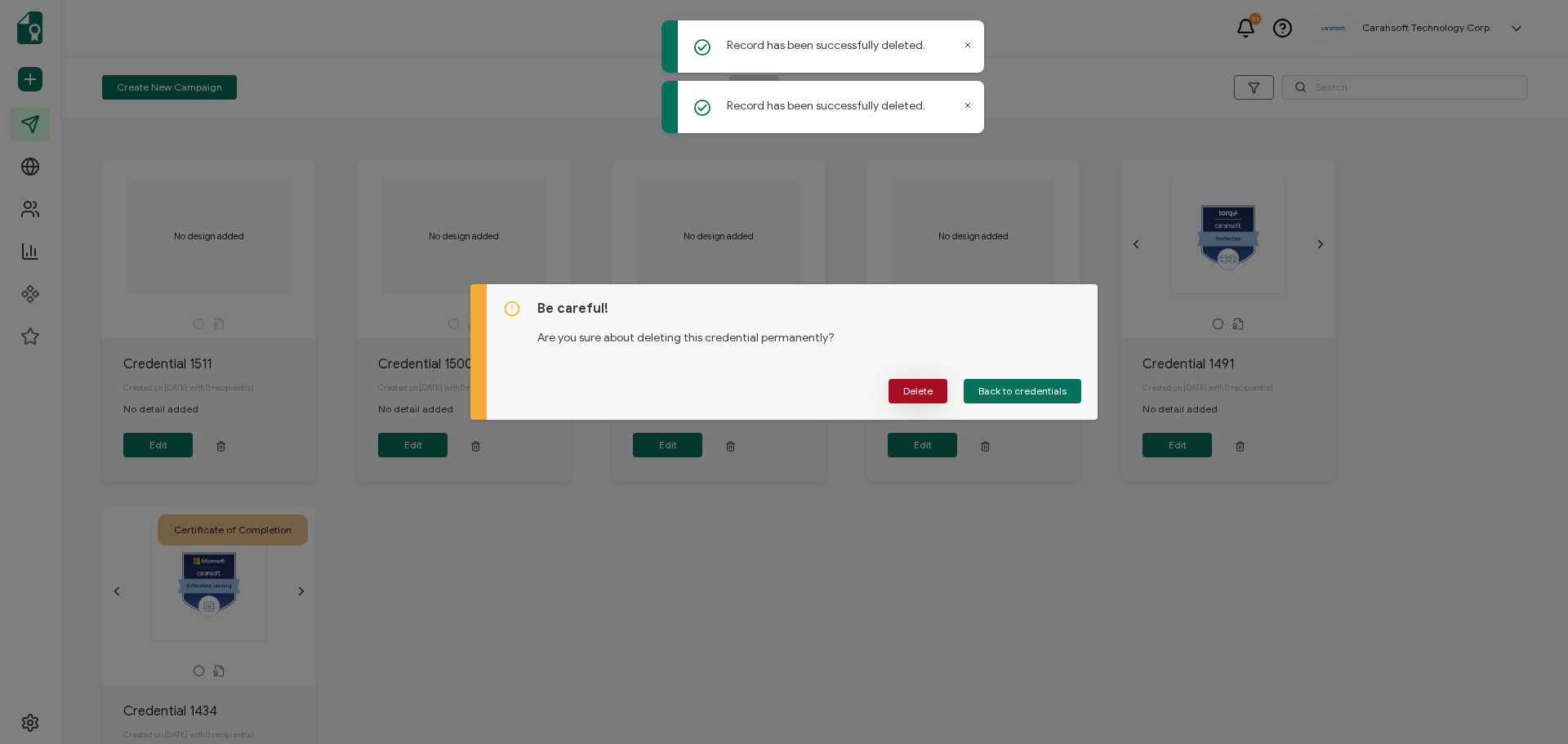
click at [911, 388] on span "Delete" at bounding box center [917, 391] width 30 height 10
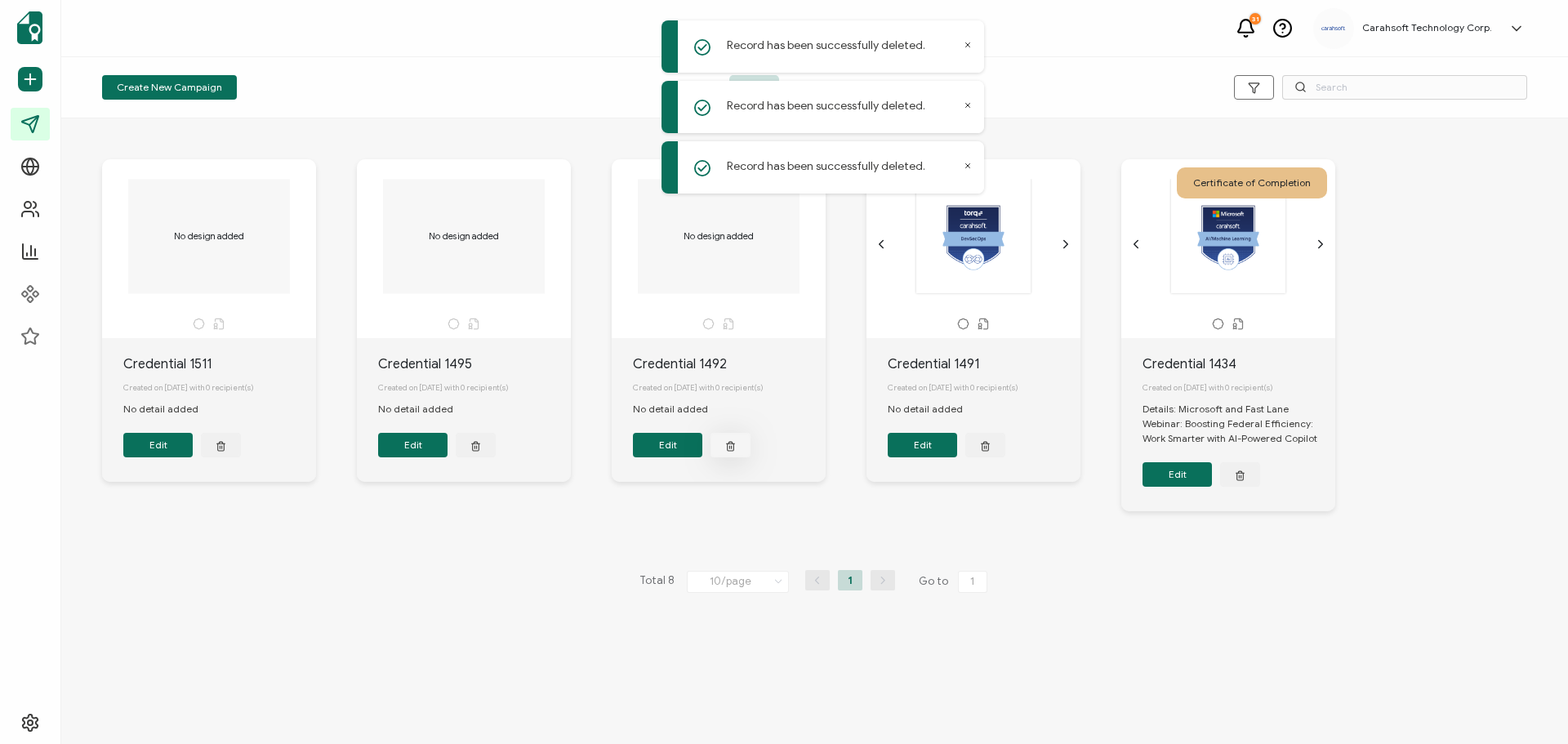
click at [738, 453] on button "button" at bounding box center [731, 445] width 40 height 24
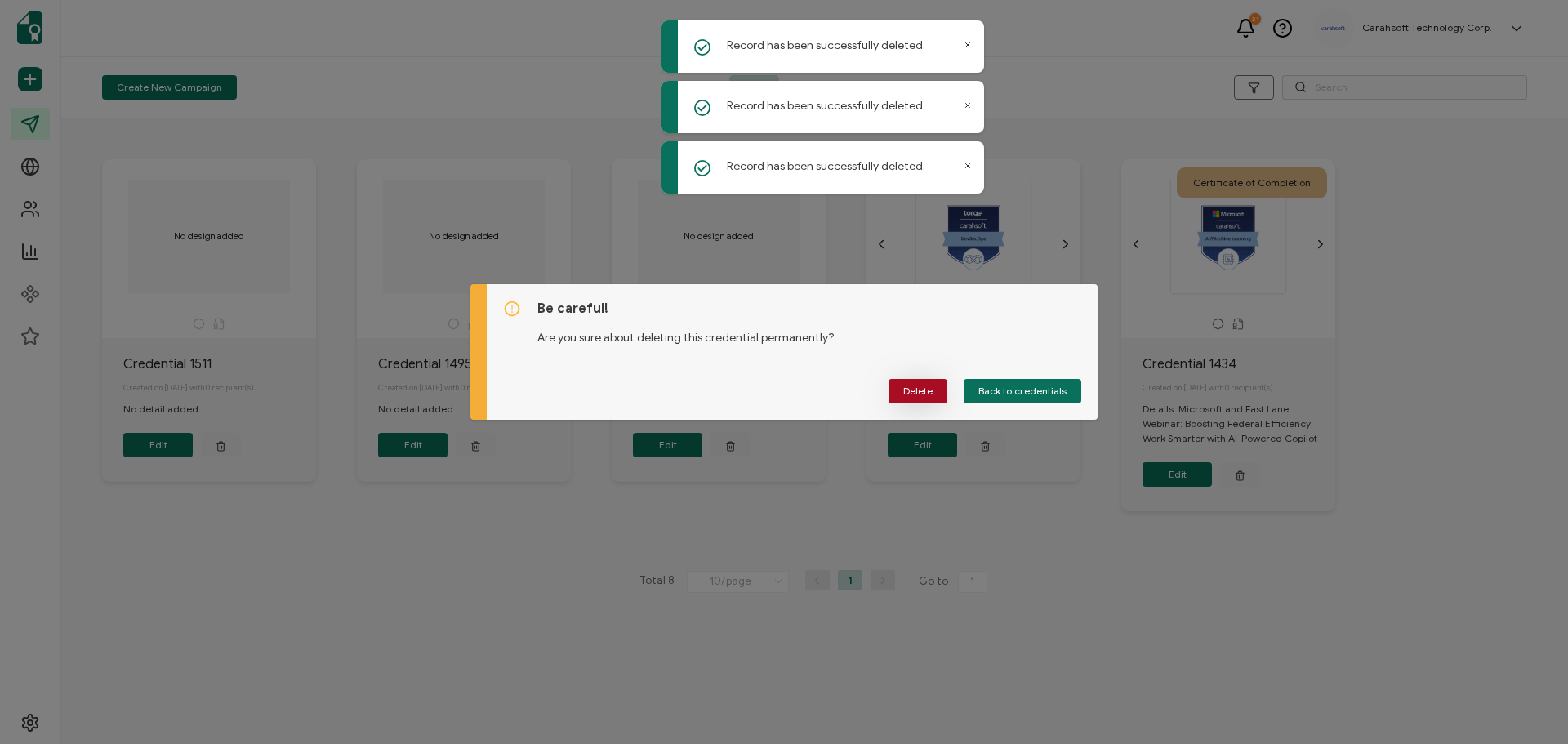
click at [909, 399] on button "Delete" at bounding box center [917, 391] width 58 height 24
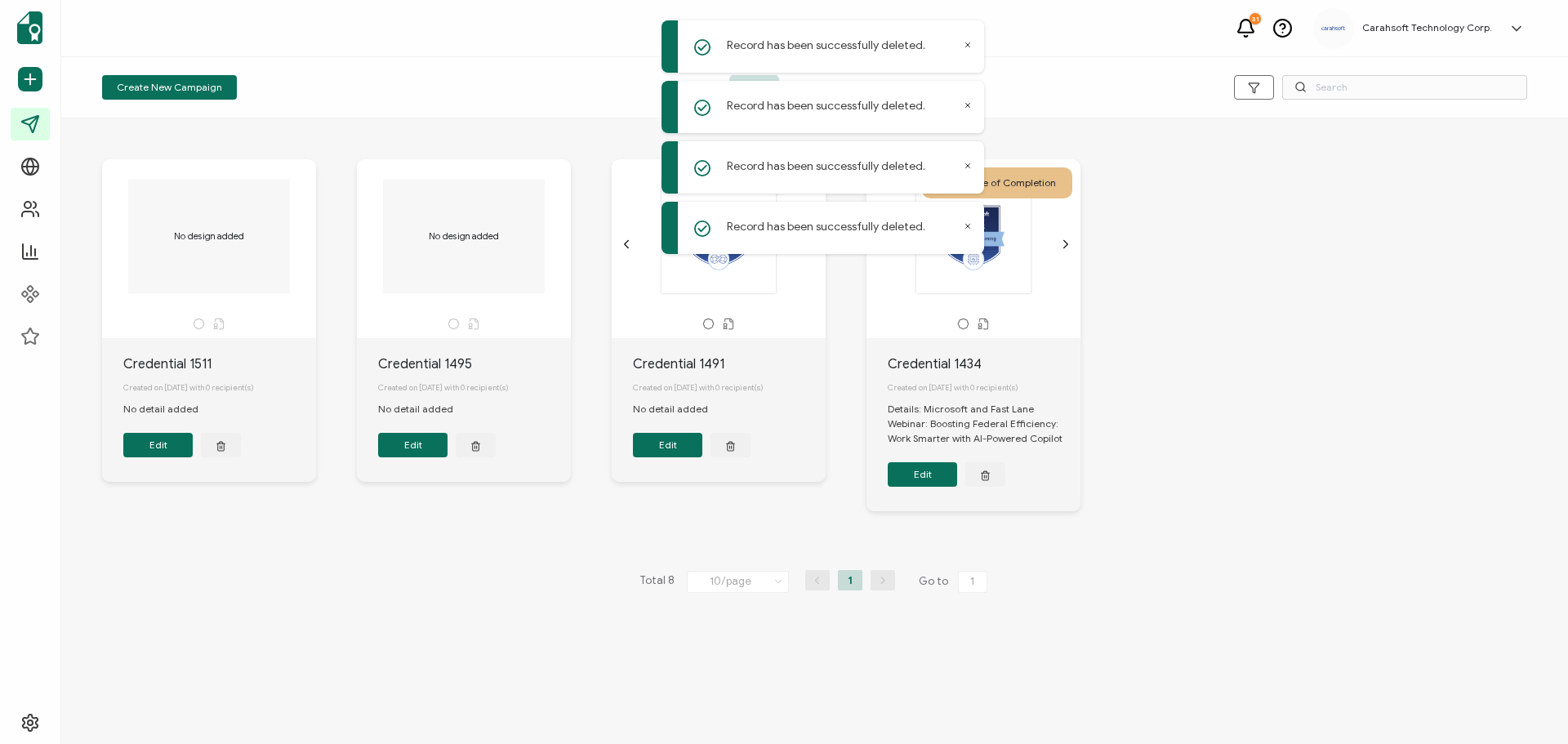
click at [483, 454] on button "button" at bounding box center [475, 445] width 40 height 24
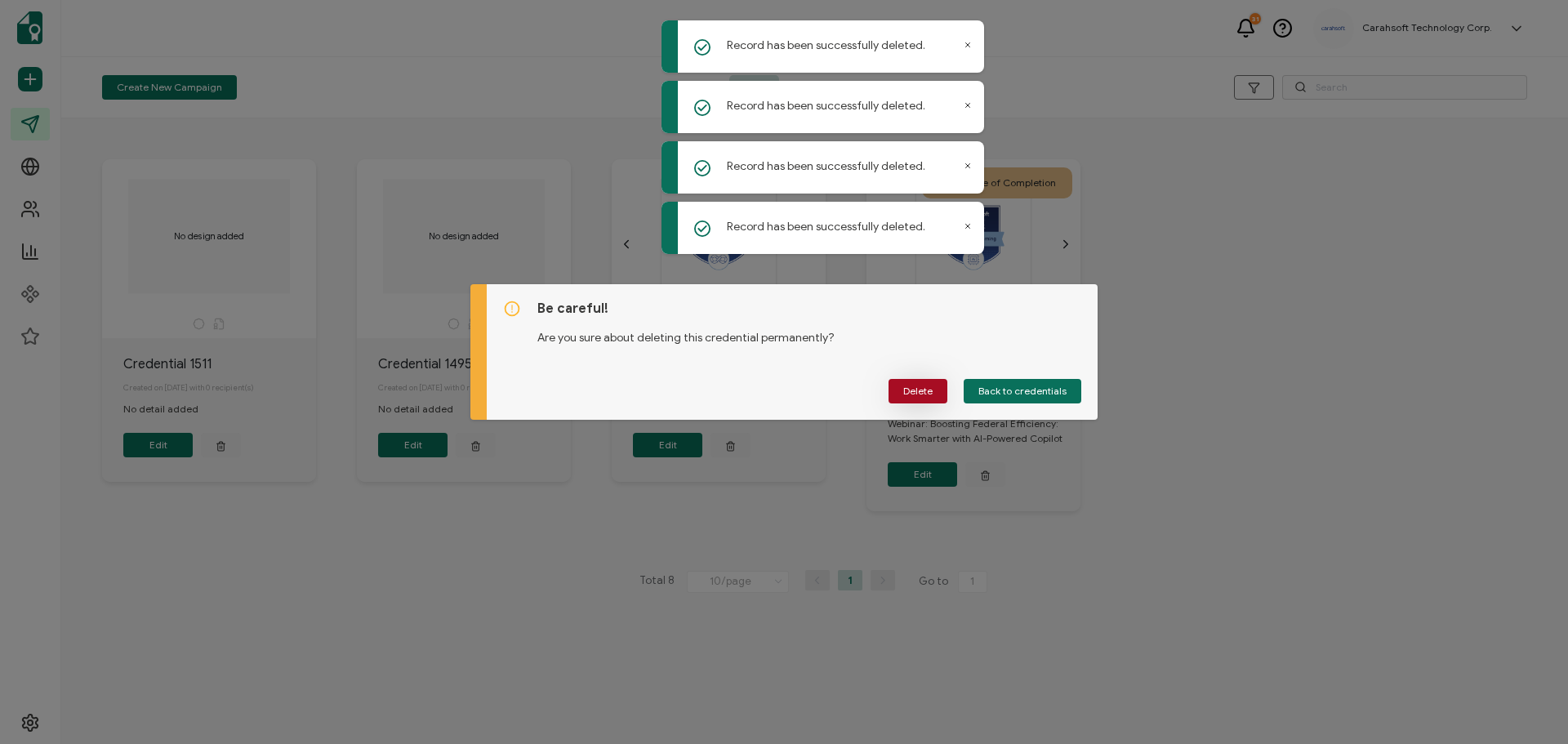
click at [901, 387] on button "Delete" at bounding box center [917, 391] width 58 height 24
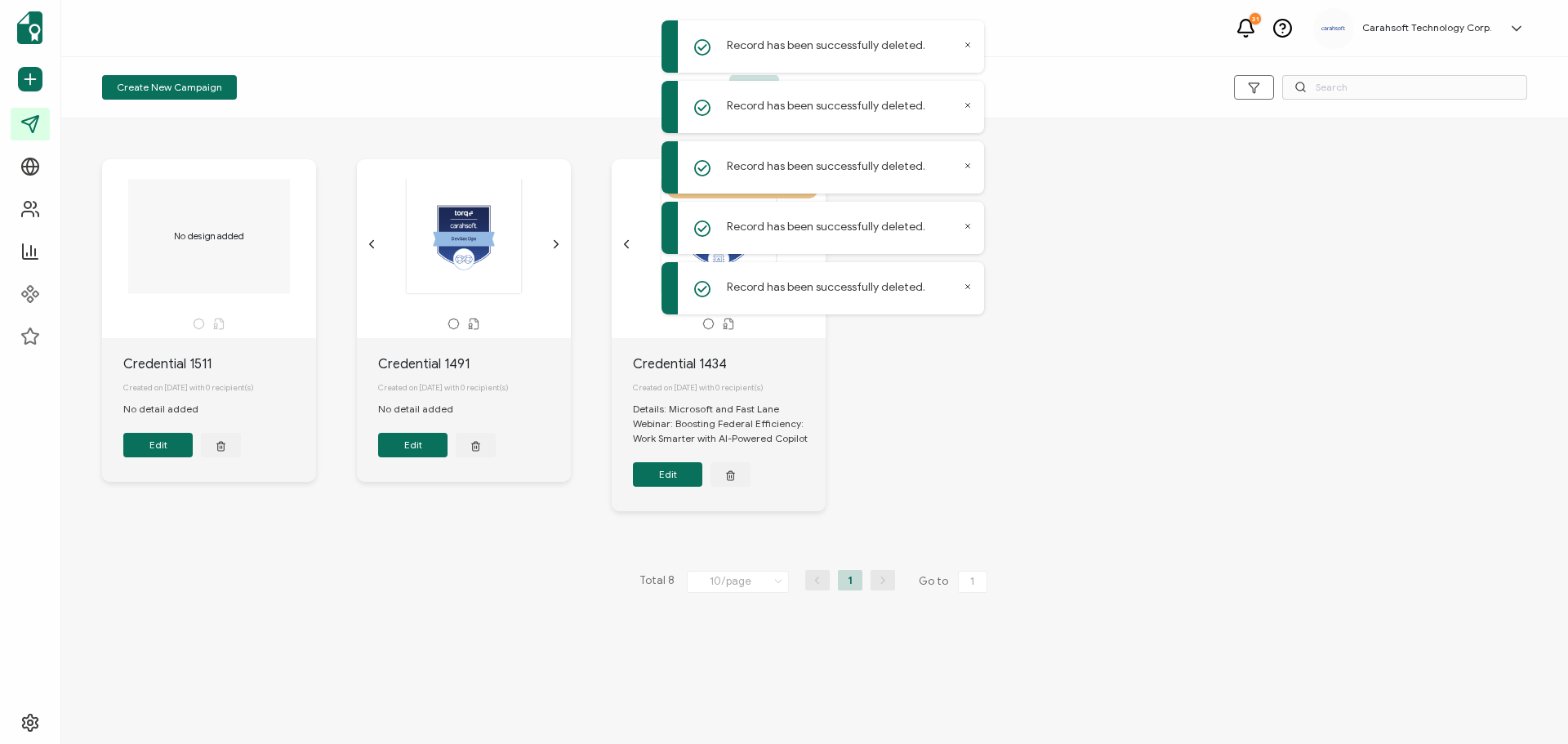
click at [226, 448] on icon "button" at bounding box center [221, 446] width 11 height 13
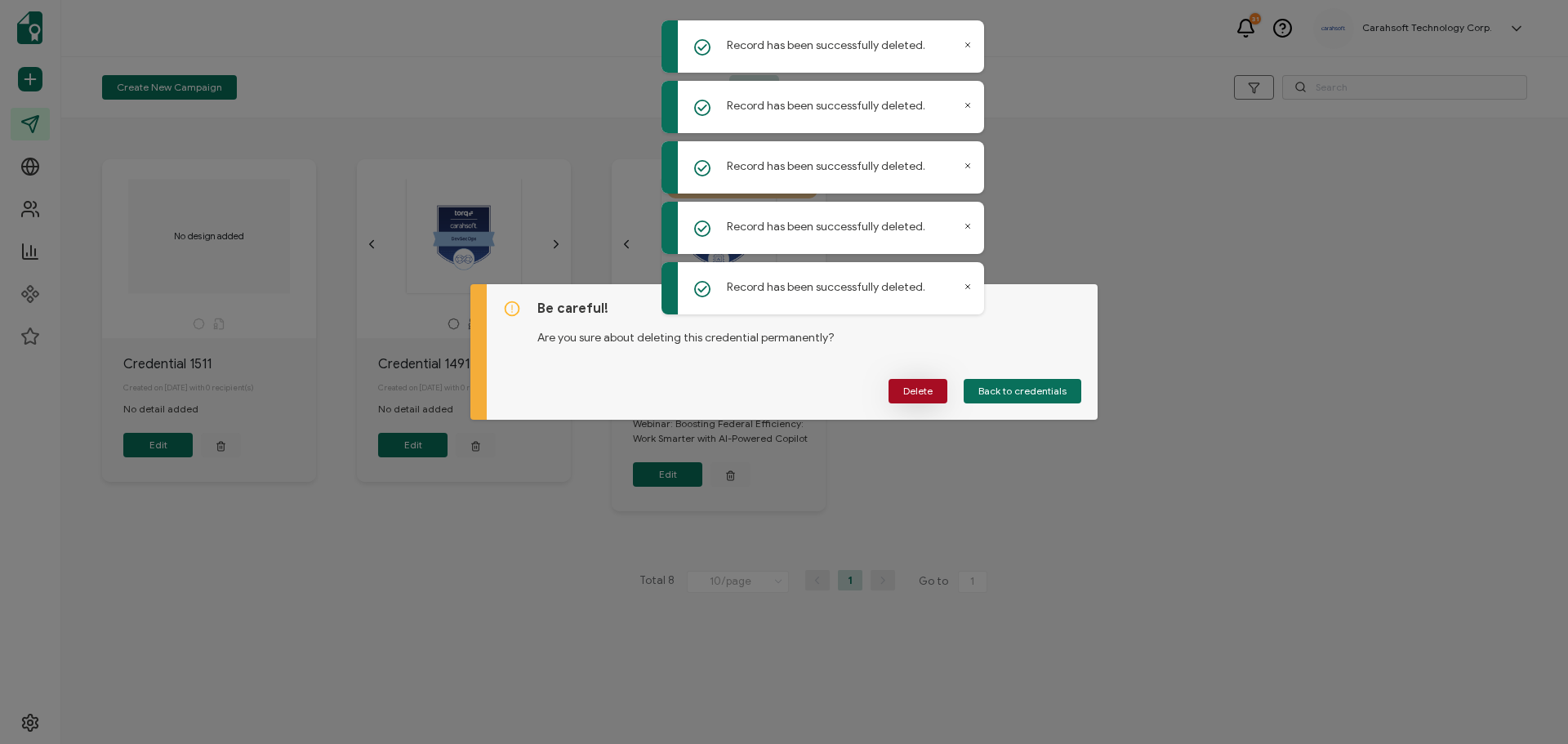
click at [913, 390] on span "Delete" at bounding box center [917, 391] width 30 height 10
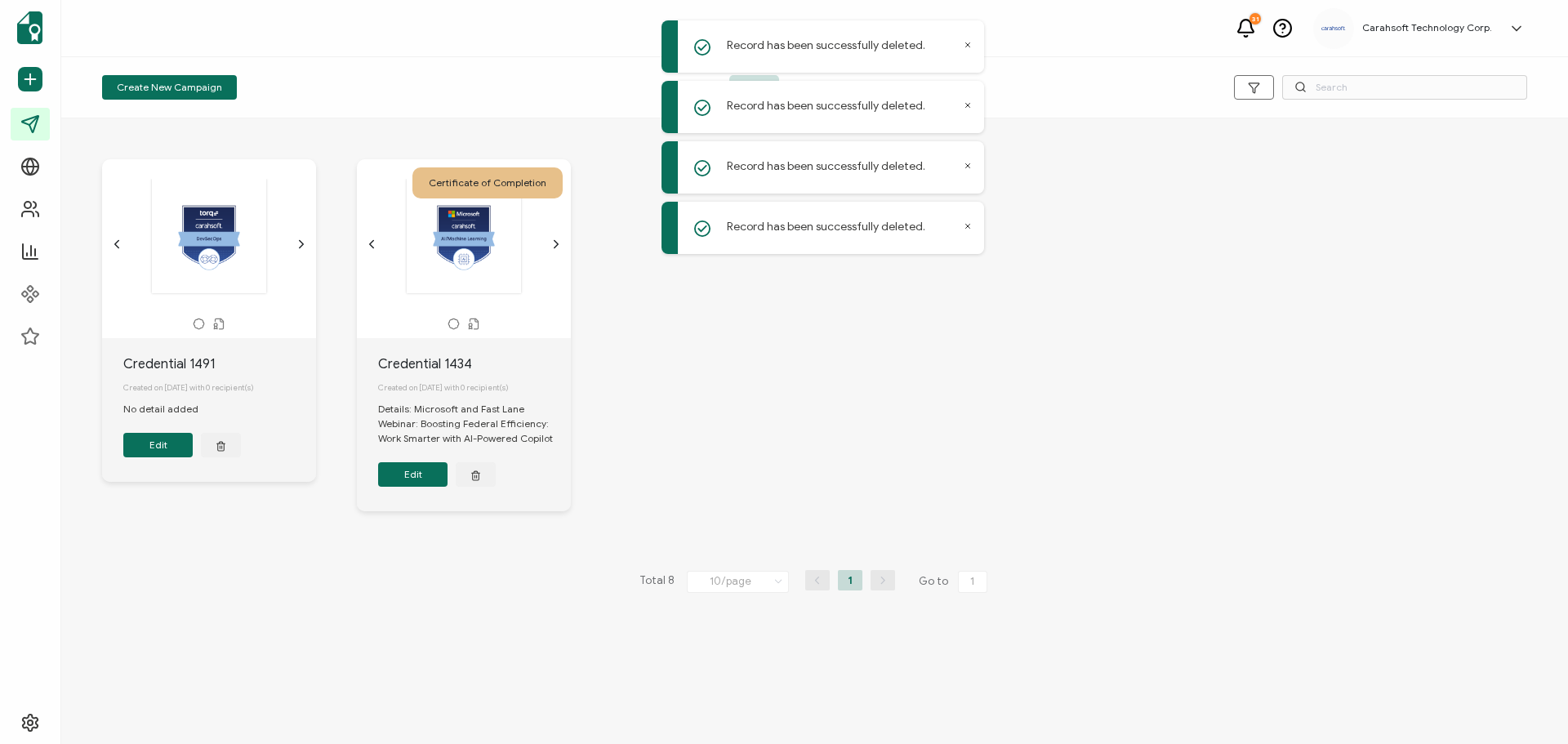
click at [230, 457] on button "button" at bounding box center [221, 445] width 40 height 24
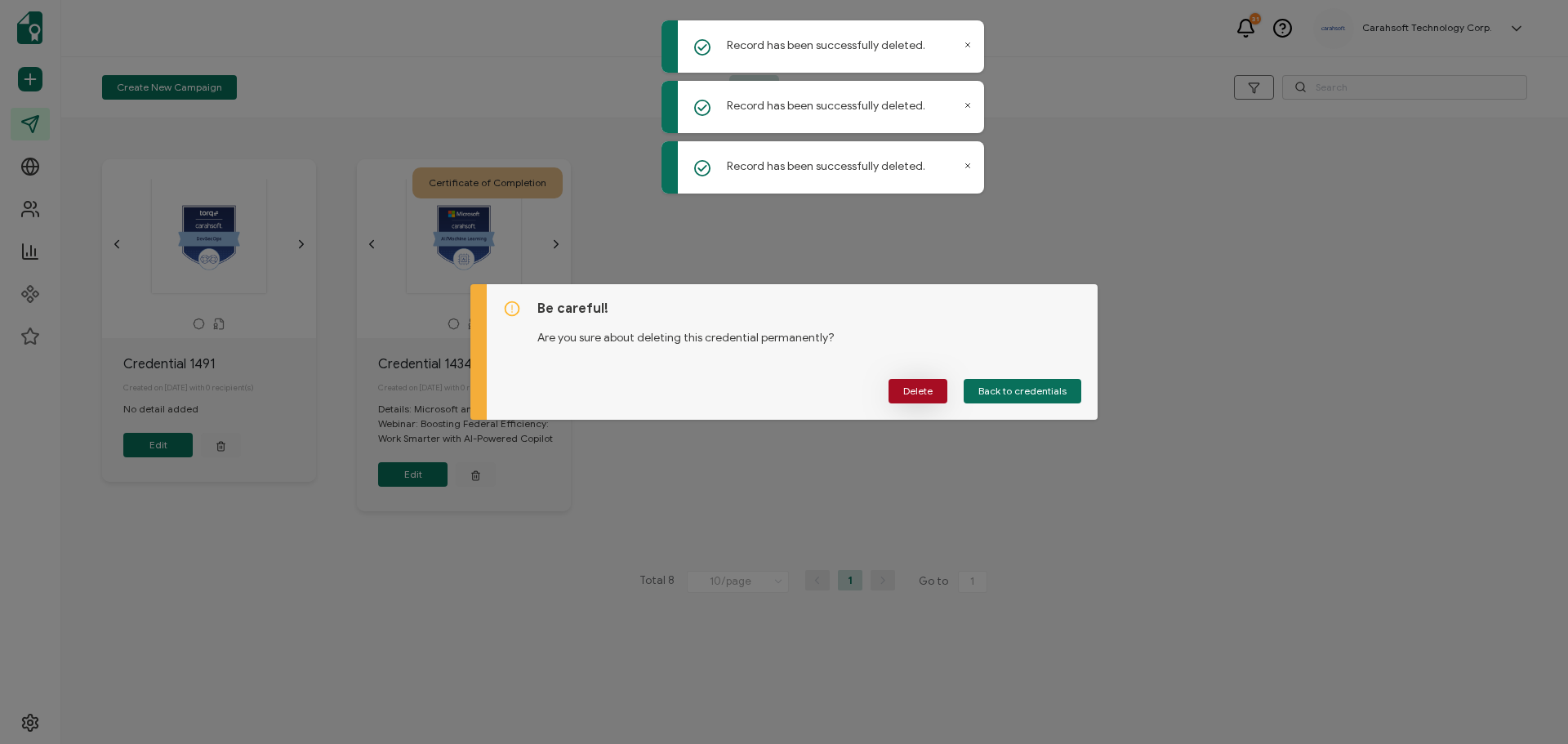
click at [924, 390] on span "Delete" at bounding box center [917, 391] width 30 height 10
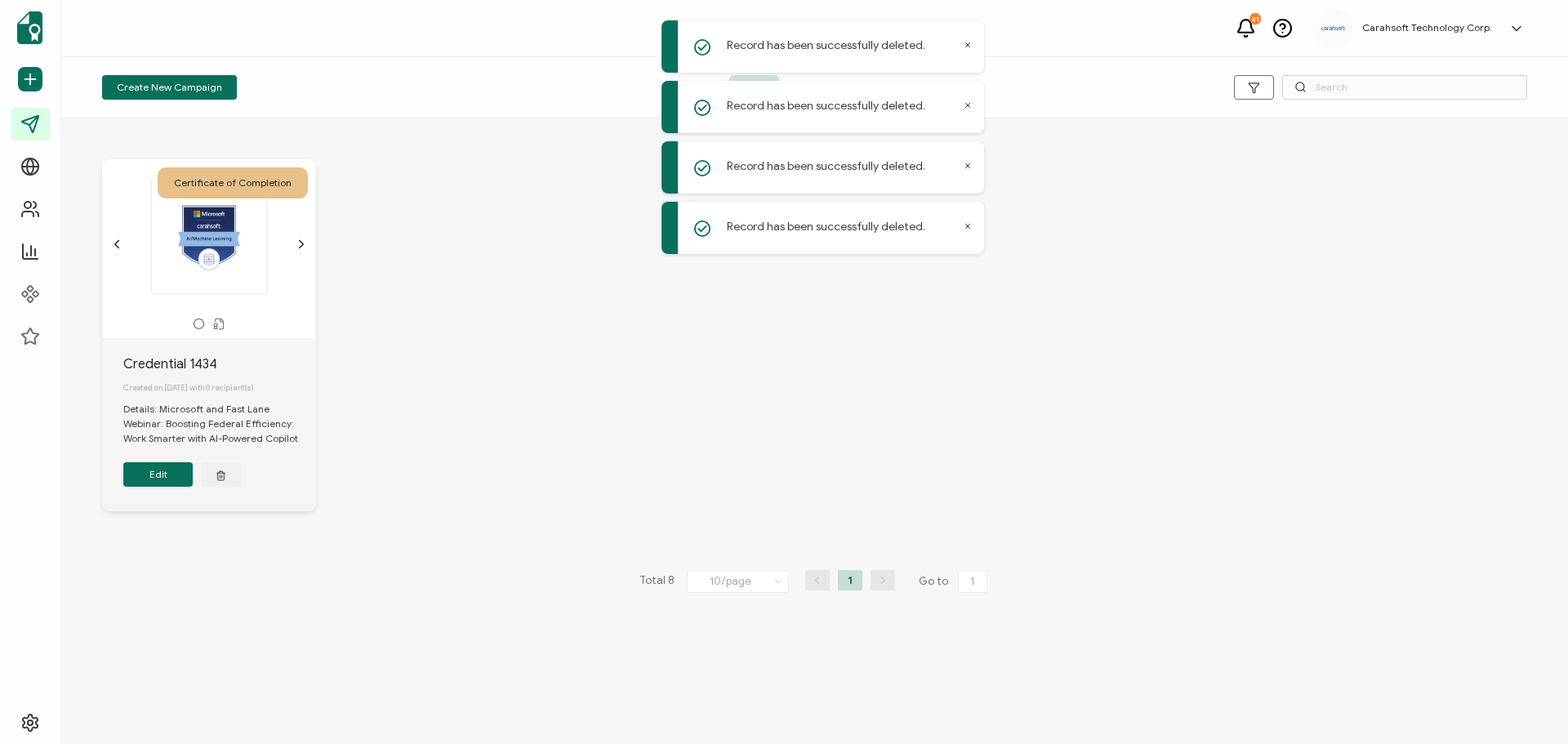
click at [799, 430] on div "Certificate of Completion The recipient’s full name, which will be automaticall…" at bounding box center [814, 348] width 1458 height 442
click at [967, 44] on icon at bounding box center [968, 44] width 8 height 8
click at [964, 99] on div "Record has been successfully deleted." at bounding box center [822, 107] width 323 height 52
click at [964, 111] on div "Record has been successfully deleted." at bounding box center [822, 107] width 323 height 52
click at [968, 48] on icon at bounding box center [968, 44] width 8 height 8
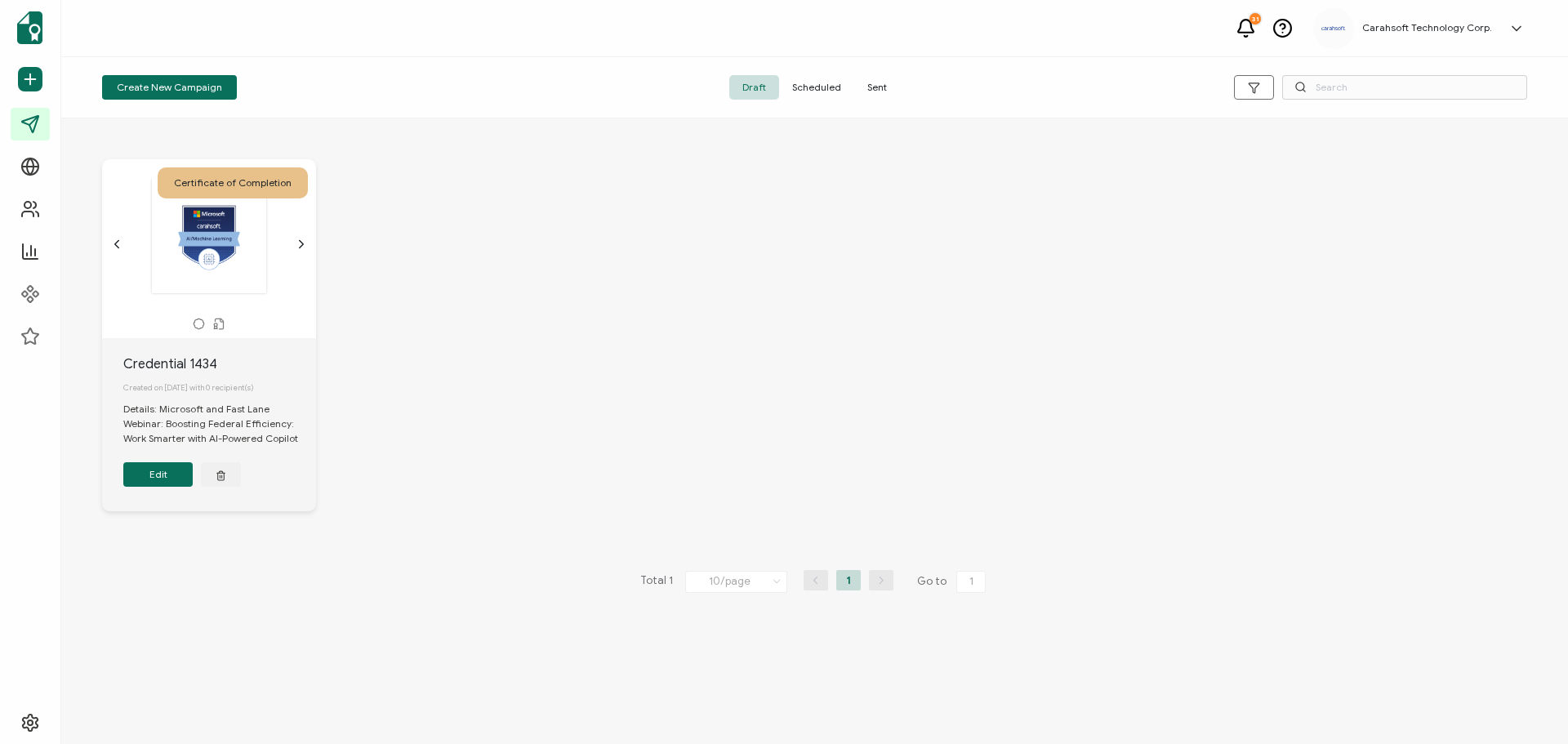
click at [883, 85] on span "Sent" at bounding box center [877, 87] width 46 height 24
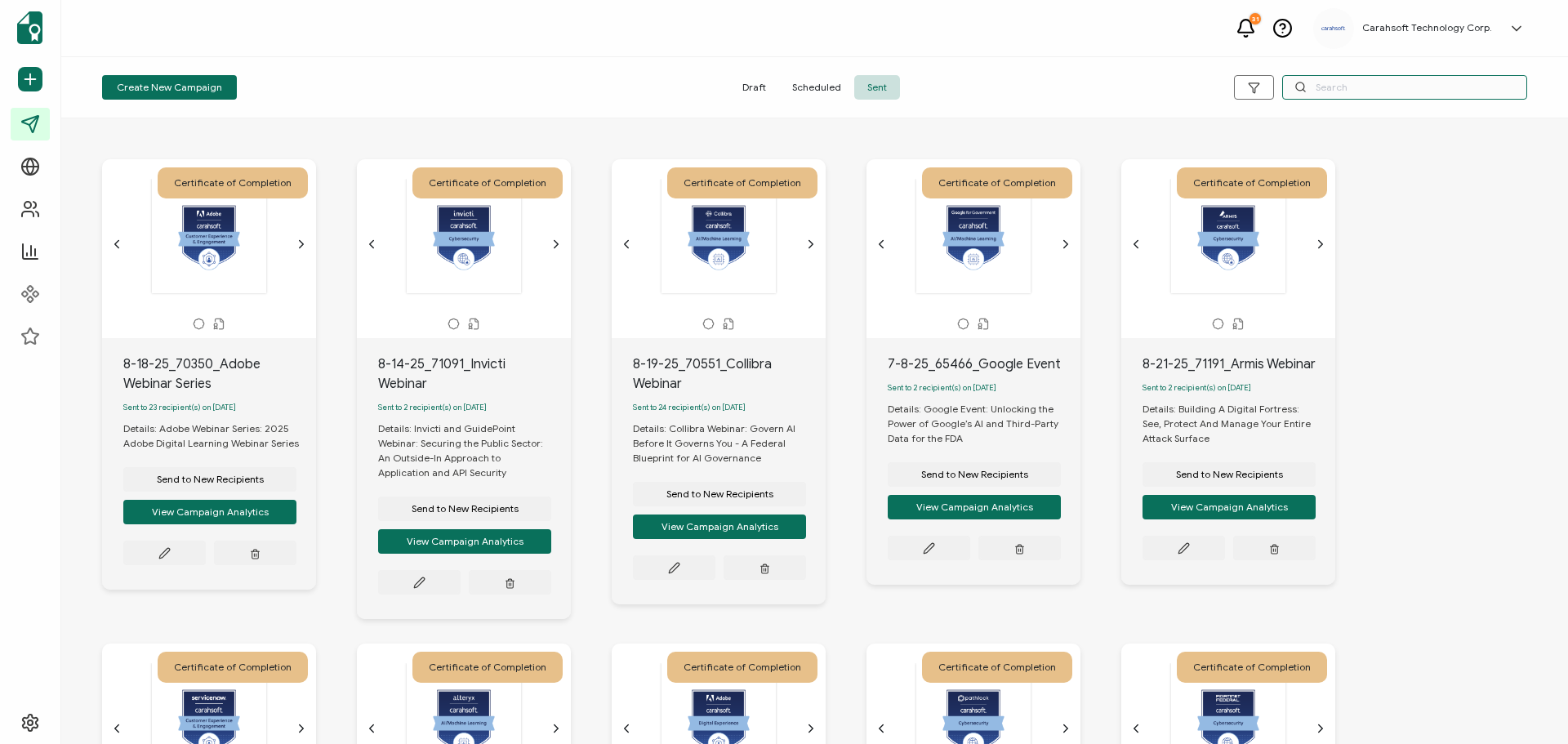
click at [1321, 89] on input "text" at bounding box center [1404, 87] width 245 height 24
paste input "70793"
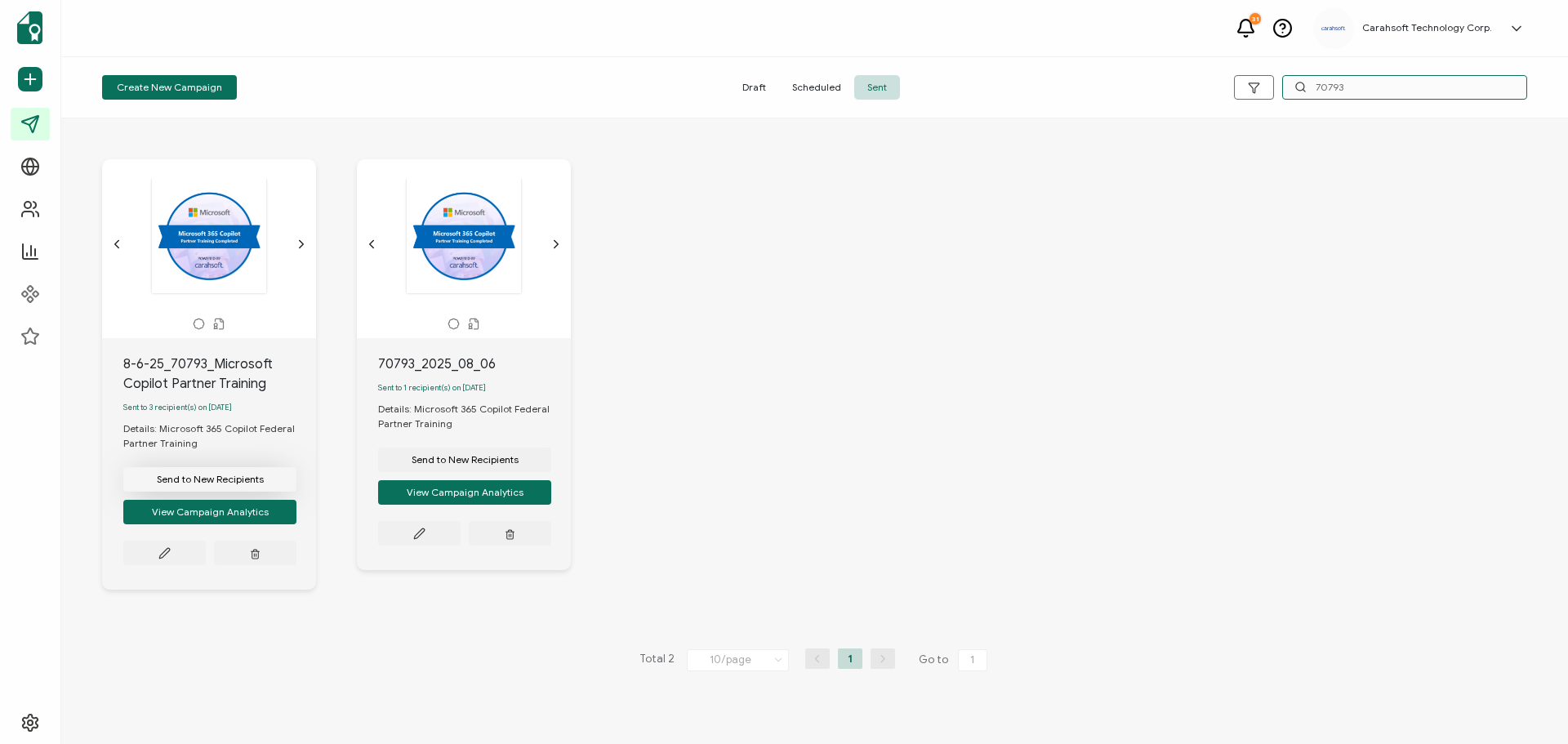
type input "70793"
click at [219, 480] on span "Send to New Recipients" at bounding box center [210, 479] width 107 height 10
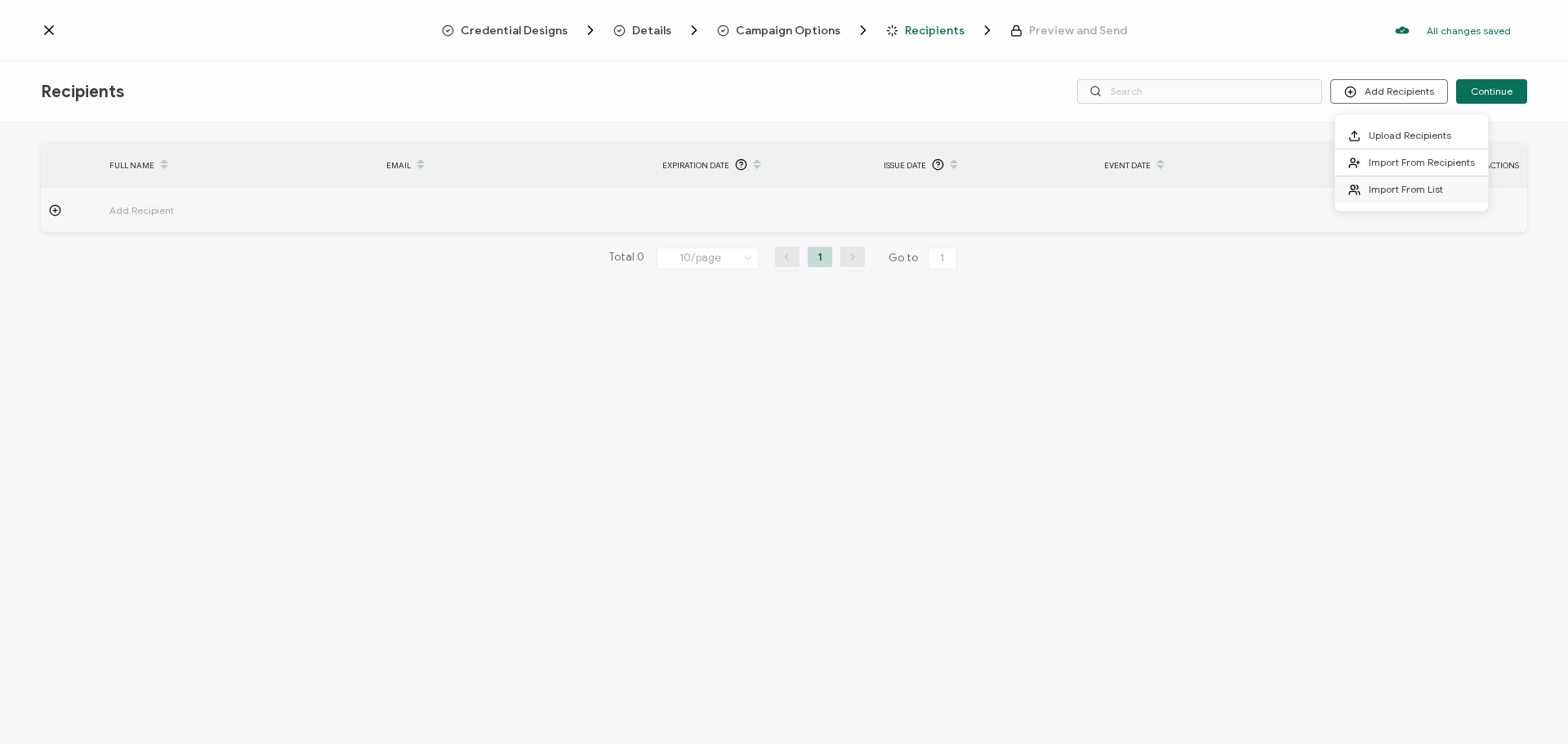
click at [1396, 190] on span "Import From List" at bounding box center [1405, 190] width 75 height 13
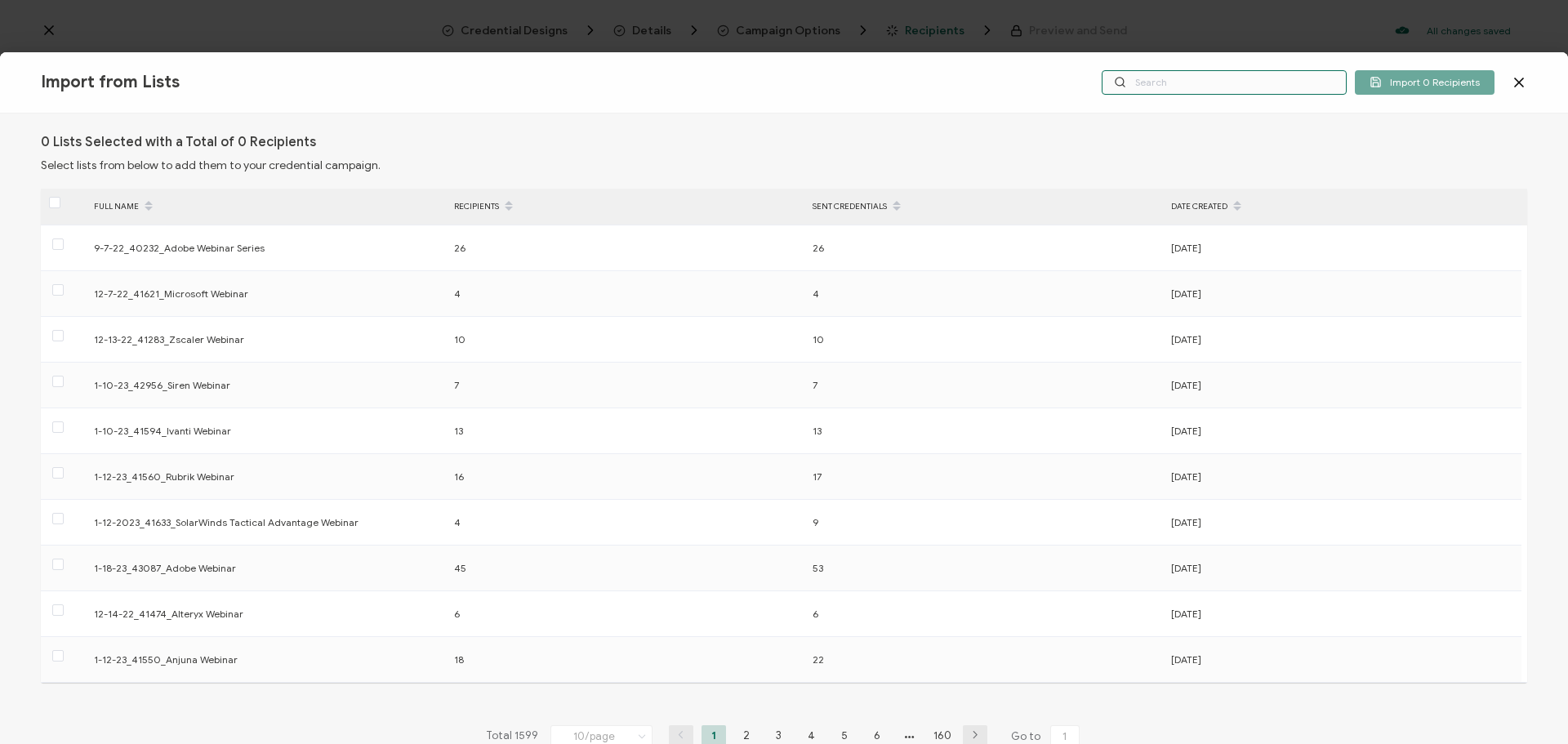
click at [1254, 88] on input "text" at bounding box center [1224, 82] width 245 height 24
paste input "70793"
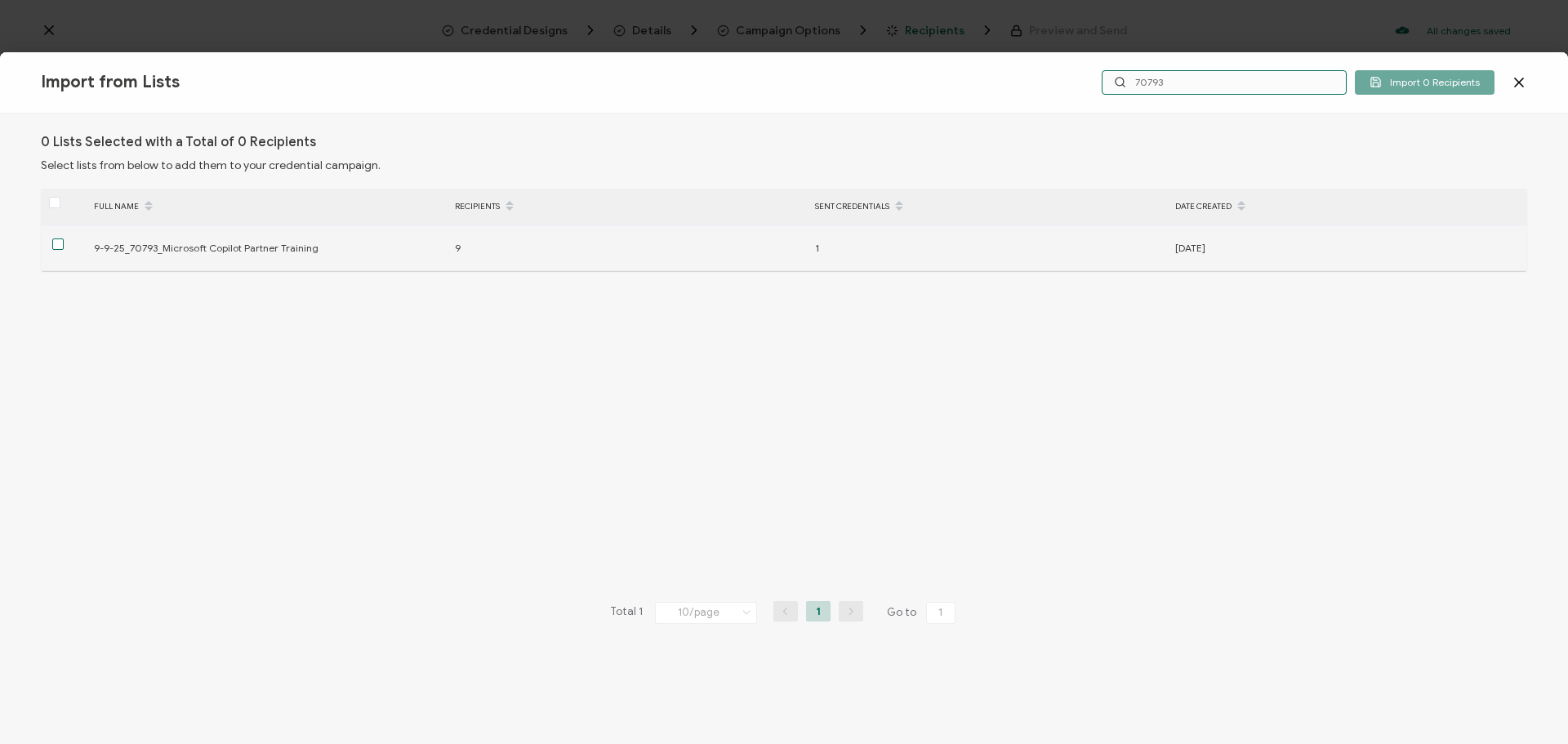
type input "70793"
click at [59, 244] on span at bounding box center [58, 244] width 12 height 12
click at [64, 238] on input "checkbox" at bounding box center [64, 238] width 0 height 0
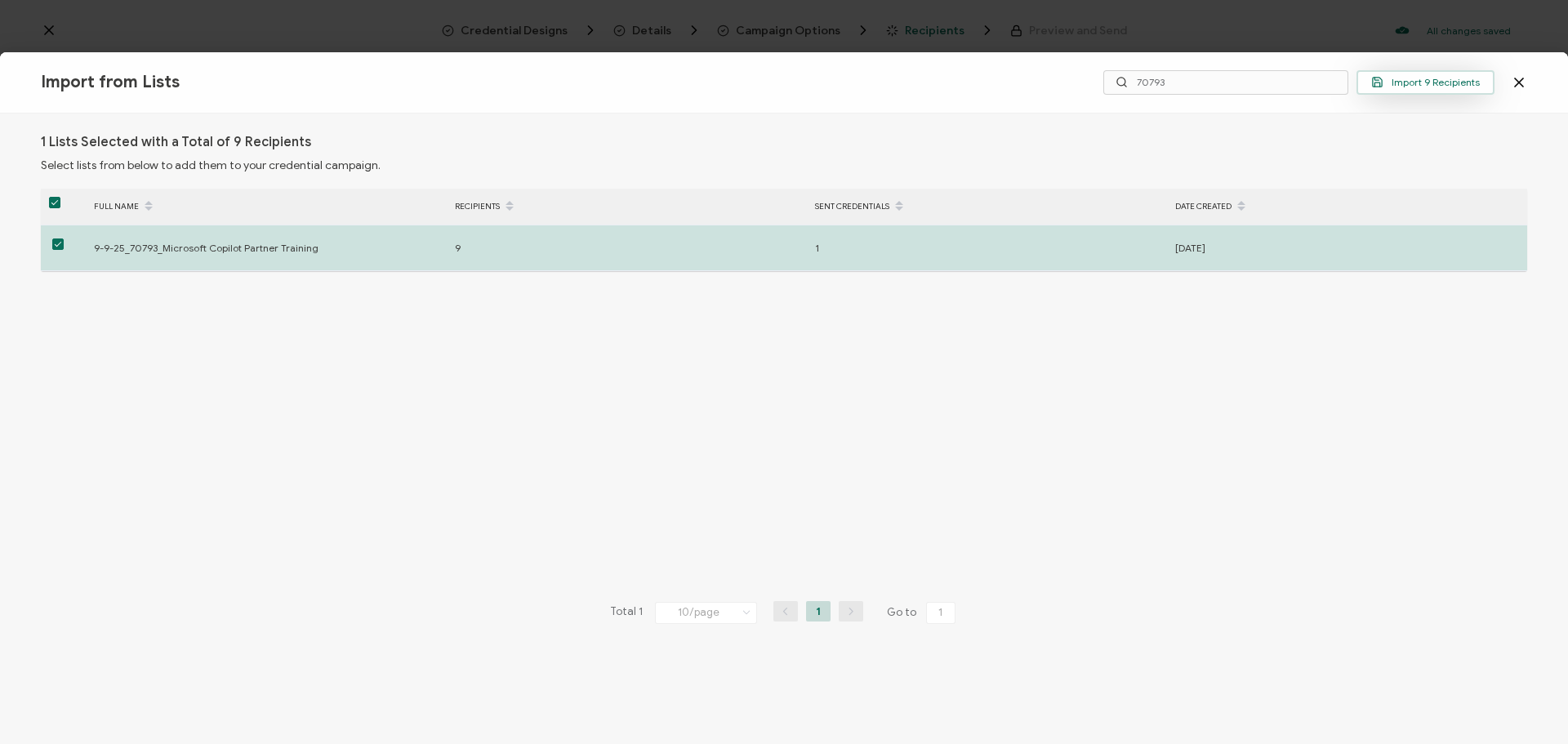
click at [1440, 86] on span "Import 9 Recipients" at bounding box center [1425, 83] width 109 height 13
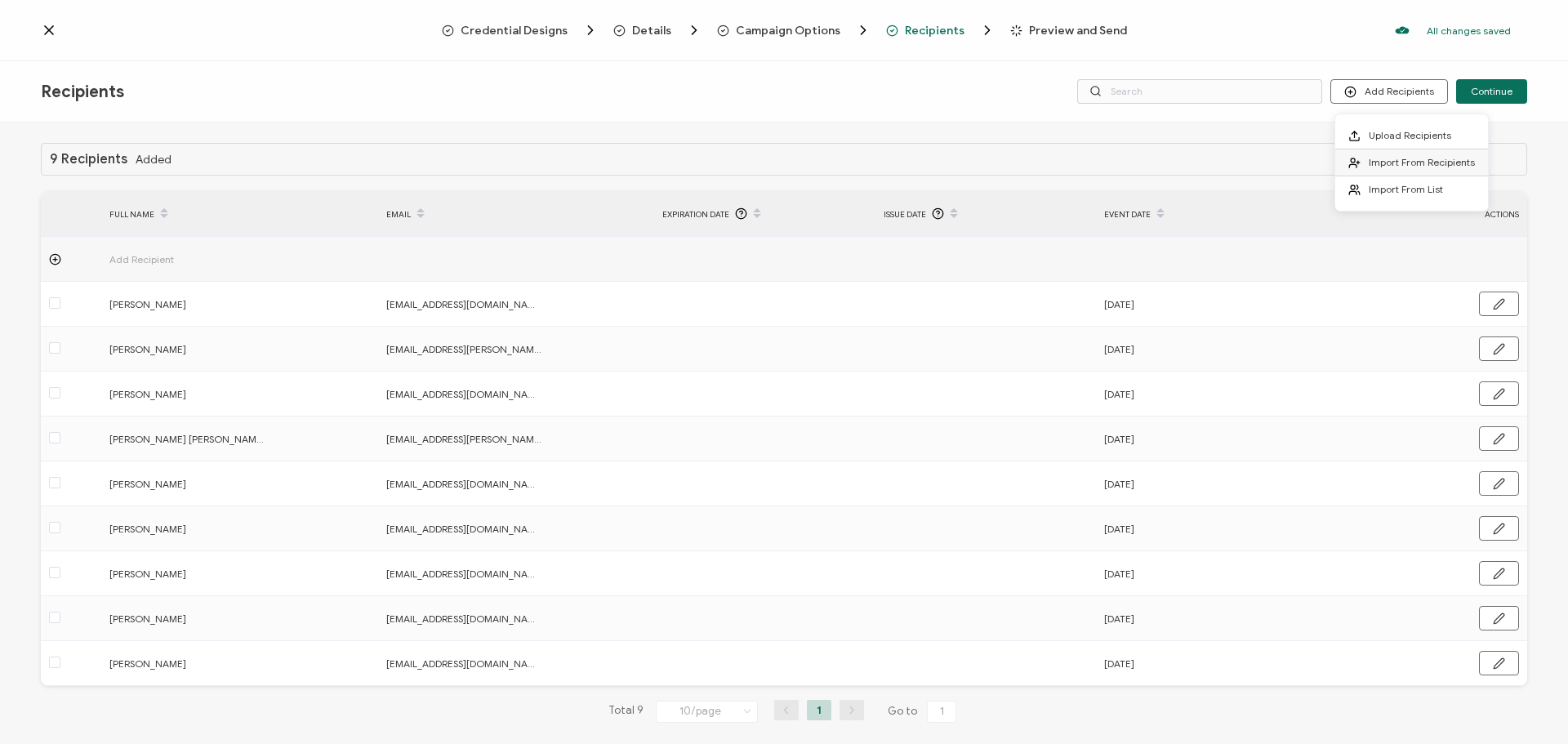
click at [1405, 166] on span "Import From Recipients" at bounding box center [1422, 163] width 106 height 13
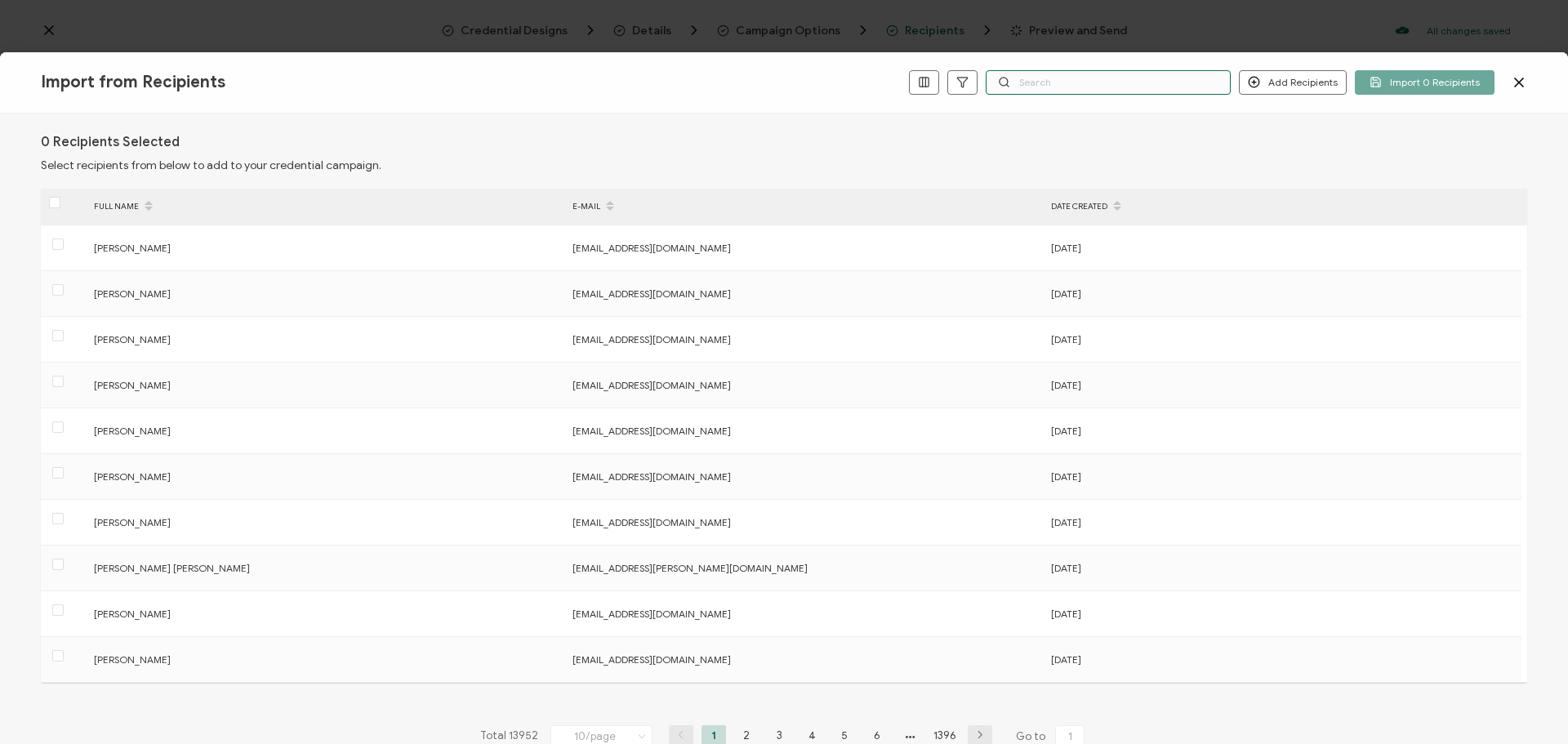
click at [1086, 81] on input "text" at bounding box center [1108, 82] width 245 height 24
paste input "70793"
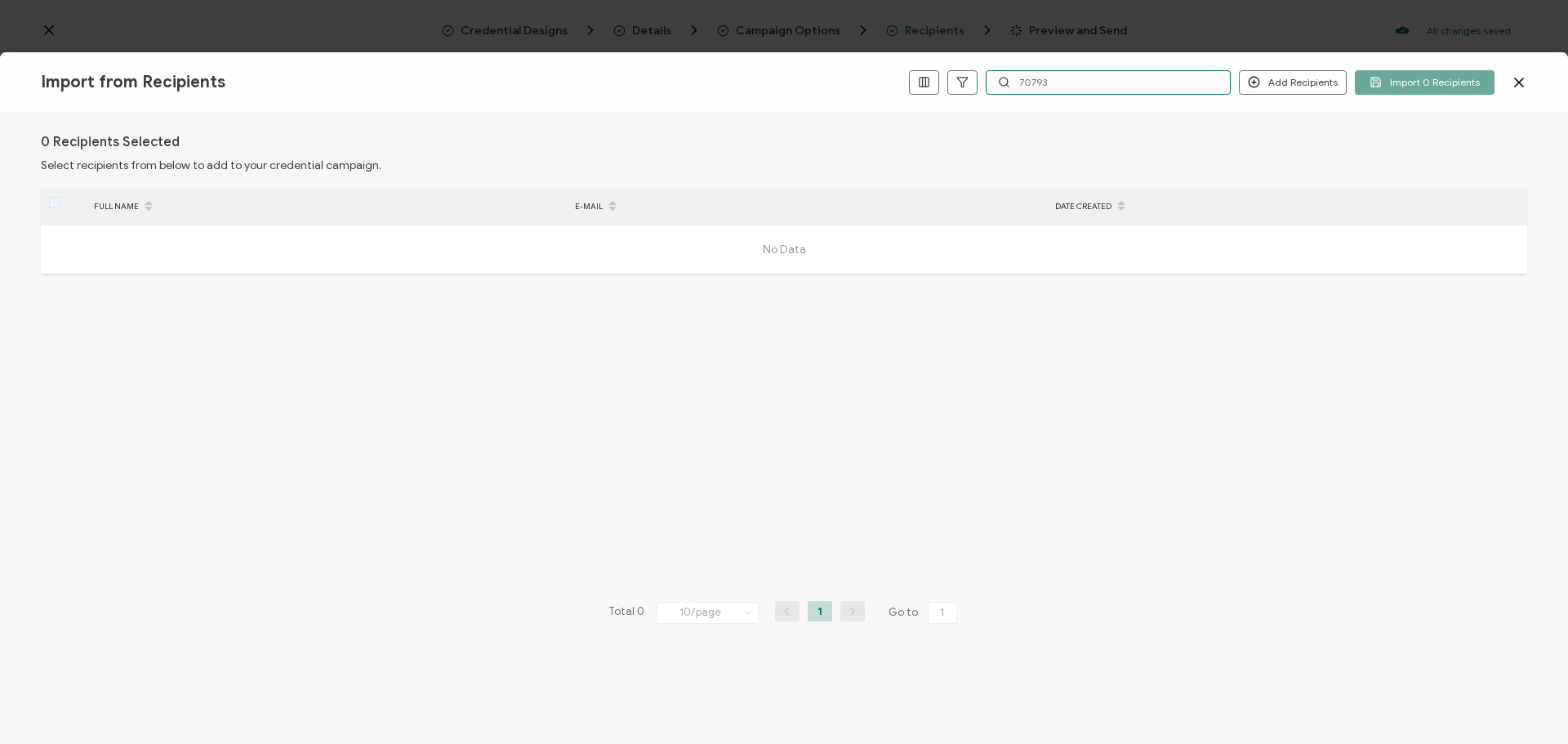
type input "70793"
click at [1512, 85] on icon at bounding box center [1519, 83] width 16 height 16
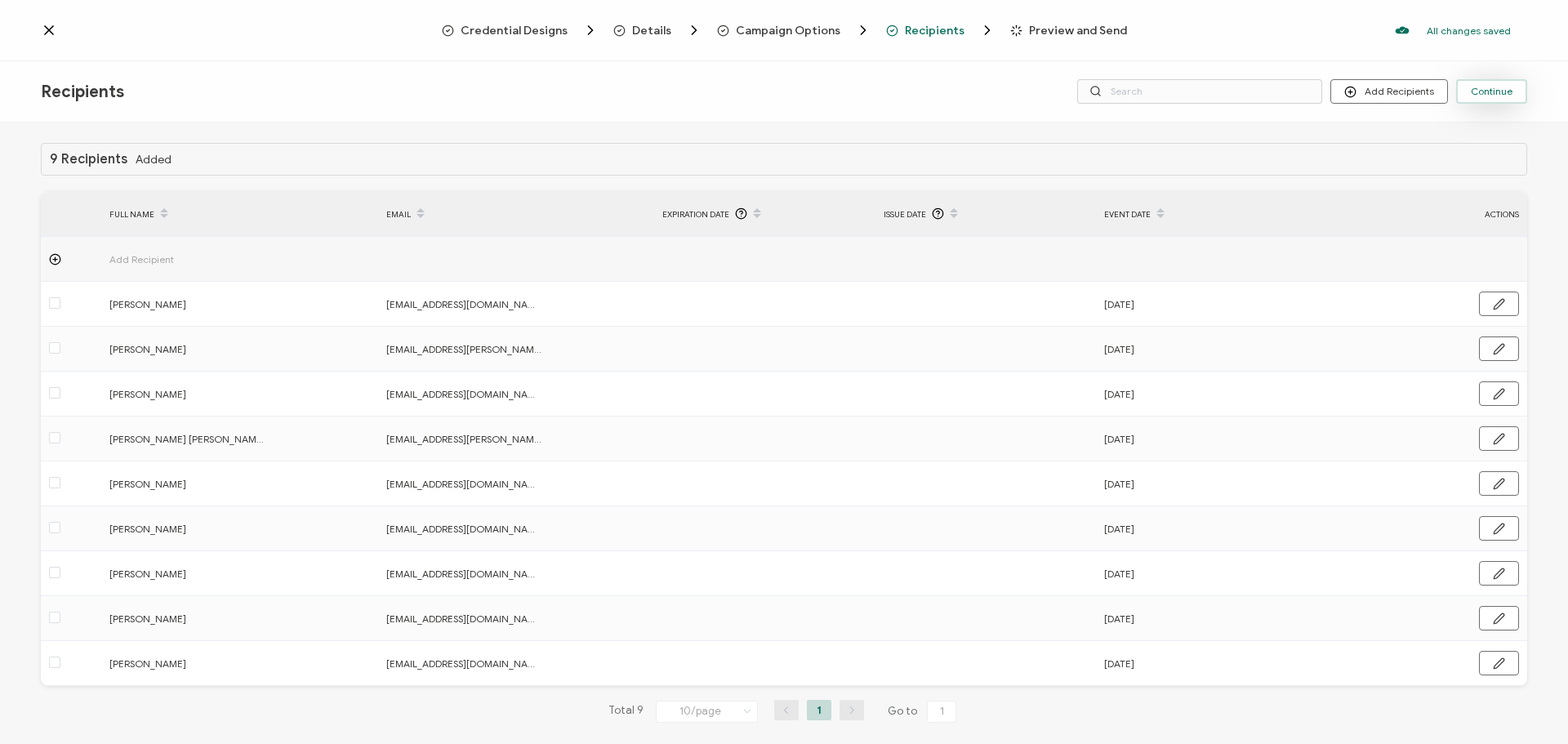
click at [1499, 95] on span "Continue" at bounding box center [1492, 91] width 41 height 10
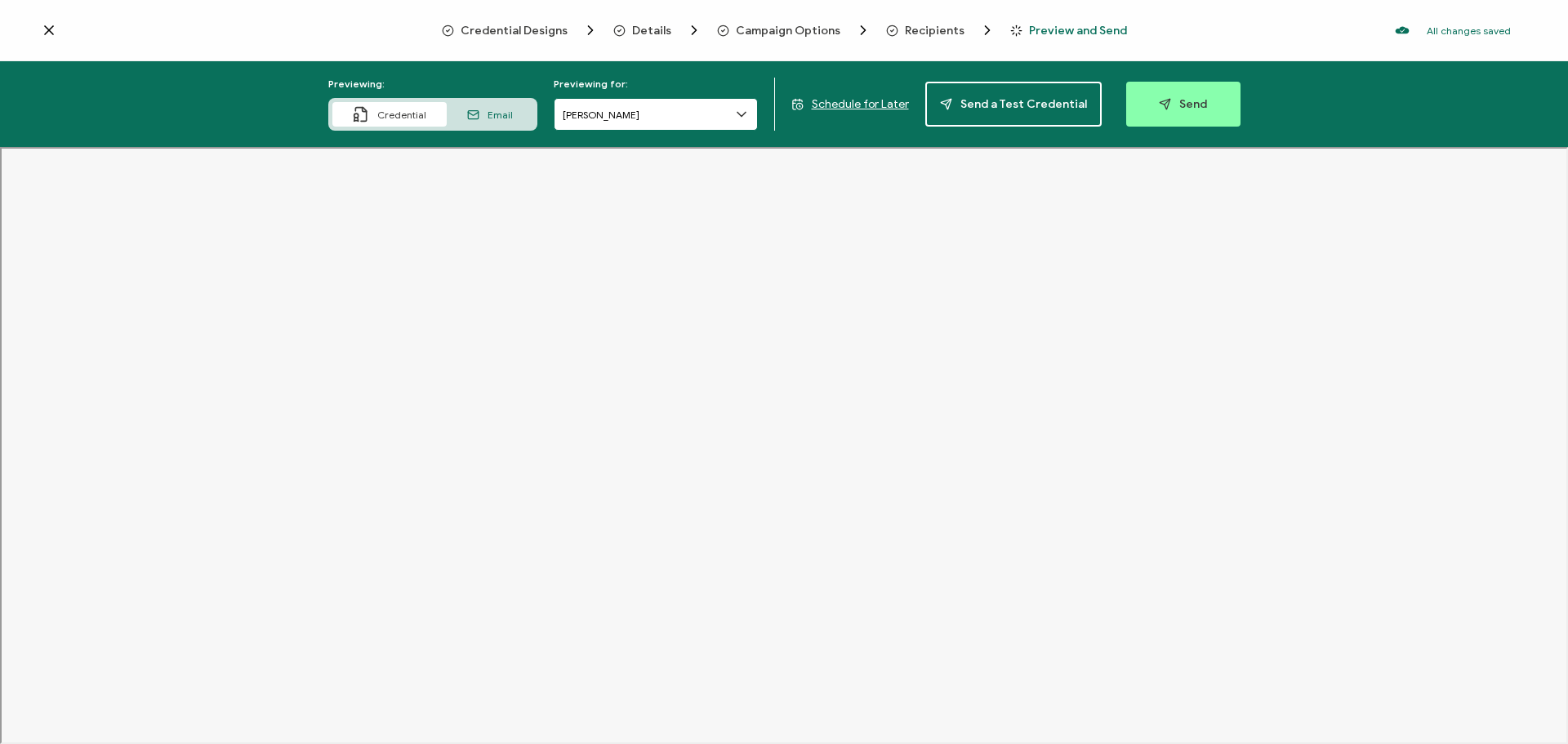
click at [691, 119] on input "[PERSON_NAME]" at bounding box center [655, 114] width 204 height 32
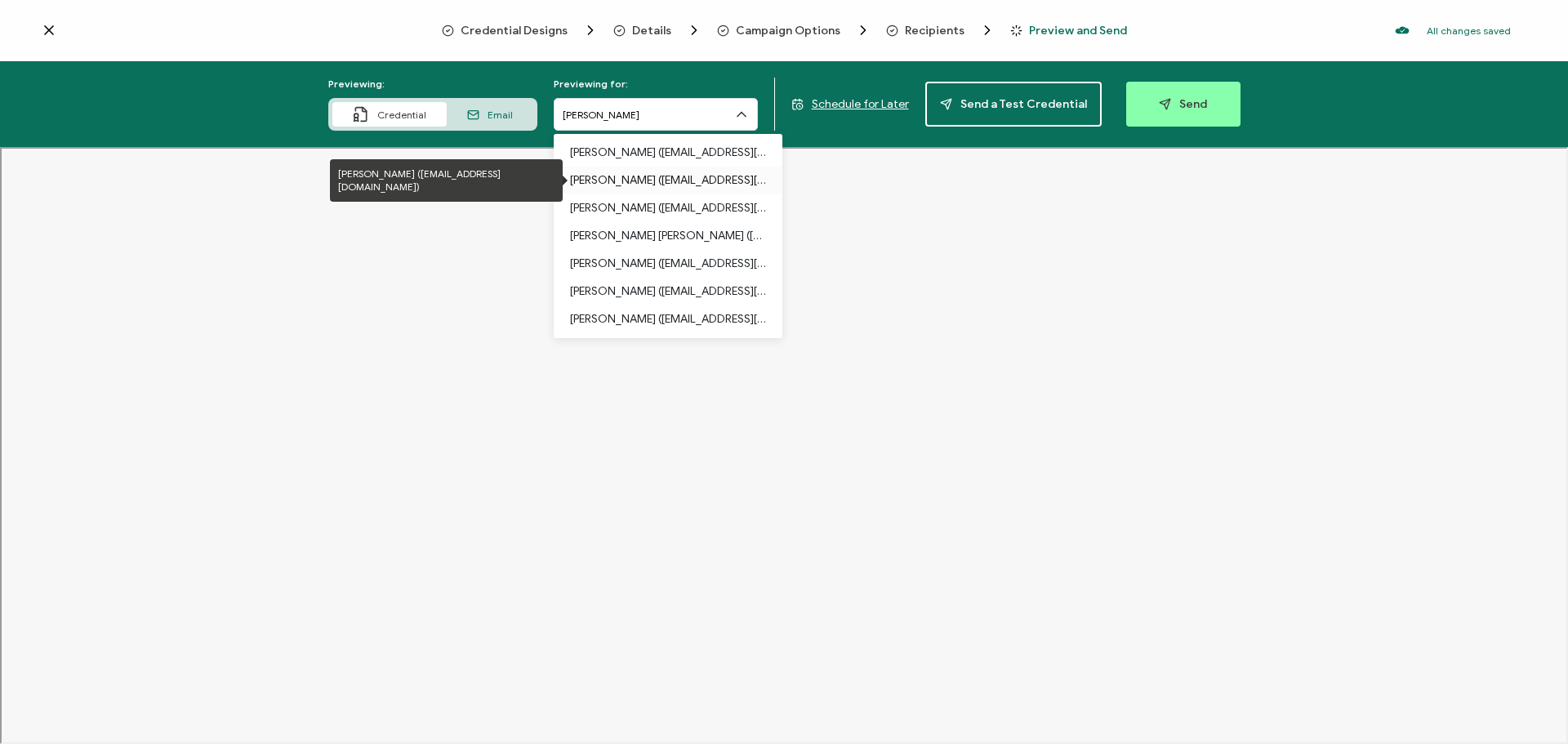
click at [632, 176] on p "[PERSON_NAME] ([EMAIL_ADDRESS][DOMAIN_NAME])" at bounding box center [668, 180] width 196 height 28
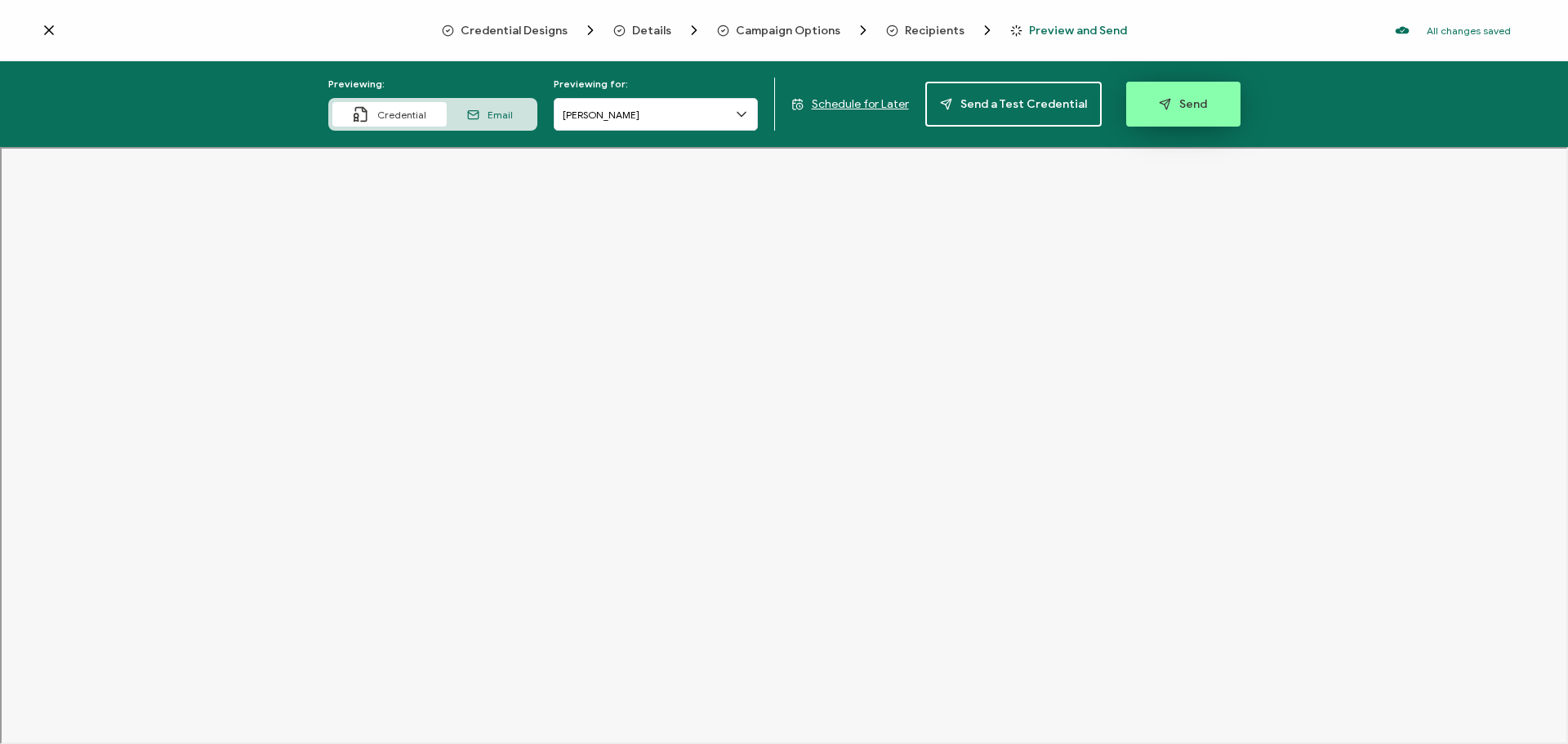
click at [1165, 107] on span "Send" at bounding box center [1183, 104] width 49 height 13
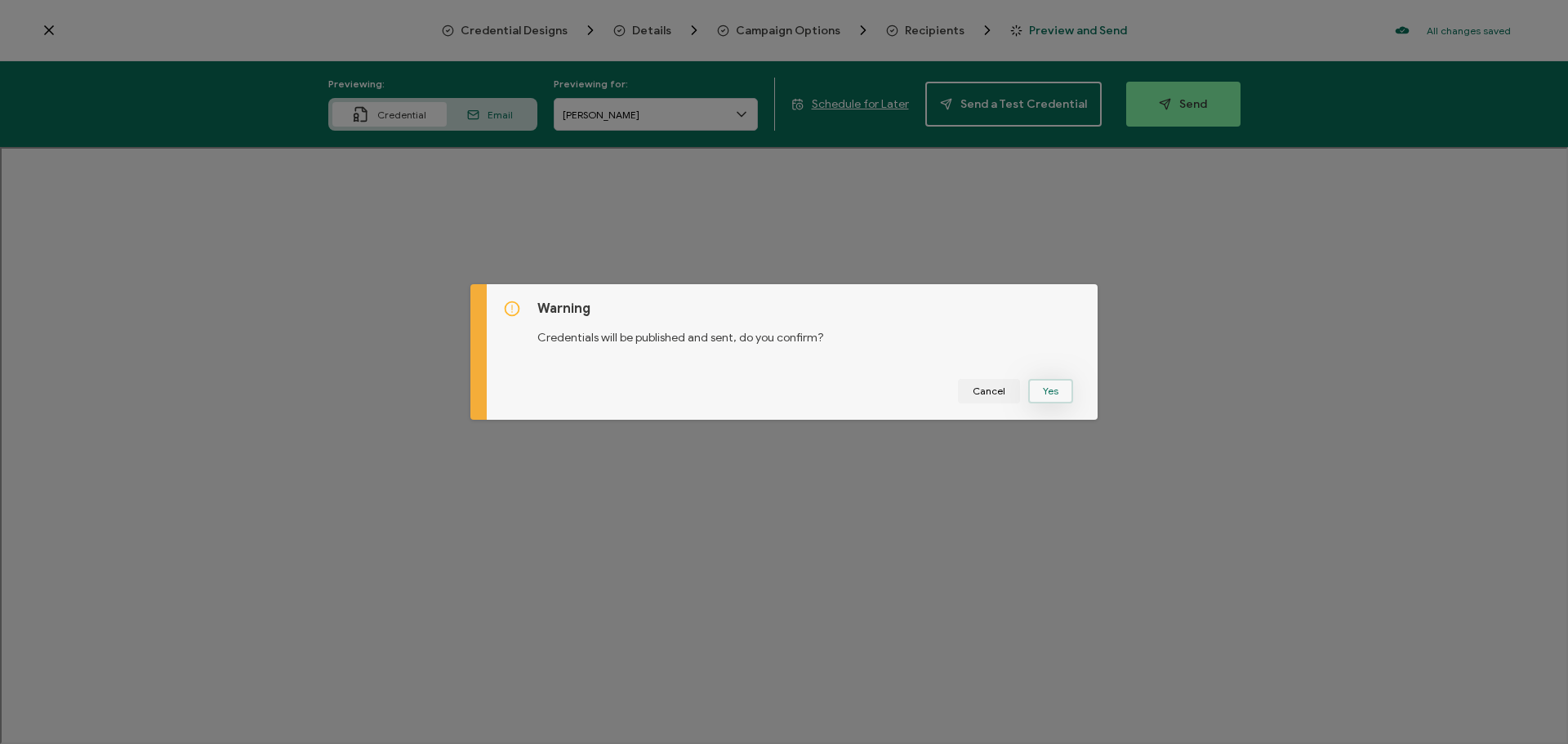
click at [1049, 391] on button "Yes" at bounding box center [1050, 391] width 45 height 24
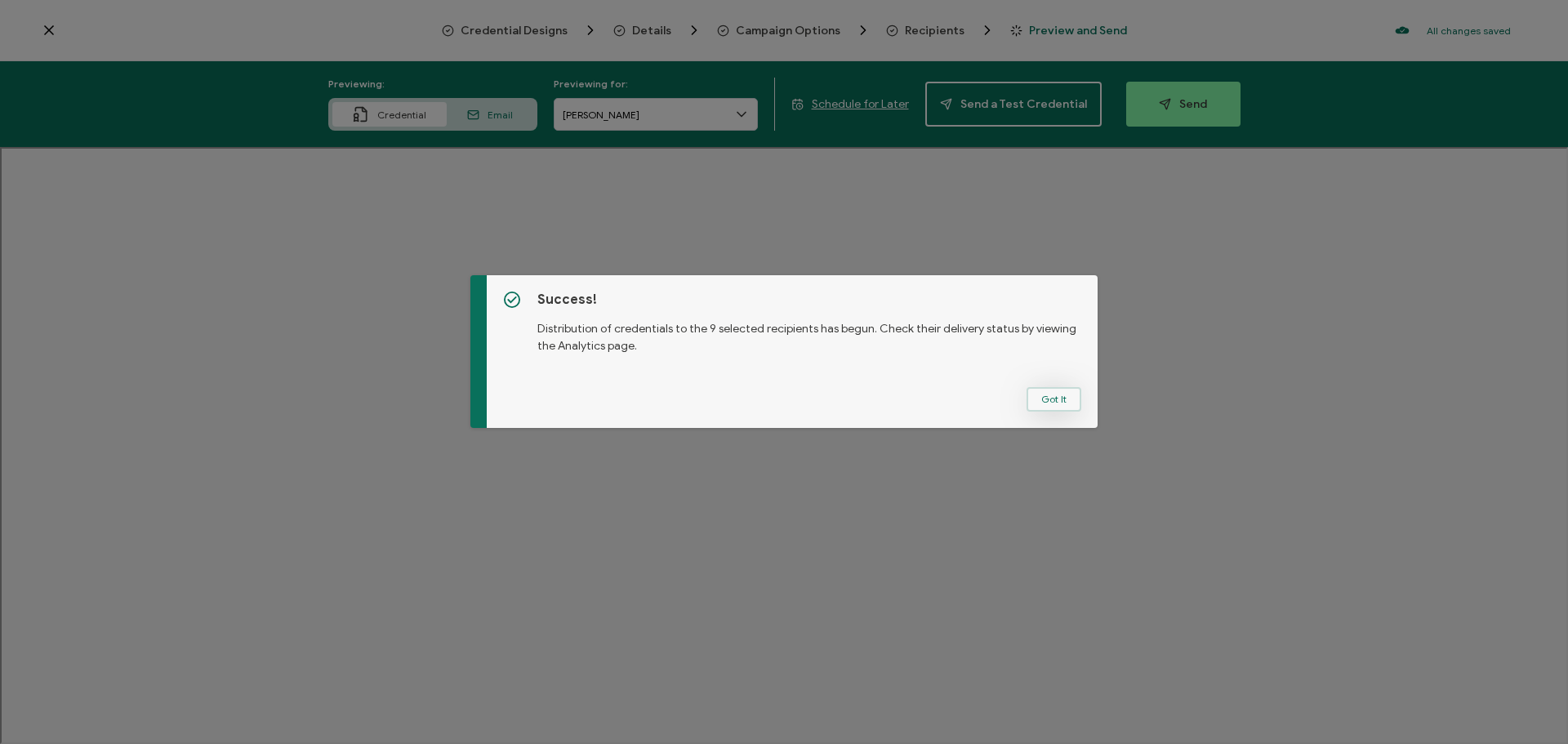
click at [1049, 403] on button "Got It" at bounding box center [1054, 399] width 55 height 24
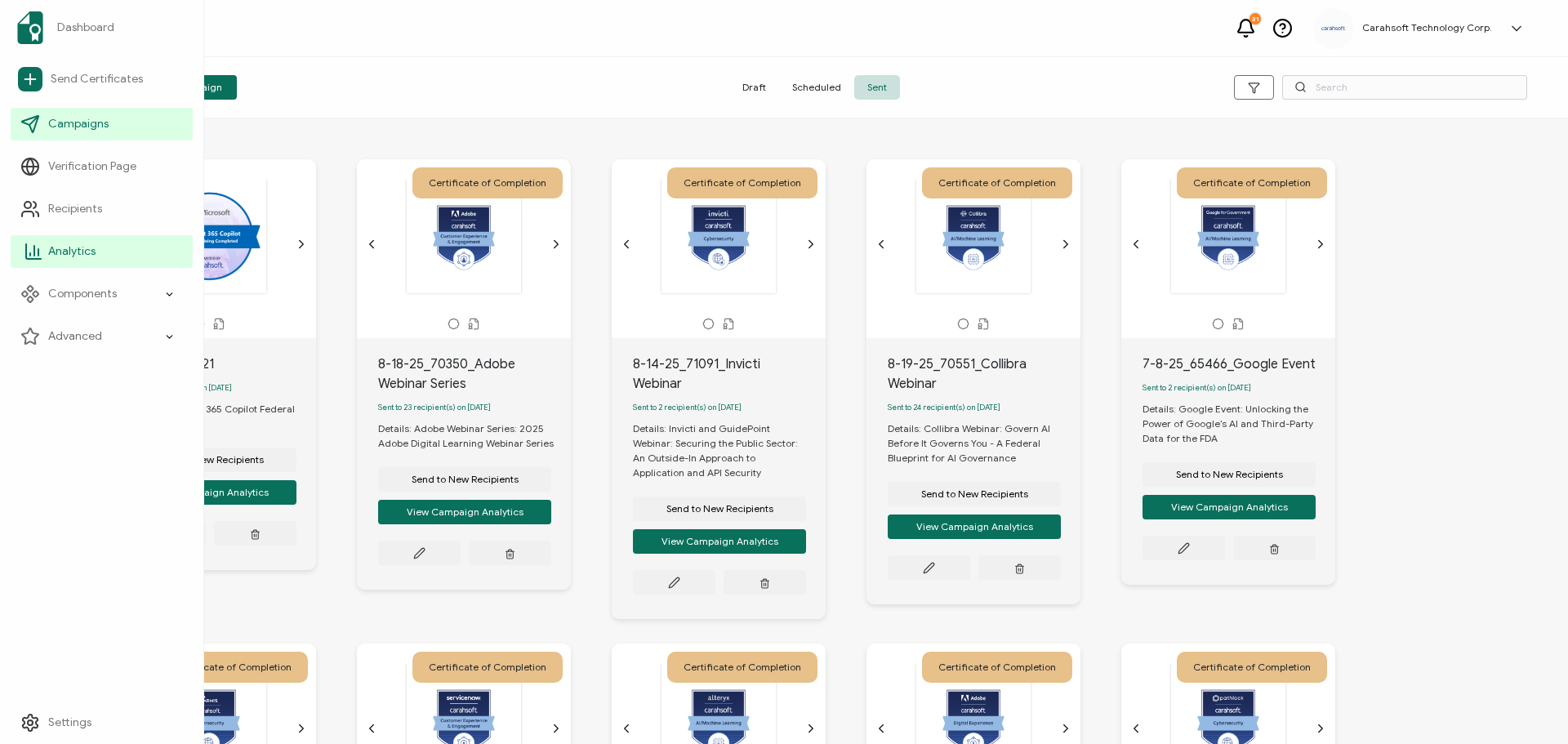
click at [83, 252] on span "Analytics" at bounding box center [72, 252] width 48 height 16
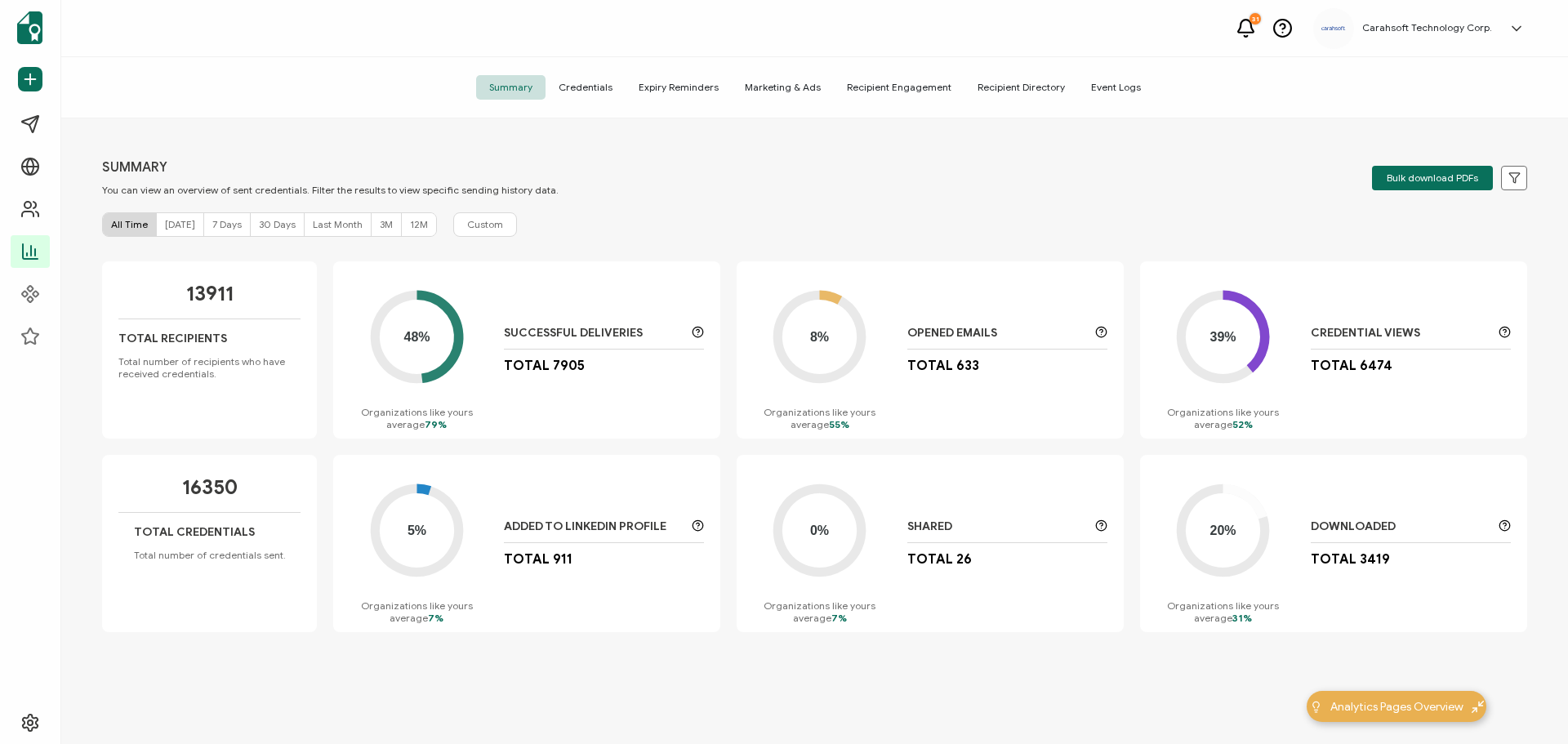
click at [615, 88] on span "Credentials" at bounding box center [585, 87] width 80 height 24
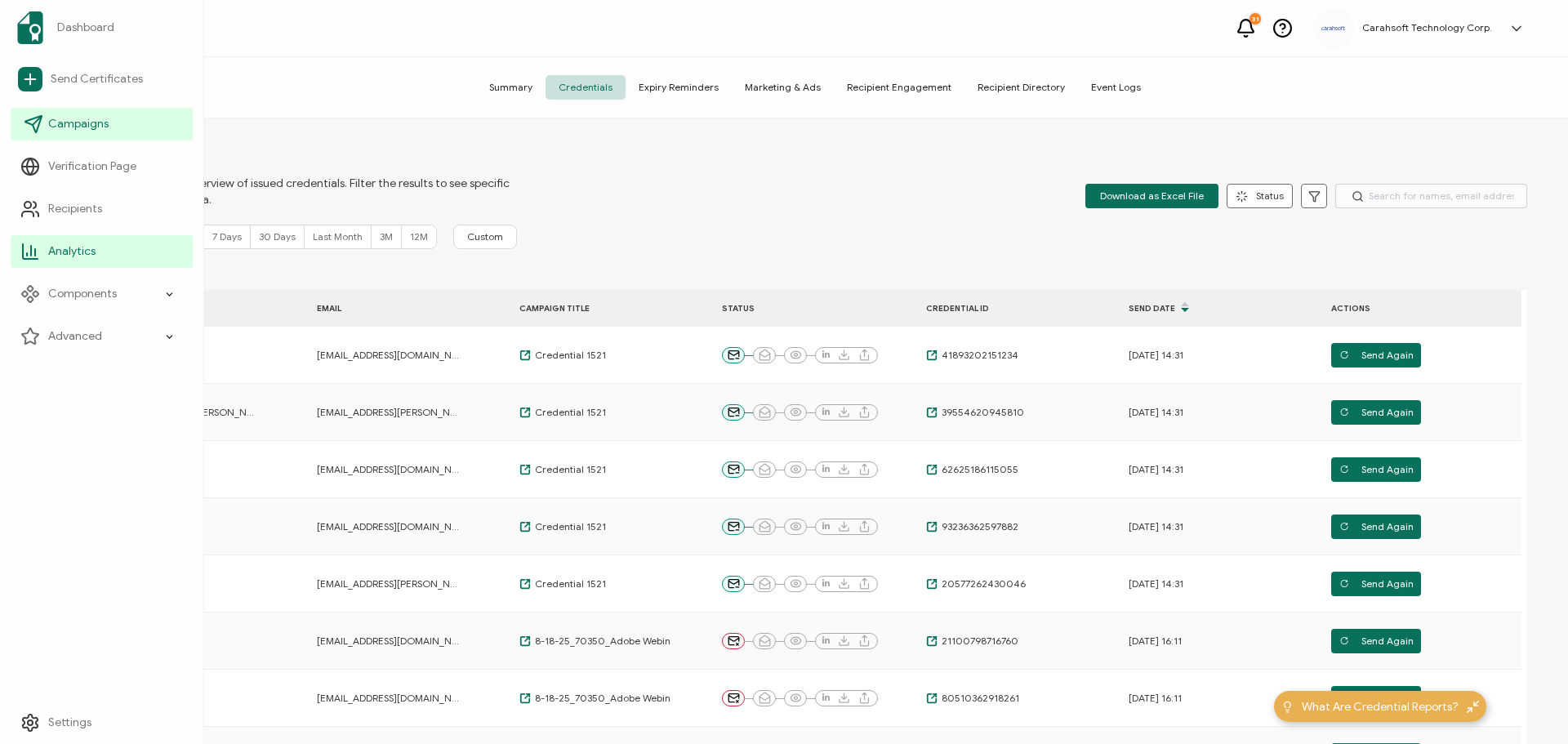
click at [92, 121] on span "Campaigns" at bounding box center [78, 124] width 60 height 16
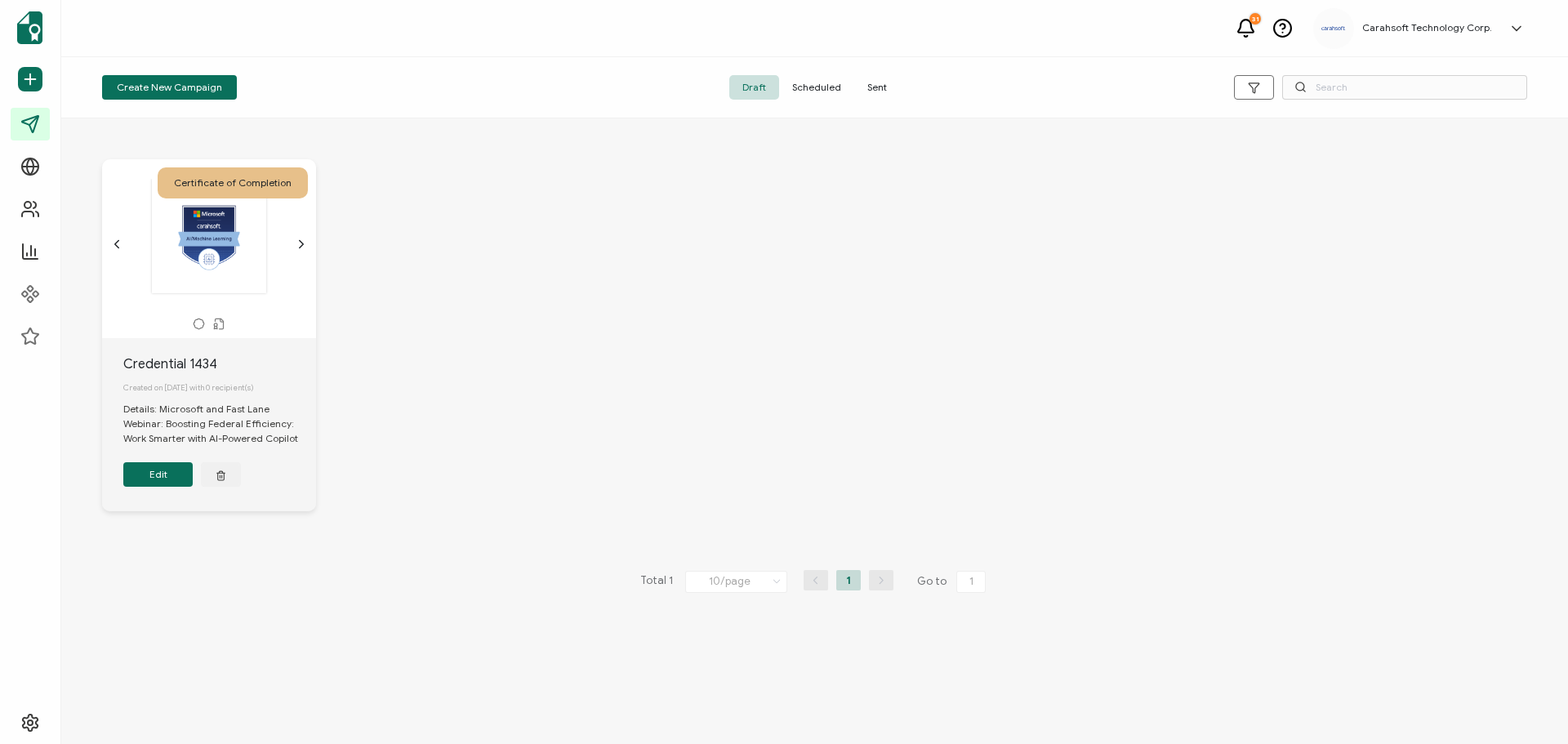
click at [874, 81] on span "Sent" at bounding box center [877, 87] width 46 height 24
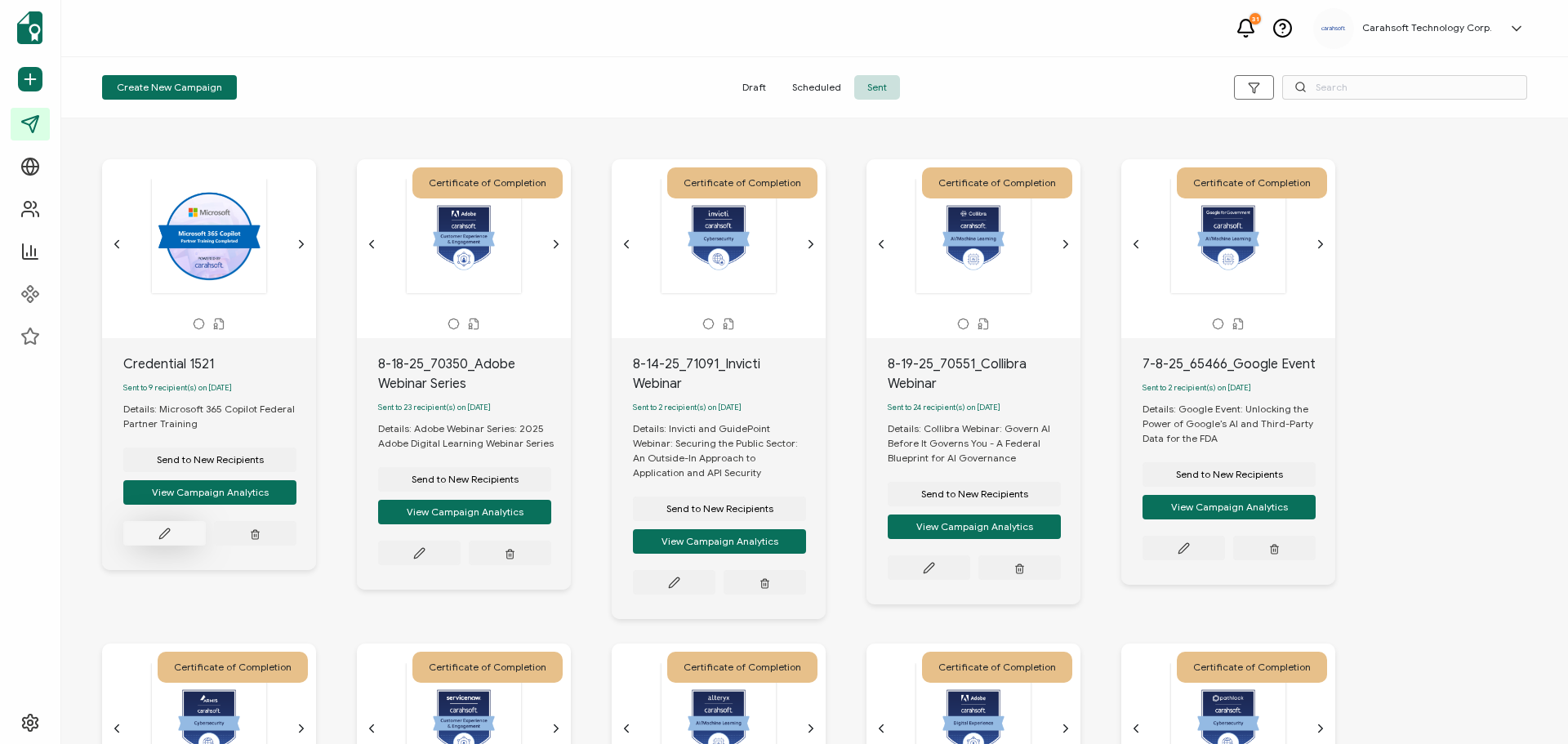
click at [161, 539] on icon at bounding box center [164, 534] width 13 height 13
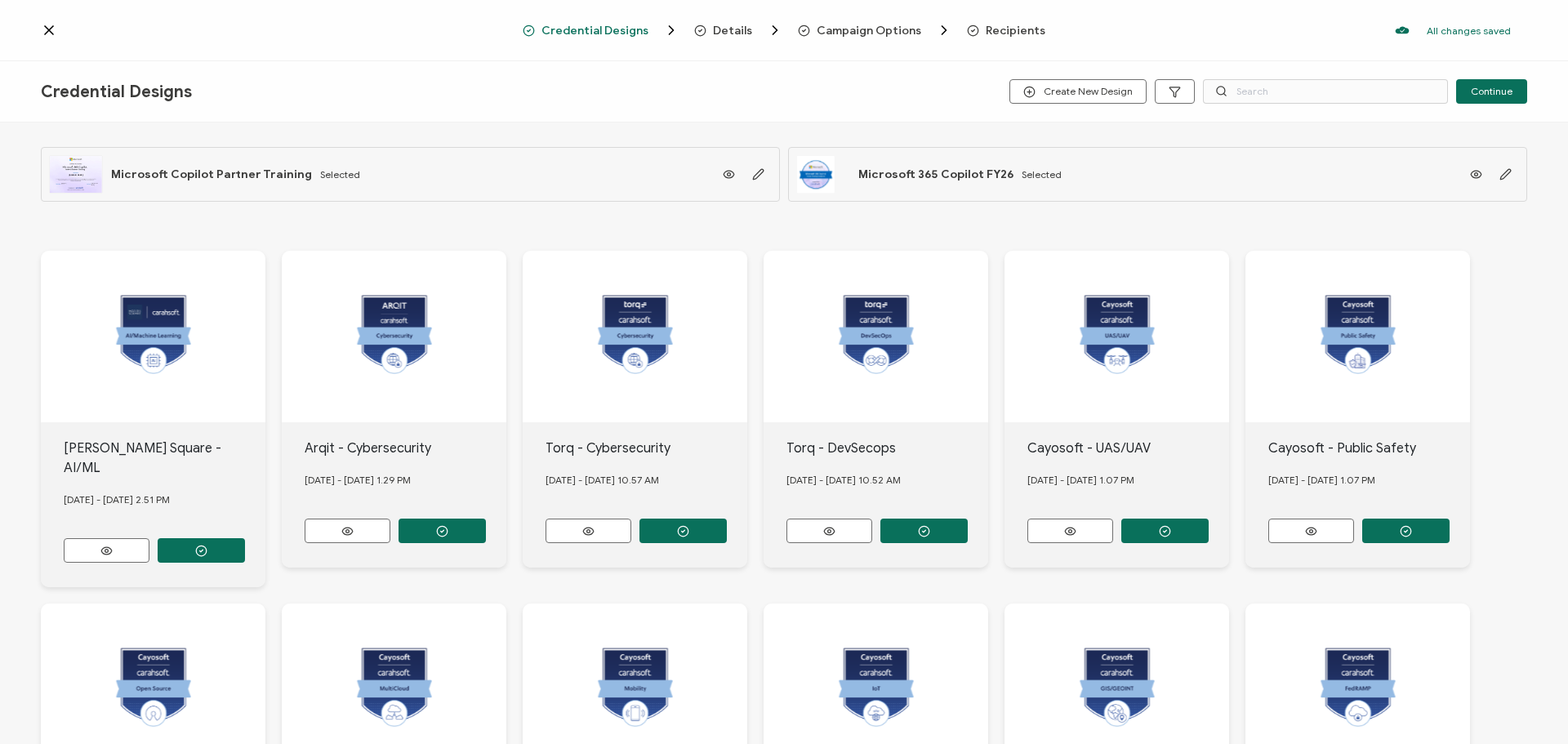
click at [720, 29] on span "Details" at bounding box center [733, 31] width 40 height 13
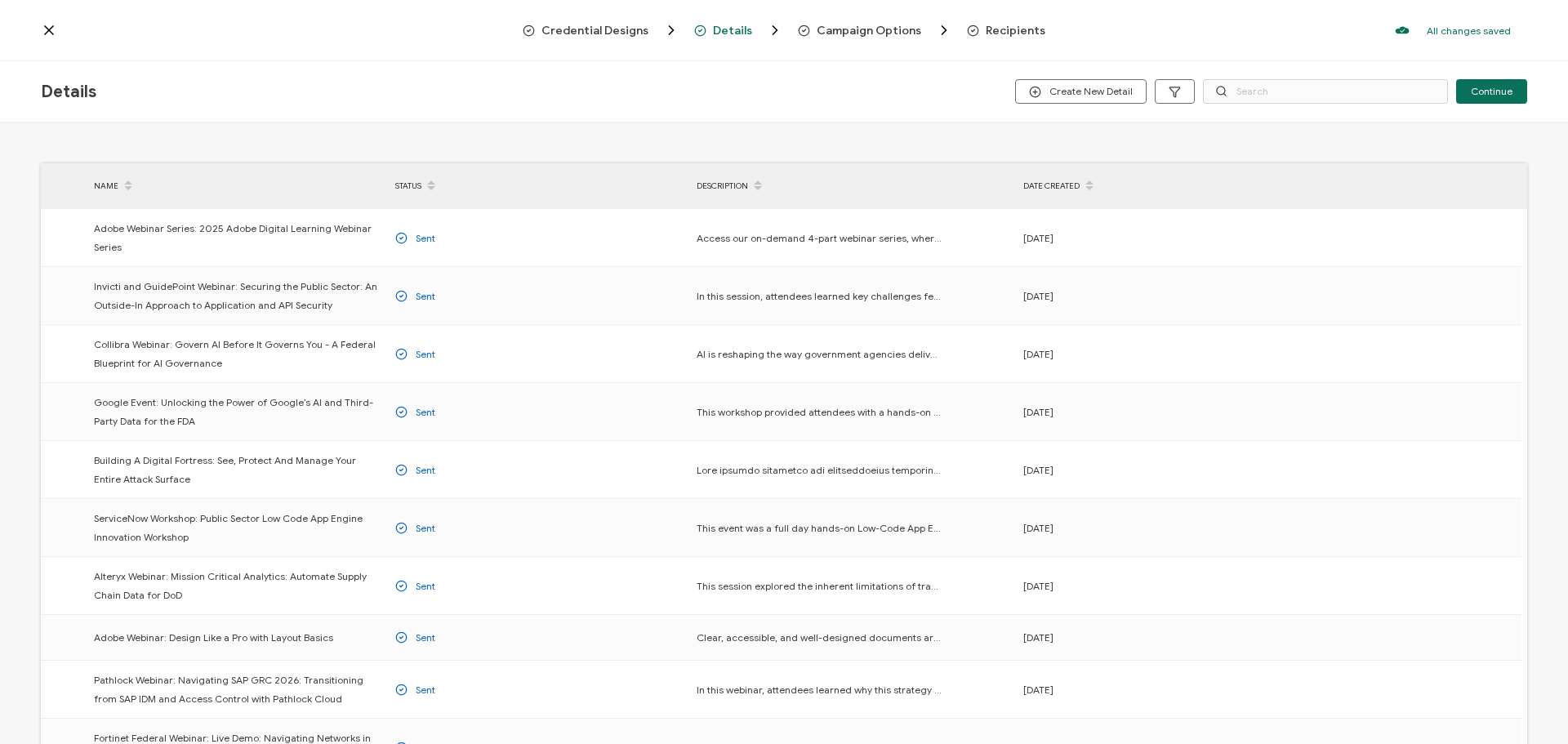
click at [869, 30] on span "Campaign Options" at bounding box center [869, 31] width 104 height 13
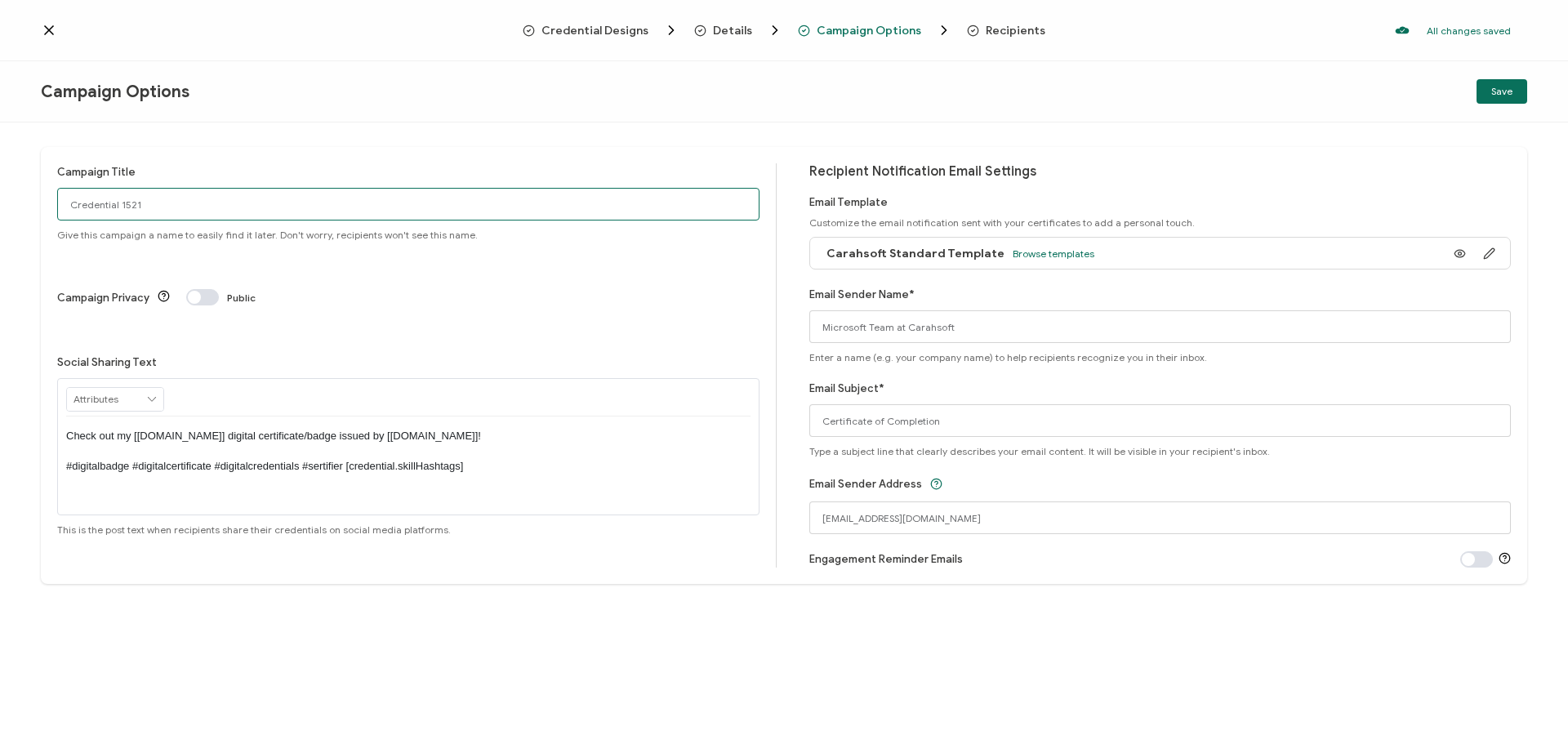
drag, startPoint x: 206, startPoint y: 209, endPoint x: 8, endPoint y: 211, distance: 198.0
click at [8, 211] on div "Campaign Title Credential 1521 Give this campaign a name to easily find it late…" at bounding box center [784, 433] width 1568 height 622
paste input "70793"
click at [64, 202] on input "70793" at bounding box center [409, 204] width 703 height 32
click at [171, 211] on input "9-9-25_70793" at bounding box center [409, 204] width 703 height 32
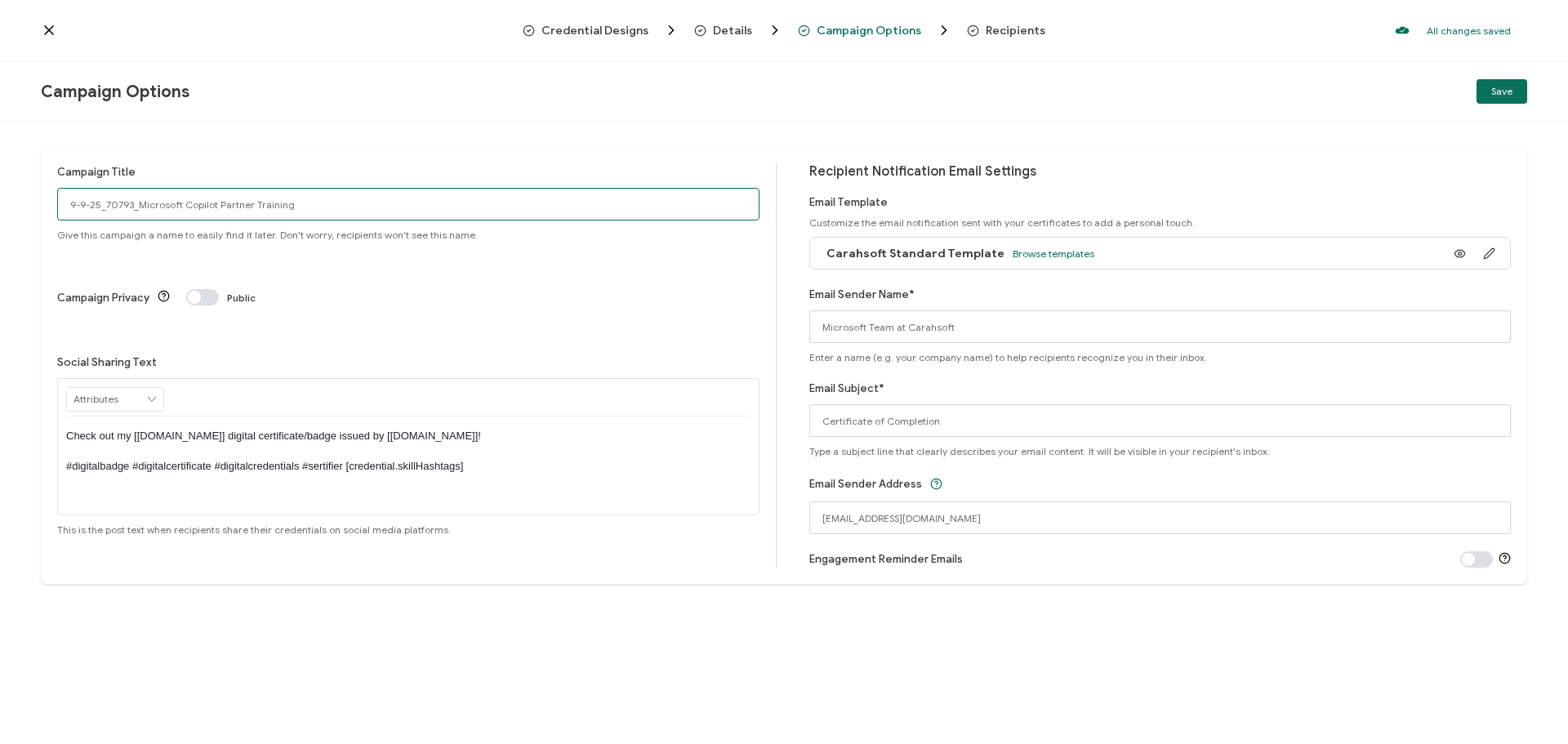
type input "9-9-25_70793_Microsoft Copilot Partner Training"
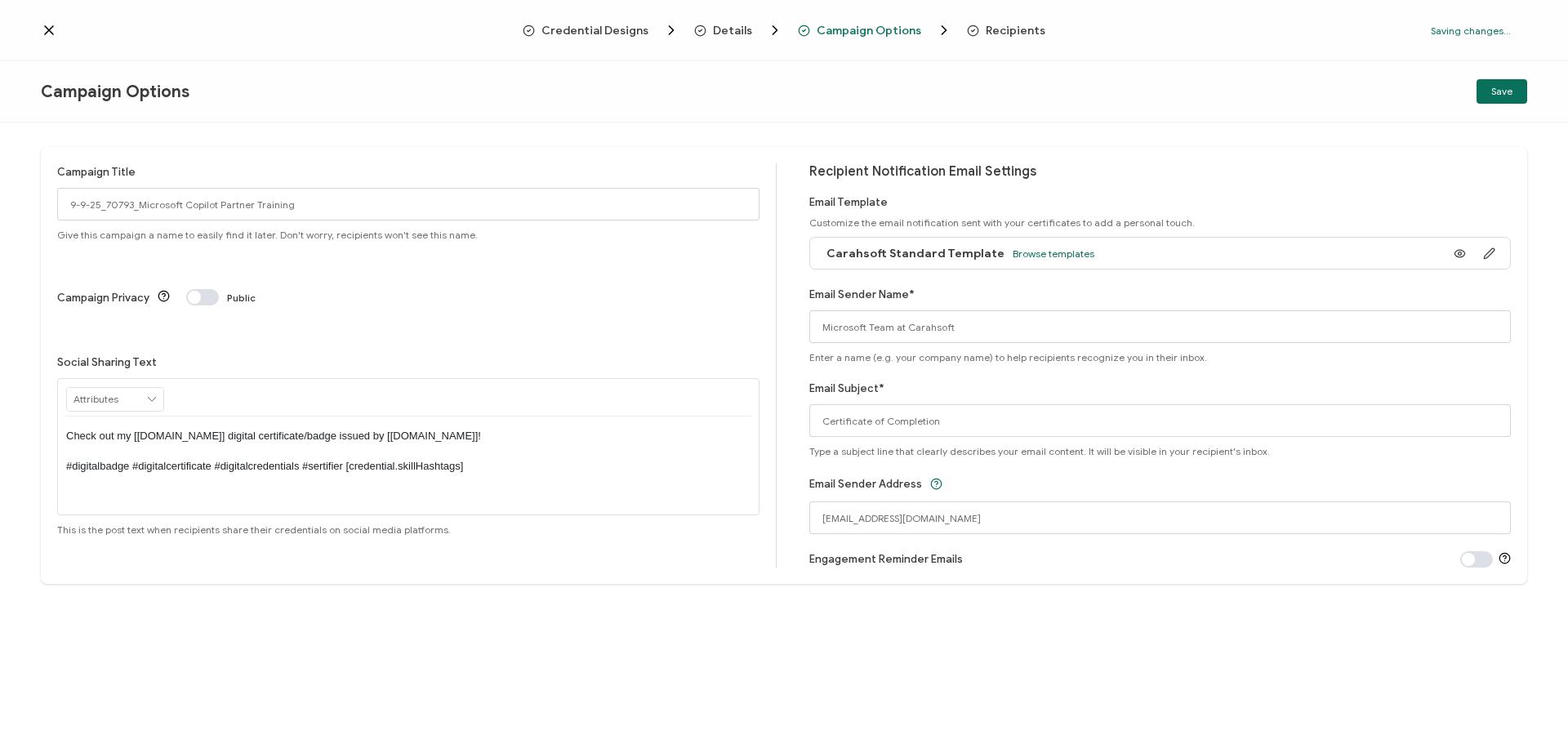
click at [428, 166] on div "Campaign Title 9-9-25_70793_Microsoft Copilot Partner Training Give this campai…" at bounding box center [409, 202] width 703 height 77
click at [1524, 97] on button "Save" at bounding box center [1502, 91] width 50 height 24
click at [1496, 87] on span "Save" at bounding box center [1502, 91] width 22 height 10
click at [1000, 29] on span "Recipients" at bounding box center [1015, 31] width 59 height 13
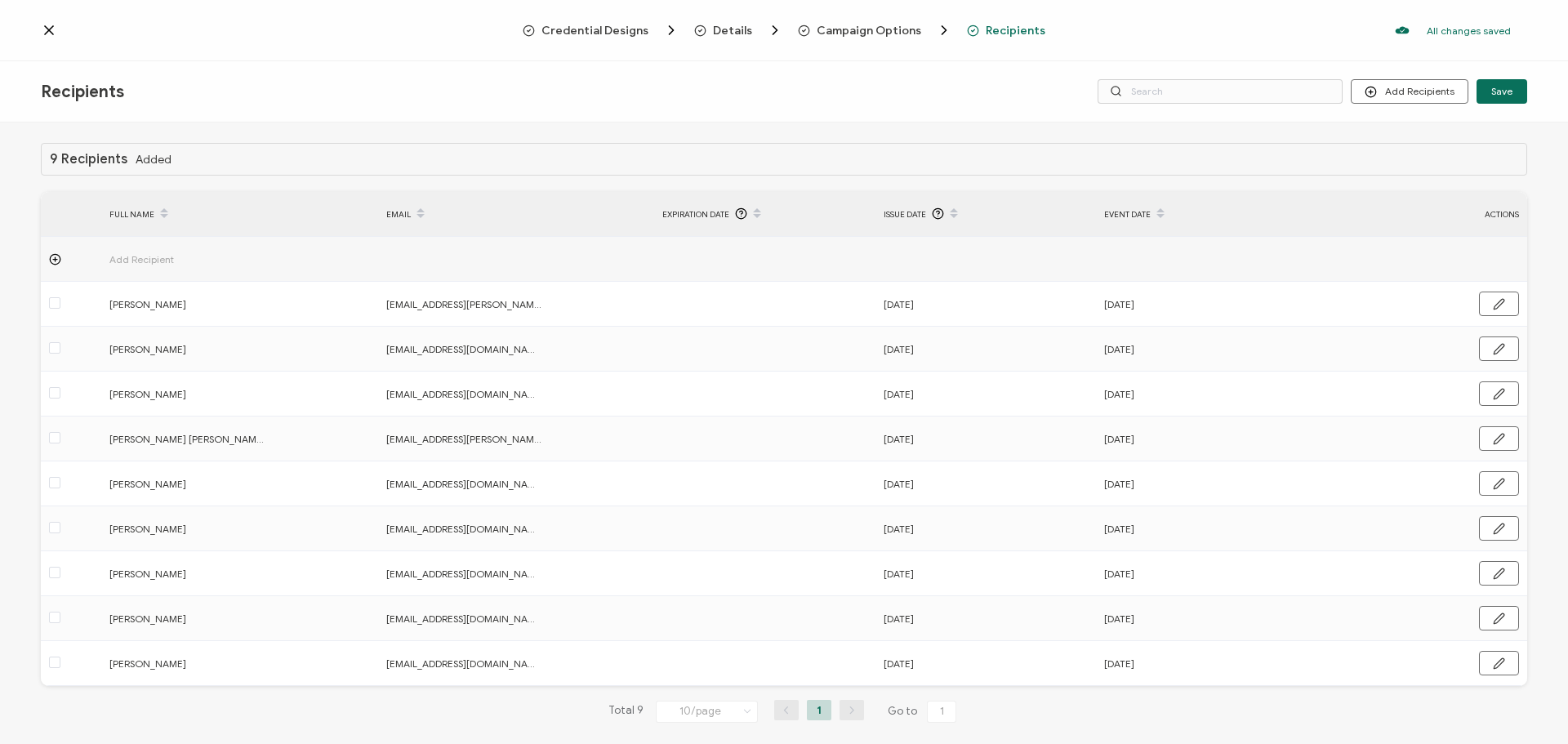
click at [49, 31] on icon at bounding box center [49, 30] width 8 height 8
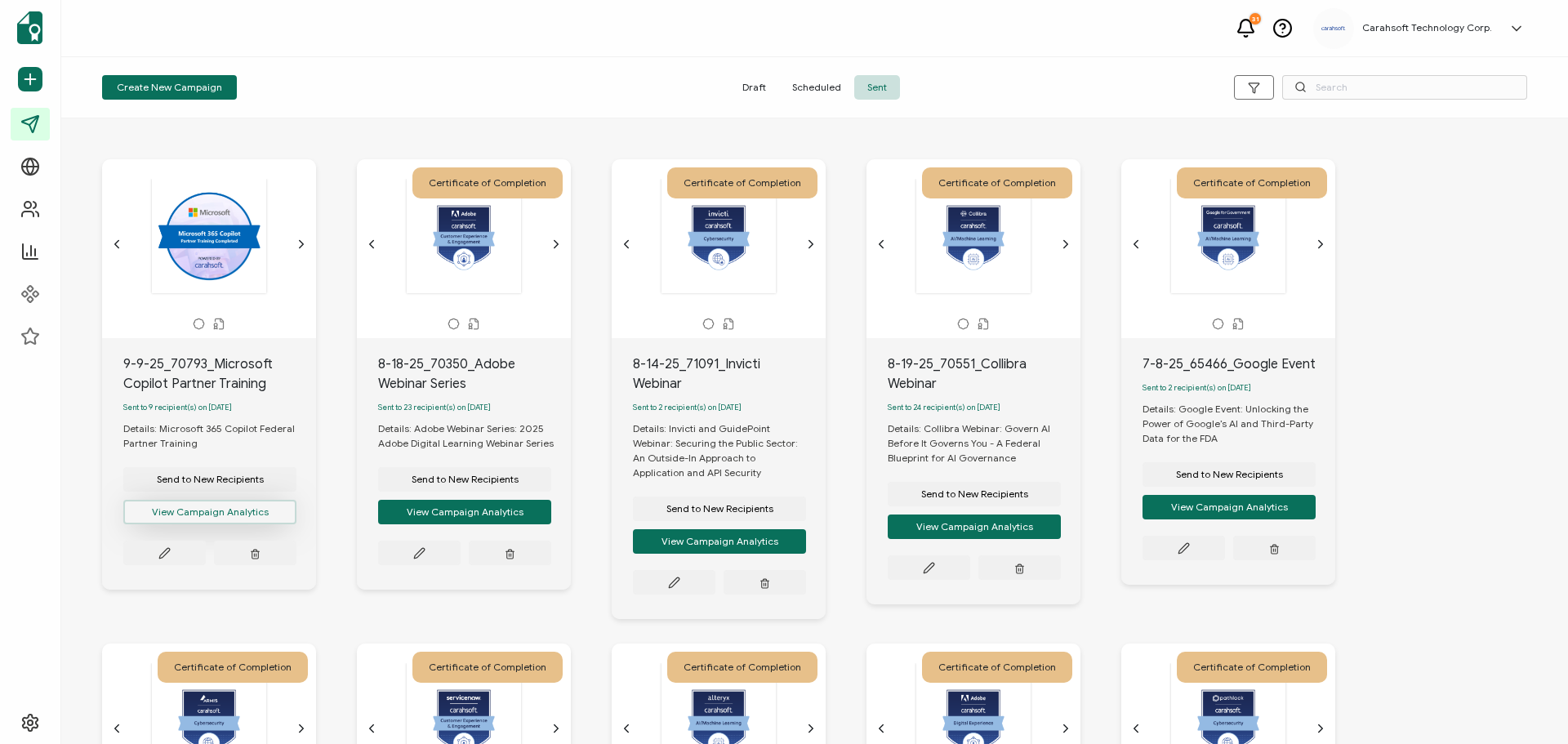
click at [228, 518] on button "View Campaign Analytics" at bounding box center [209, 511] width 173 height 24
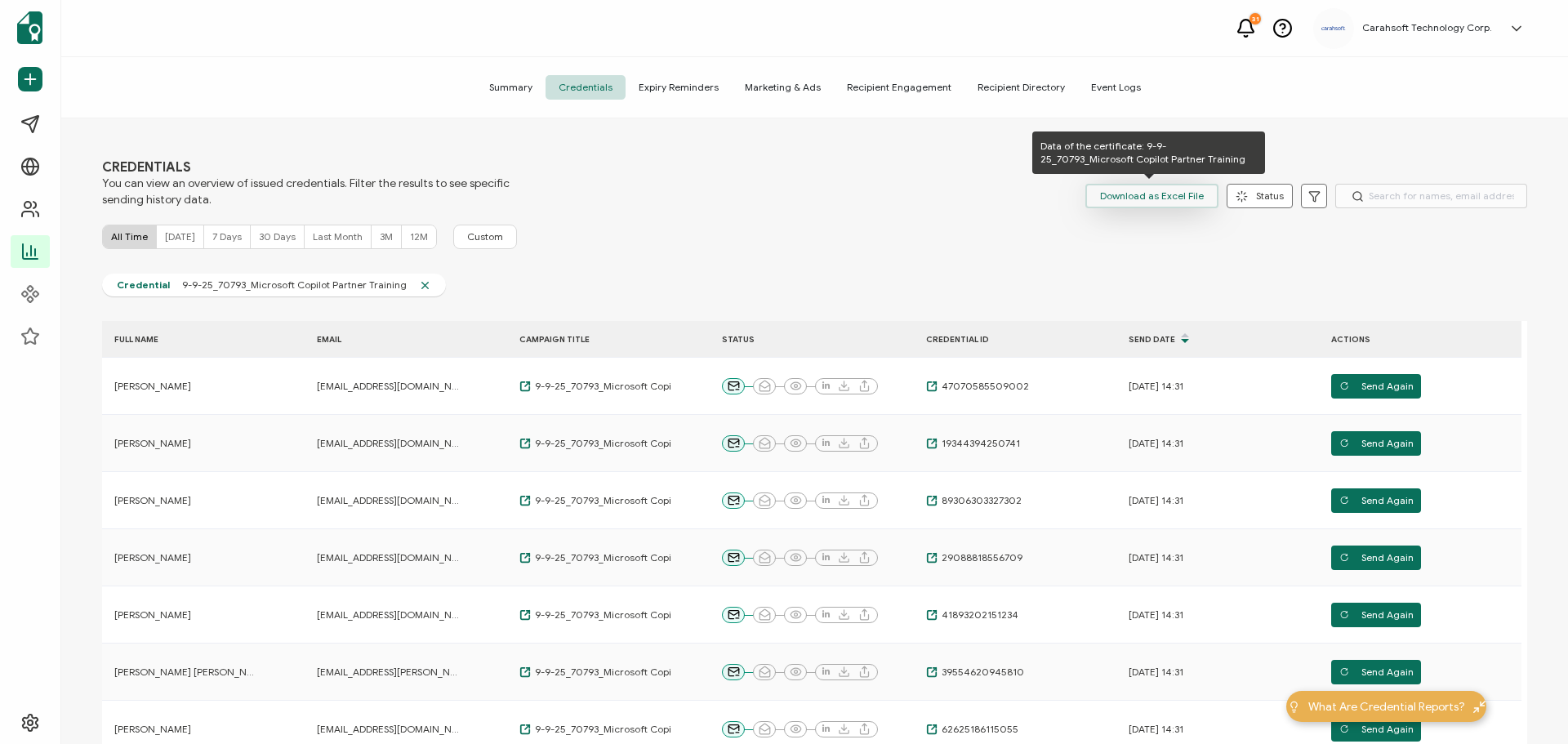
click at [1163, 199] on span "Download as Excel File" at bounding box center [1151, 196] width 103 height 24
